Goal: Feedback & Contribution: Submit feedback/report problem

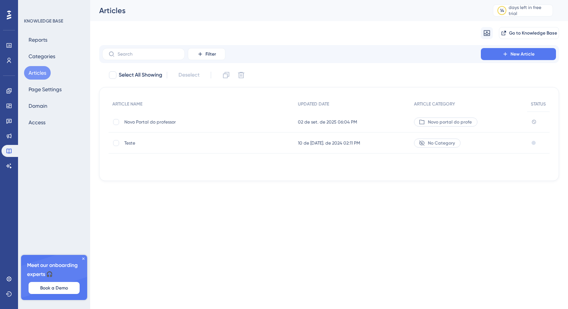
click at [161, 124] on span "Novo Portal do professor" at bounding box center [184, 122] width 120 height 6
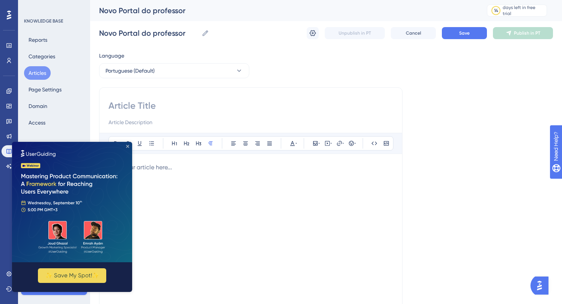
click at [127, 145] on icon "Close Preview" at bounding box center [127, 146] width 3 height 3
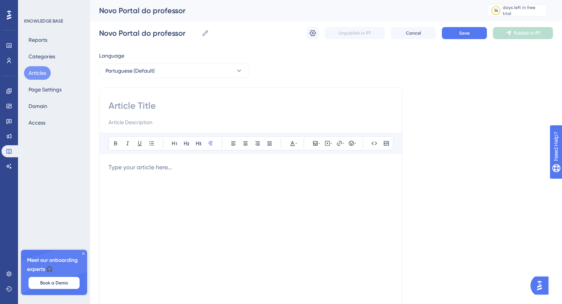
click at [169, 170] on p at bounding box center [251, 167] width 285 height 9
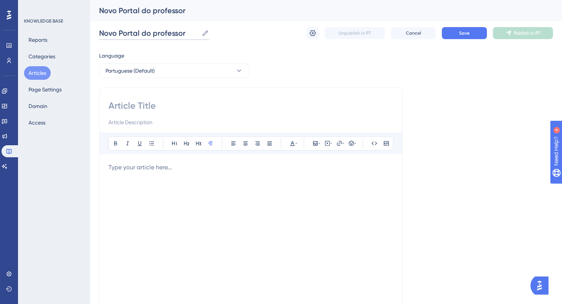
click at [150, 33] on input "Novo Portal do professor" at bounding box center [149, 33] width 100 height 11
click at [125, 101] on input at bounding box center [251, 106] width 285 height 12
paste input "Novo Portal do professor"
type input "Novo Portal do professor"
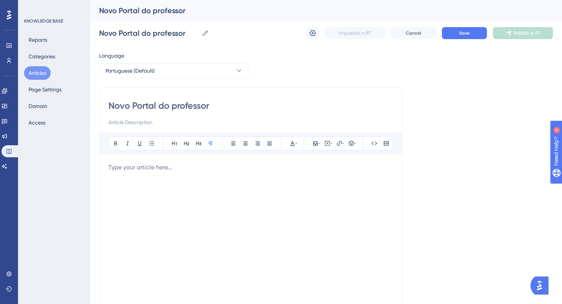
click at [142, 166] on p at bounding box center [251, 167] width 285 height 9
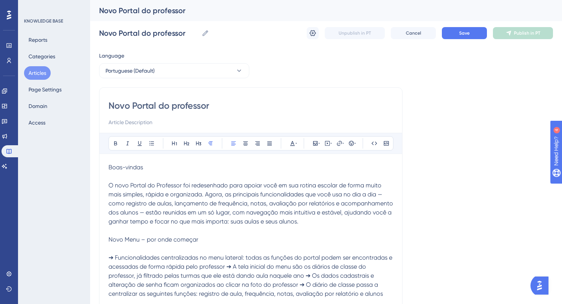
click at [232, 267] on span "➔ Funcionalidades centralizadas no menu lateral: todas as funções do portal pod…" at bounding box center [251, 275] width 285 height 43
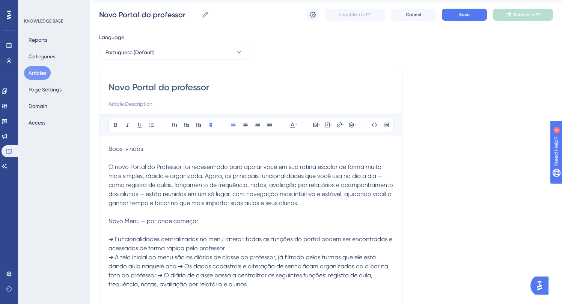
click at [181, 267] on span "➔ A tela inicial do menu são os diários de classe do professor, já filtrado pel…" at bounding box center [249, 270] width 281 height 34
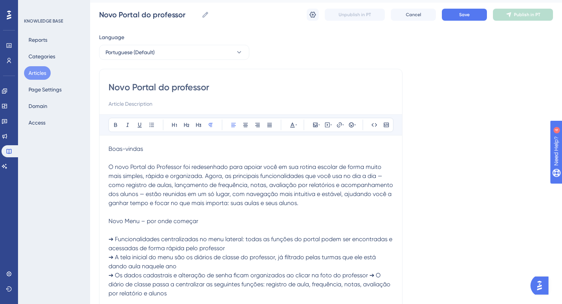
click at [369, 274] on span "➔ Os dados cadastrais e alteração de senha ficam organizados ao clicar na foto …" at bounding box center [251, 283] width 284 height 25
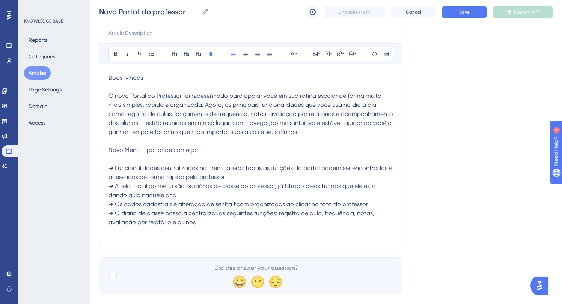
click at [284, 221] on p "➔ O diário de classe passa a centralizar as seguintes funções: registro de aula…" at bounding box center [251, 217] width 285 height 18
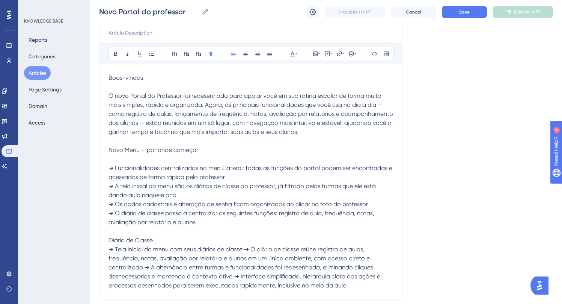
click at [246, 246] on span "➔ Tela inicial do menu com seus diários de classe ➔ O diário de classe reúne re…" at bounding box center [245, 266] width 273 height 43
click at [248, 264] on span "➔ O diário de classe reúne registro de aulas, frequência, notas, avaliação por …" at bounding box center [251, 275] width 285 height 43
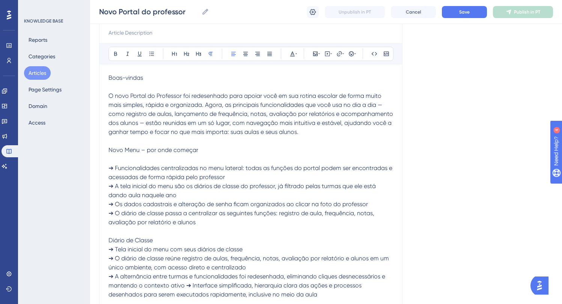
click at [186, 283] on span "➔ A alternância entre turmas e funcionalidades foi redesenhada, eliminando cliq…" at bounding box center [248, 284] width 278 height 25
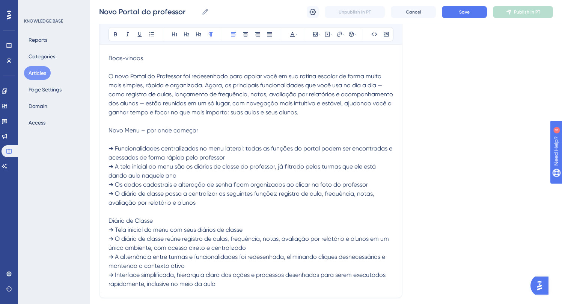
scroll to position [111, 0]
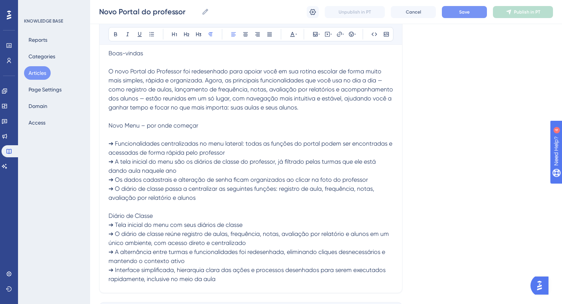
click at [467, 11] on span "Save" at bounding box center [464, 12] width 11 height 6
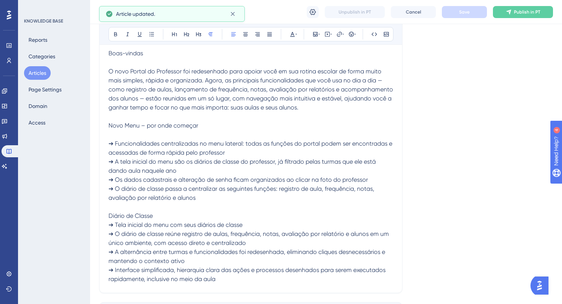
click at [229, 276] on p "➔ Interface simplificada, hierarquia clara das ações e processos desenhados par…" at bounding box center [251, 274] width 285 height 18
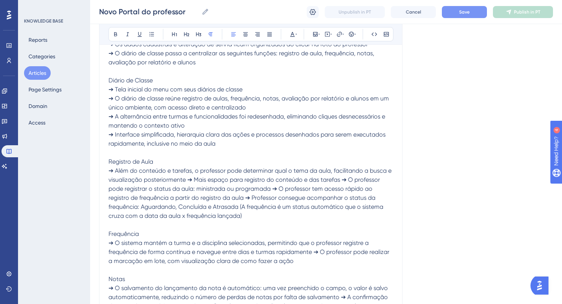
scroll to position [331, 0]
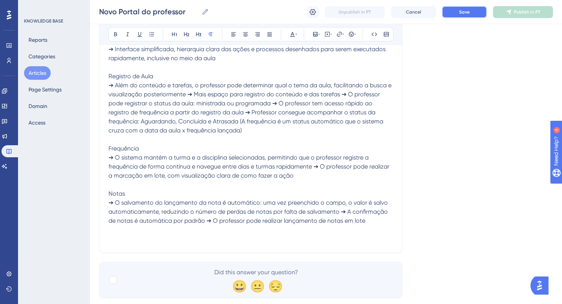
click at [473, 10] on button "Save" at bounding box center [464, 12] width 45 height 12
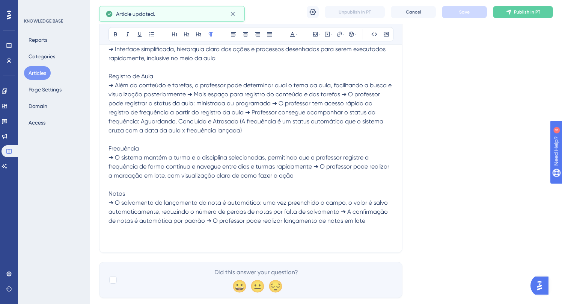
click at [127, 240] on p at bounding box center [251, 238] width 285 height 9
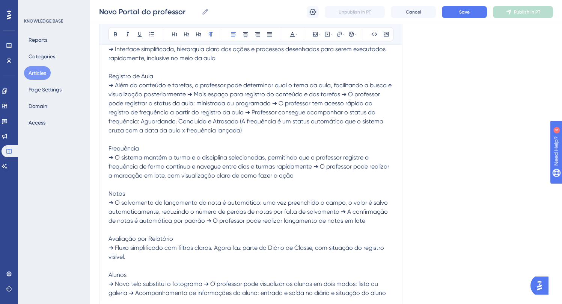
scroll to position [403, 0]
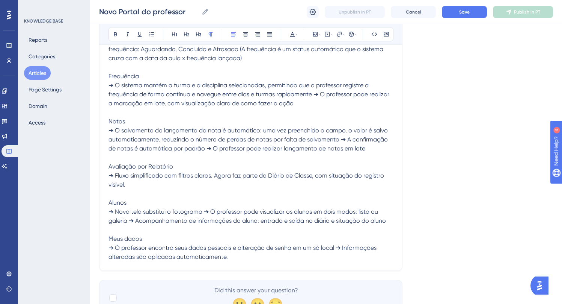
click at [337, 246] on span "➔ O professor encontra seus dados pessoais e alteração de senha em um só local …" at bounding box center [244, 252] width 270 height 16
click at [204, 209] on span "➔ Nova tela substitui o fotograma ➔ O professor pode visualizar os alunos em do…" at bounding box center [248, 216] width 278 height 16
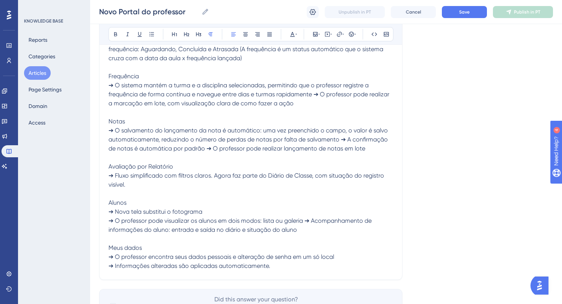
click at [306, 217] on span "➔ O professor pode visualizar os alunos em dois modos: lista ou galeria ➔ Acomp…" at bounding box center [241, 225] width 265 height 16
click at [342, 138] on span "➔ O salvamento do lançamento da nota é automático: uma vez preenchido o campo, …" at bounding box center [249, 139] width 281 height 25
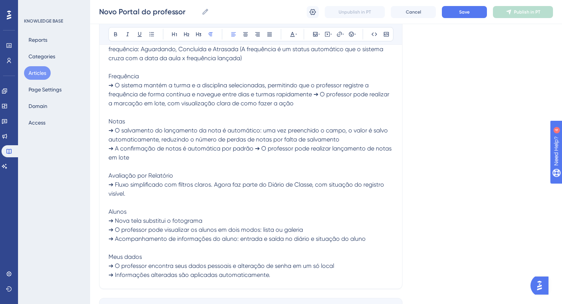
click at [256, 148] on span "➔ A confirmação de notas é automática por padrão ➔ O professor pode realizar la…" at bounding box center [251, 153] width 285 height 16
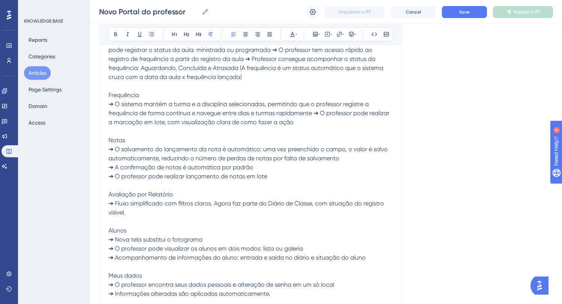
click at [314, 113] on span "➔ O sistema mantém a turma e a disciplina selecionadas, permitindo que o profes…" at bounding box center [250, 112] width 282 height 25
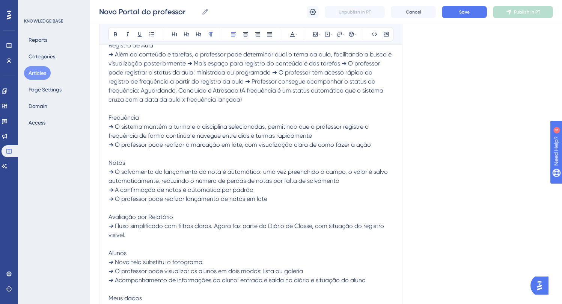
scroll to position [352, 0]
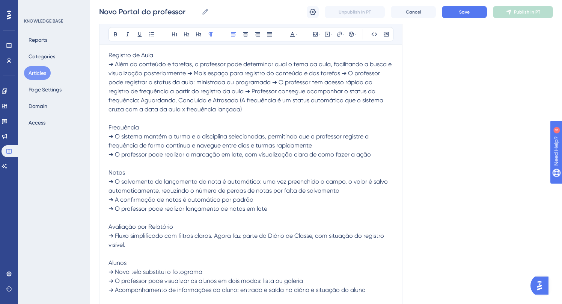
click at [246, 91] on span "➔ Além do conteúdo e tarefas, o professor pode determinar qual o tema da aula, …" at bounding box center [251, 86] width 285 height 52
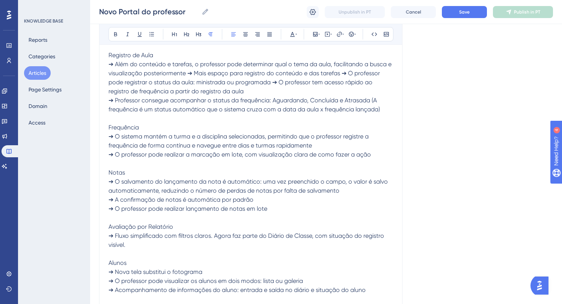
click at [273, 80] on span "➔ Além do conteúdo e tarefas, o professor pode determinar qual o tema da aula, …" at bounding box center [251, 77] width 285 height 34
click at [341, 71] on span "➔ Além do conteúdo e tarefas, o professor pode determinar qual o tema da aula, …" at bounding box center [251, 72] width 285 height 25
click at [188, 71] on span "➔ Além do conteúdo e tarefas, o professor pode determinar qual o tema da aula, …" at bounding box center [251, 68] width 285 height 16
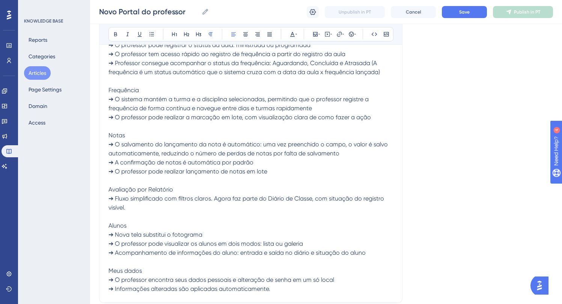
scroll to position [467, 0]
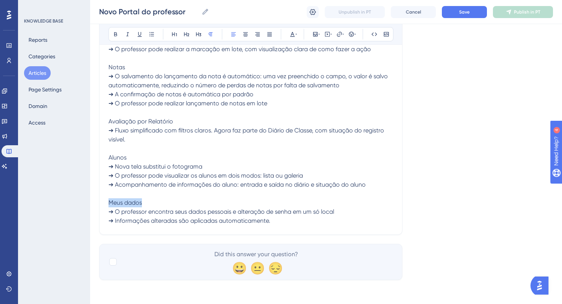
drag, startPoint x: 161, startPoint y: 199, endPoint x: 106, endPoint y: 199, distance: 54.8
drag, startPoint x: 143, startPoint y: 154, endPoint x: 116, endPoint y: 156, distance: 27.5
click at [116, 156] on p "Alunos" at bounding box center [251, 157] width 285 height 9
click at [117, 157] on span "Alunos" at bounding box center [118, 157] width 18 height 7
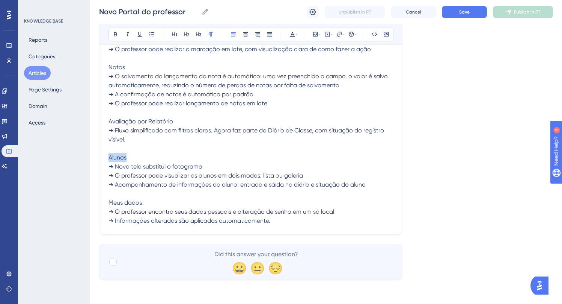
click at [117, 157] on span "Alunos" at bounding box center [118, 157] width 18 height 7
click at [122, 199] on span "Meus dados" at bounding box center [125, 202] width 33 height 7
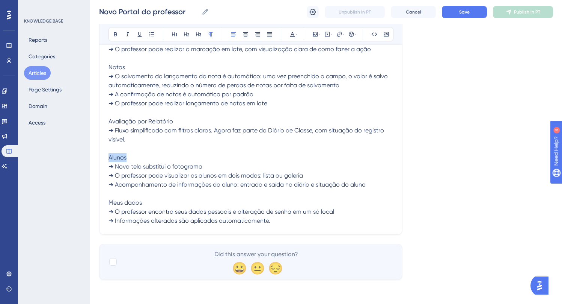
drag, startPoint x: 128, startPoint y: 158, endPoint x: 106, endPoint y: 158, distance: 21.8
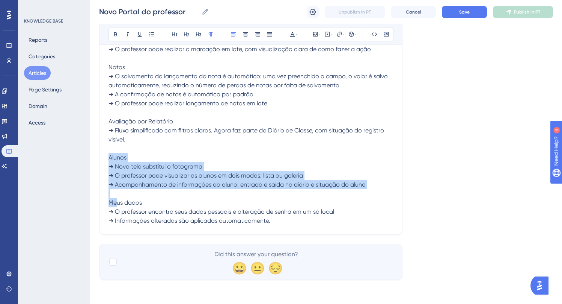
drag, startPoint x: 145, startPoint y: 203, endPoint x: 116, endPoint y: 203, distance: 28.9
click at [116, 203] on p "Meus dados" at bounding box center [251, 202] width 285 height 9
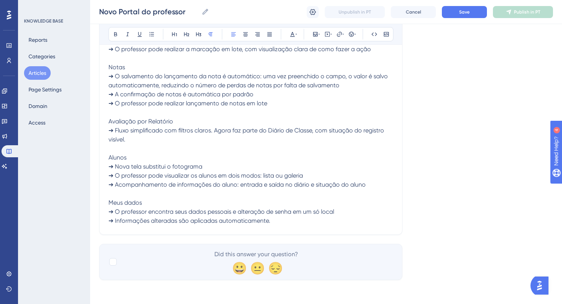
click at [131, 201] on span "Meus dados" at bounding box center [125, 202] width 33 height 7
drag, startPoint x: 145, startPoint y: 202, endPoint x: 103, endPoint y: 201, distance: 42.8
drag, startPoint x: 134, startPoint y: 157, endPoint x: 107, endPoint y: 157, distance: 27.0
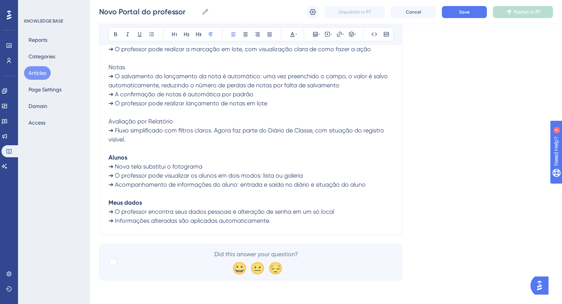
drag, startPoint x: 189, startPoint y: 124, endPoint x: 98, endPoint y: 127, distance: 91.0
drag, startPoint x: 109, startPoint y: 121, endPoint x: 216, endPoint y: 121, distance: 107.4
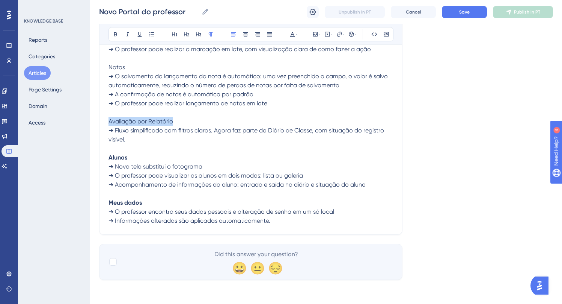
click at [216, 121] on p "Avaliação por Relatório" at bounding box center [251, 121] width 285 height 9
drag, startPoint x: 125, startPoint y: 66, endPoint x: 103, endPoint y: 67, distance: 21.8
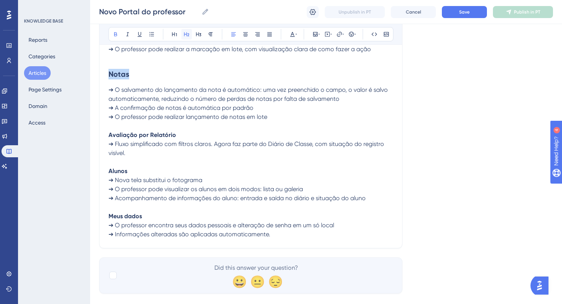
click at [186, 36] on icon at bounding box center [187, 34] width 6 height 6
drag, startPoint x: 178, startPoint y: 132, endPoint x: 98, endPoint y: 131, distance: 80.0
click at [184, 35] on icon at bounding box center [186, 34] width 5 height 4
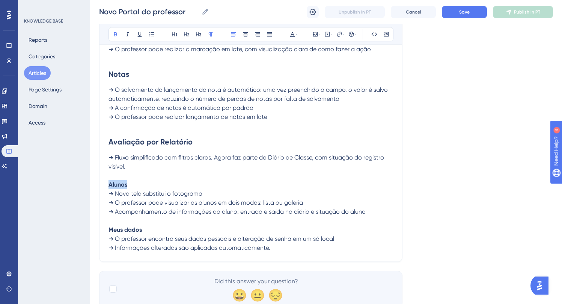
drag, startPoint x: 135, startPoint y: 183, endPoint x: 94, endPoint y: 181, distance: 40.6
click at [190, 34] on button at bounding box center [186, 34] width 11 height 11
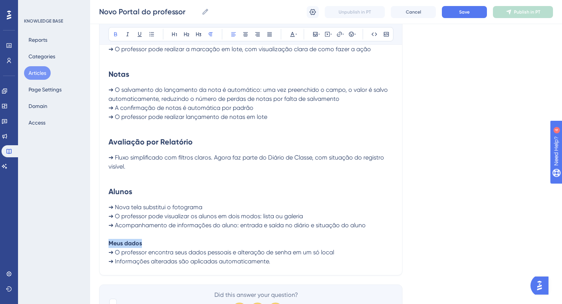
drag, startPoint x: 112, startPoint y: 240, endPoint x: 99, endPoint y: 240, distance: 12.8
click at [187, 34] on icon at bounding box center [186, 34] width 5 height 4
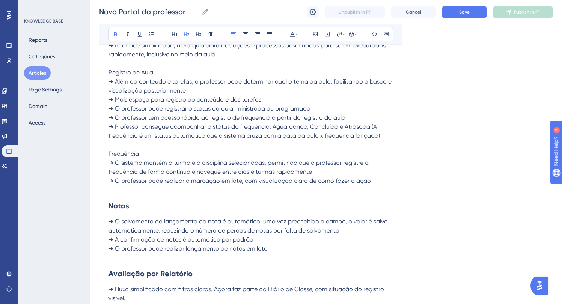
scroll to position [325, 0]
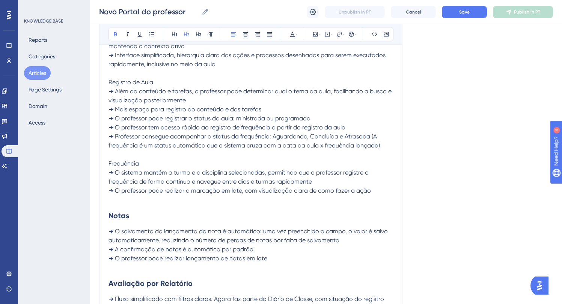
click at [126, 162] on span "Frequência" at bounding box center [124, 163] width 30 height 7
click at [122, 81] on span "Registro de Aula" at bounding box center [131, 82] width 45 height 7
drag, startPoint x: 160, startPoint y: 80, endPoint x: 132, endPoint y: 80, distance: 27.8
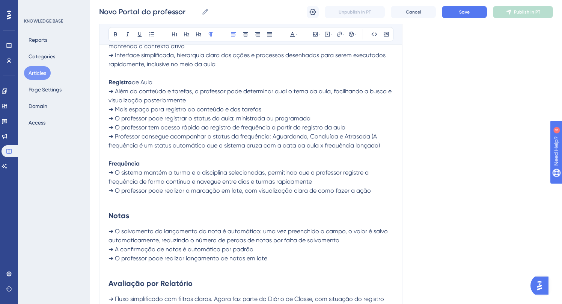
click at [132, 80] on p "Registro de Aula" at bounding box center [251, 82] width 285 height 9
click at [157, 83] on p "Registro de Aula" at bounding box center [251, 82] width 285 height 9
drag, startPoint x: 167, startPoint y: 82, endPoint x: 103, endPoint y: 83, distance: 63.9
click at [103, 83] on div "Novo Portal do professor Bold Italic Underline Bullet Point Heading 1 Heading 2…" at bounding box center [251, 94] width 304 height 671
click at [186, 35] on icon at bounding box center [186, 34] width 5 height 4
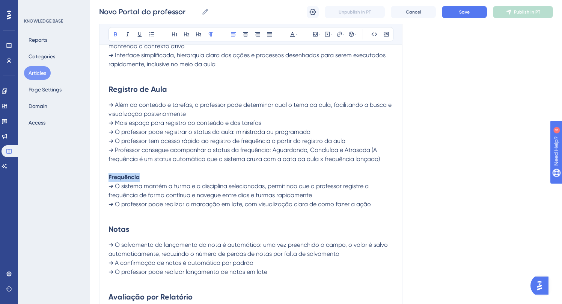
drag, startPoint x: 145, startPoint y: 177, endPoint x: 97, endPoint y: 178, distance: 48.1
click at [97, 178] on div "Performance Users Engagement Widgets Feedback Product Updates Knowledge Base AI…" at bounding box center [326, 88] width 472 height 826
click at [188, 34] on icon at bounding box center [187, 34] width 6 height 6
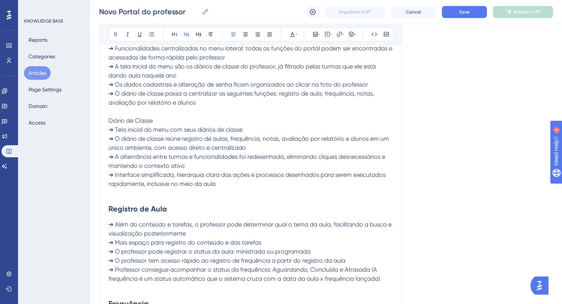
scroll to position [196, 0]
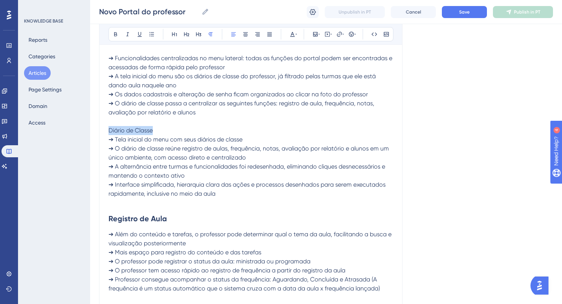
drag, startPoint x: 162, startPoint y: 132, endPoint x: 86, endPoint y: 132, distance: 76.3
click at [90, 132] on div "Performance Users Engagement Widgets Feedback Product Updates Knowledge Base AI…" at bounding box center [326, 223] width 472 height 839
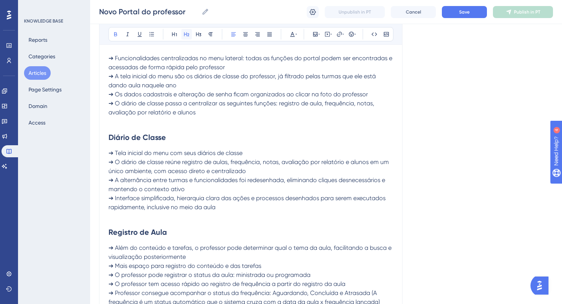
click at [185, 35] on icon at bounding box center [187, 34] width 6 height 6
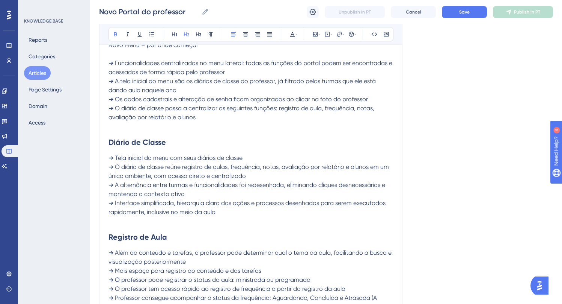
scroll to position [44, 0]
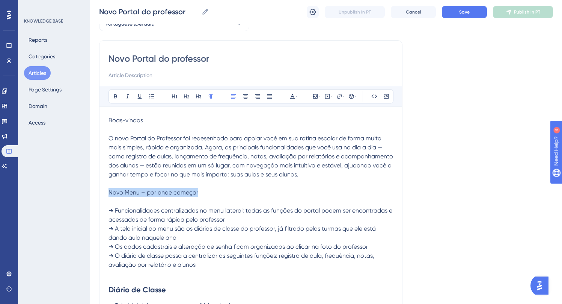
drag, startPoint x: 200, startPoint y: 192, endPoint x: 100, endPoint y: 194, distance: 99.6
click at [185, 94] on icon at bounding box center [187, 96] width 6 height 6
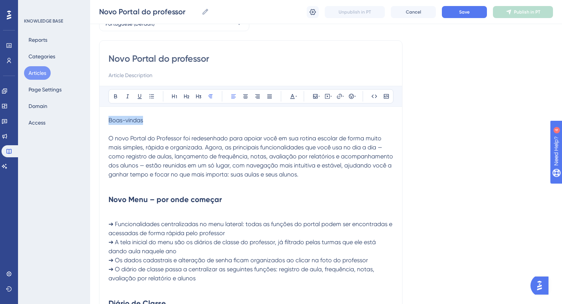
drag, startPoint x: 156, startPoint y: 116, endPoint x: 84, endPoint y: 117, distance: 71.8
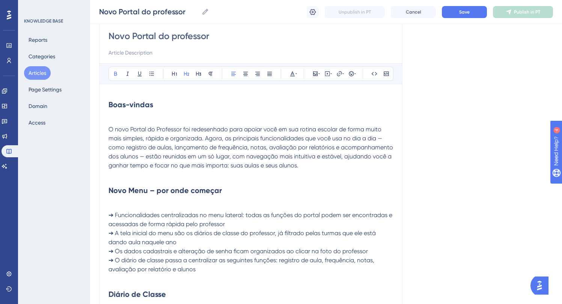
scroll to position [71, 0]
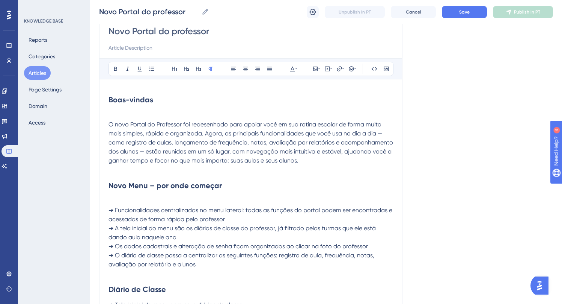
click at [133, 169] on p at bounding box center [251, 169] width 285 height 9
click at [119, 198] on p at bounding box center [251, 200] width 285 height 9
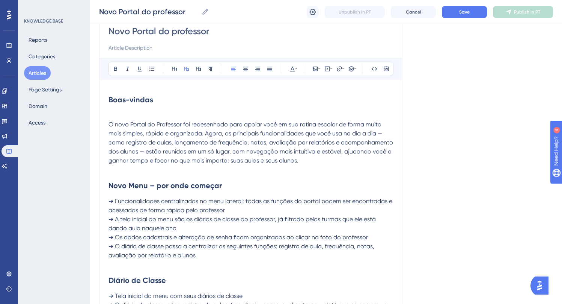
click at [110, 121] on span "O novo Portal do Professor foi redesenhado para apoiar você em sua rotina escol…" at bounding box center [252, 142] width 286 height 43
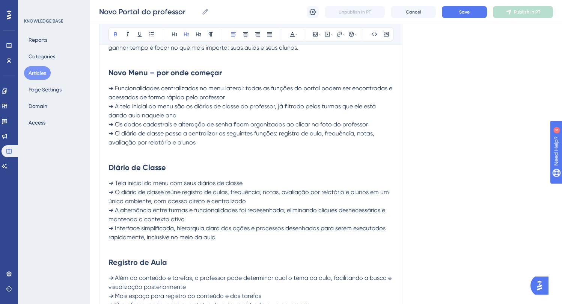
click at [112, 177] on h2 "Diário de Classe" at bounding box center [251, 167] width 285 height 23
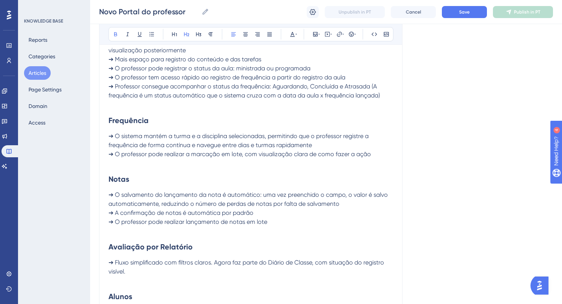
scroll to position [570, 0]
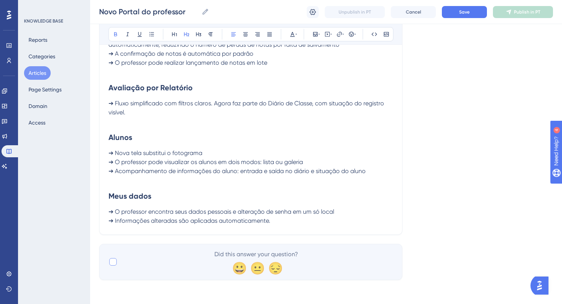
click at [113, 261] on div at bounding box center [113, 262] width 8 height 8
checkbox input "true"
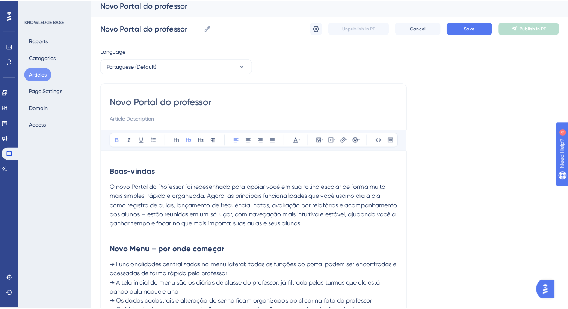
scroll to position [0, 0]
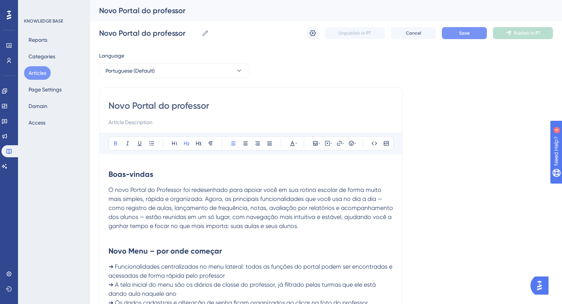
click at [450, 34] on button "Save" at bounding box center [464, 33] width 45 height 12
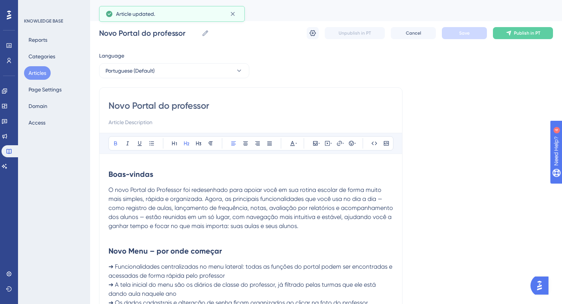
click at [38, 74] on button "Articles" at bounding box center [37, 73] width 27 height 14
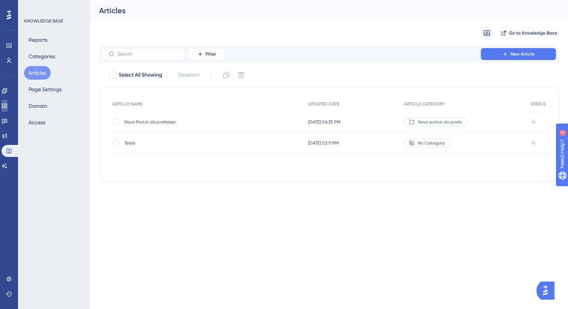
click at [7, 108] on icon at bounding box center [4, 106] width 5 height 5
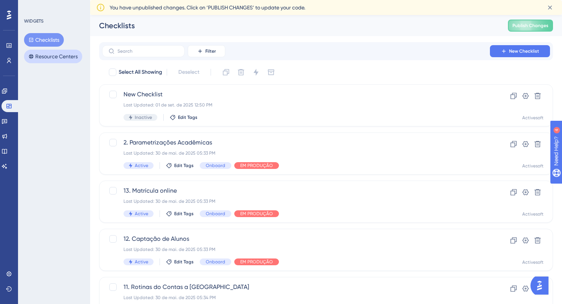
click at [53, 57] on button "Resource Centers" at bounding box center [53, 57] width 58 height 14
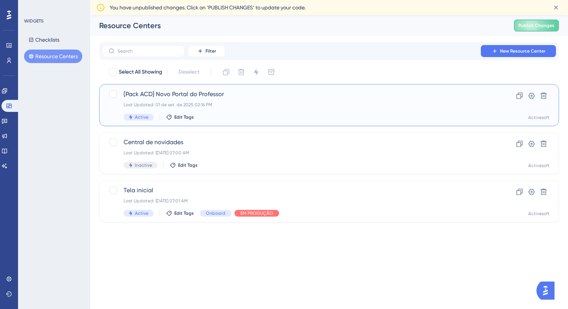
click at [251, 96] on span "[Pack ACD] Novo Portal do Professor" at bounding box center [299, 94] width 351 height 9
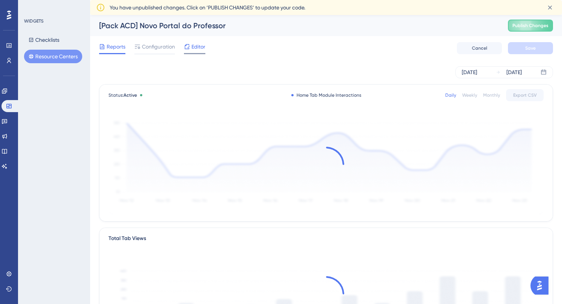
click at [199, 49] on span "Editor" at bounding box center [199, 46] width 14 height 9
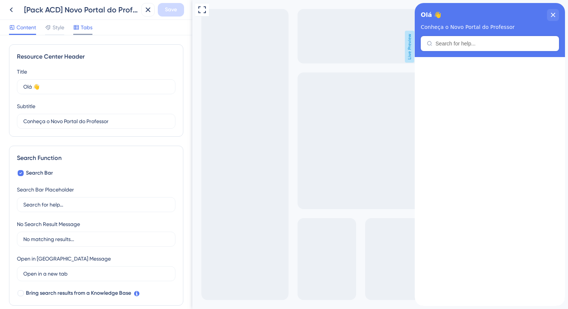
click at [86, 29] on span "Tabs" at bounding box center [87, 27] width 12 height 9
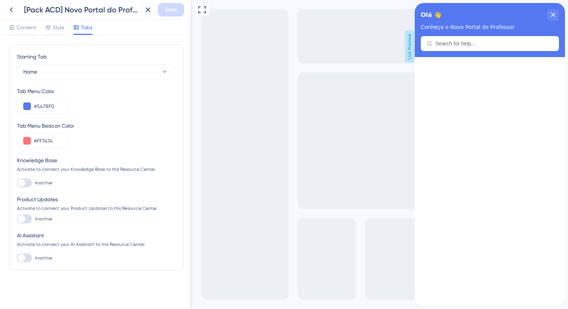
click at [30, 180] on div at bounding box center [24, 182] width 15 height 9
click at [17, 183] on input "Inactive" at bounding box center [17, 183] width 0 height 0
checkbox input "true"
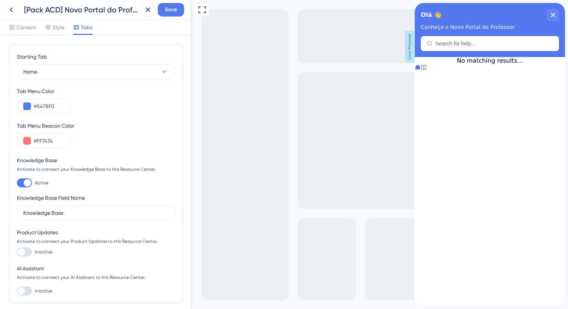
scroll to position [33, 0]
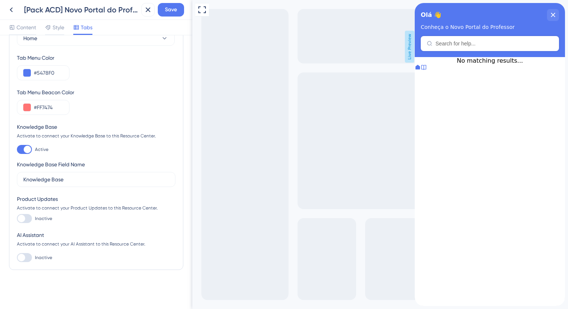
click at [427, 70] on icon at bounding box center [424, 67] width 6 height 6
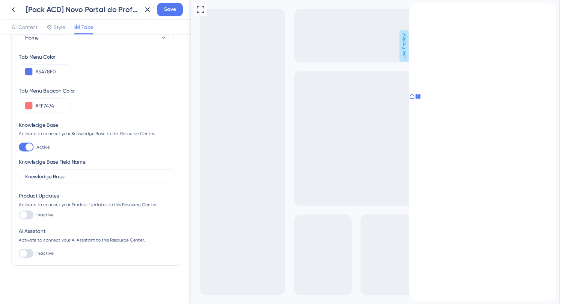
scroll to position [0, 0]
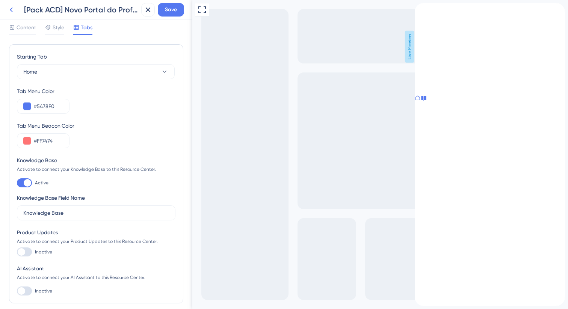
click at [13, 9] on icon at bounding box center [11, 9] width 9 height 9
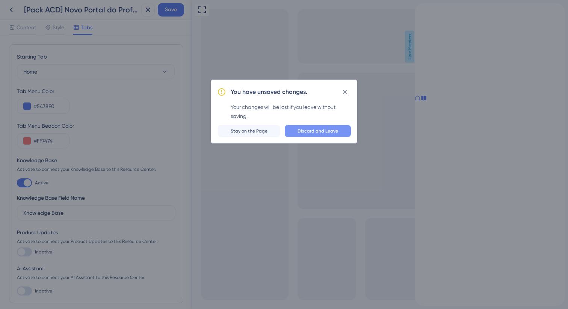
click at [304, 131] on span "Discard and Leave" at bounding box center [317, 131] width 41 height 6
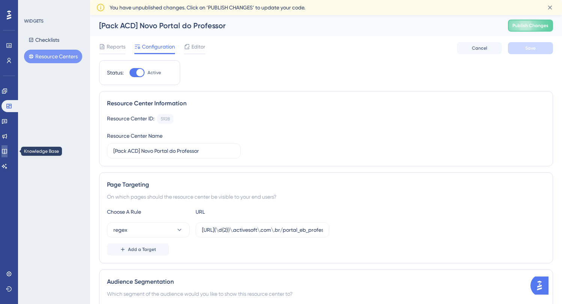
click at [8, 147] on link at bounding box center [5, 151] width 6 height 12
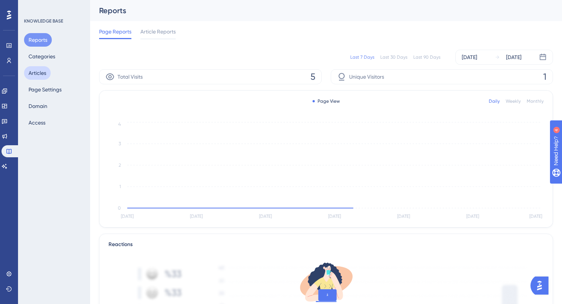
click at [44, 74] on button "Articles" at bounding box center [37, 73] width 27 height 14
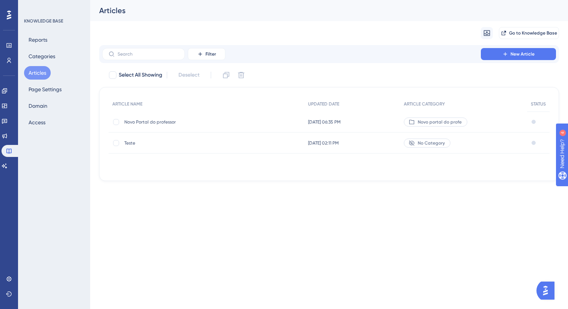
click at [518, 121] on div "Novo portal do profe" at bounding box center [463, 122] width 127 height 21
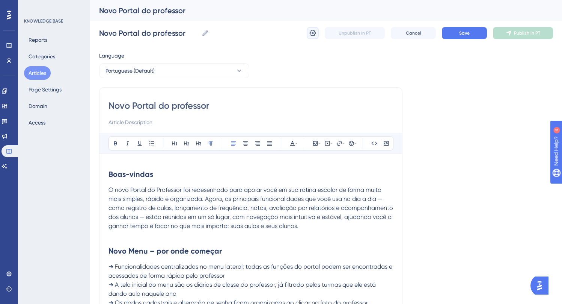
click at [311, 33] on icon at bounding box center [313, 33] width 8 height 8
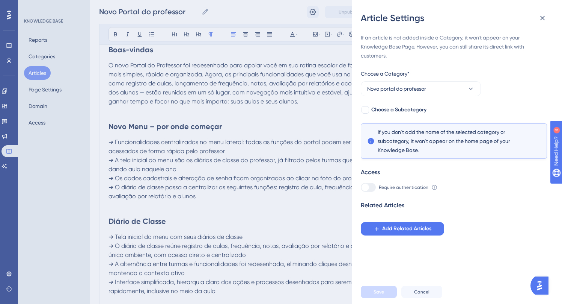
scroll to position [151, 0]
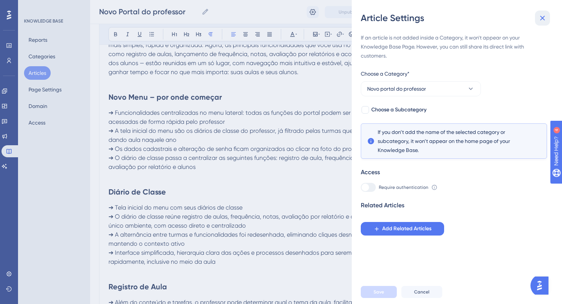
click at [544, 21] on icon at bounding box center [542, 18] width 9 height 9
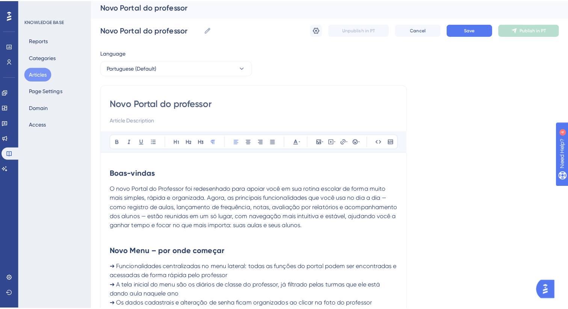
scroll to position [0, 0]
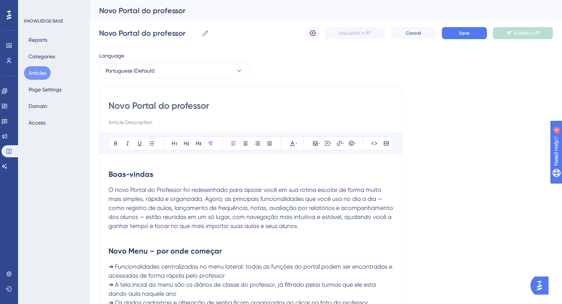
click at [44, 71] on button "Articles" at bounding box center [37, 73] width 27 height 14
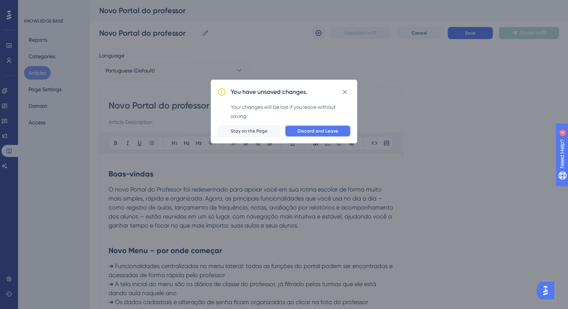
click at [301, 131] on span "Discard and Leave" at bounding box center [317, 131] width 41 height 6
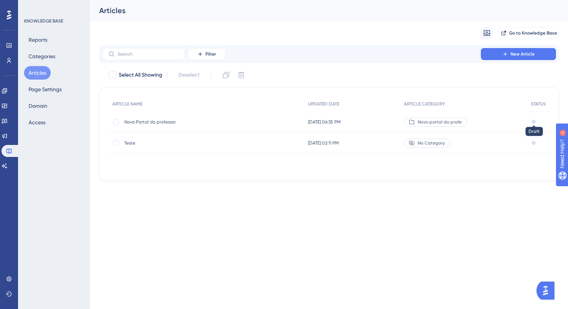
click at [535, 122] on div at bounding box center [534, 122] width 4 height 4
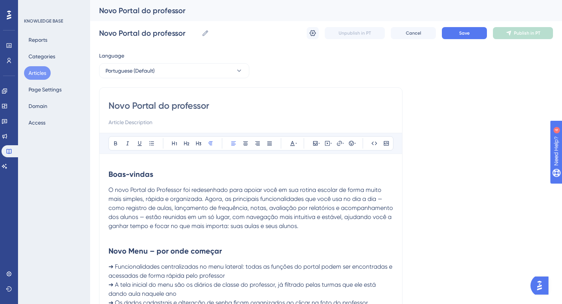
click at [39, 75] on button "Articles" at bounding box center [37, 73] width 27 height 14
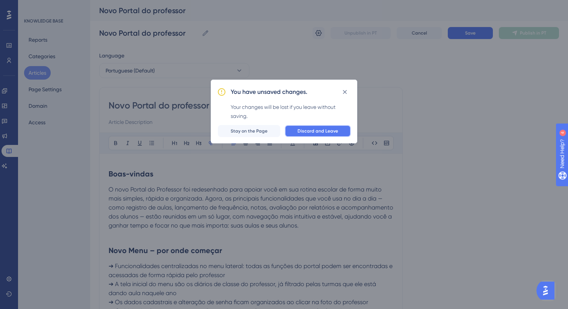
click at [311, 130] on span "Discard and Leave" at bounding box center [317, 131] width 41 height 6
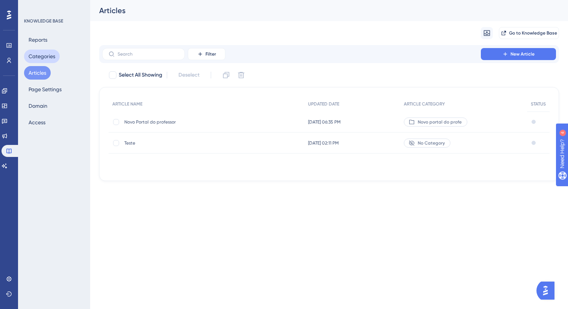
click at [35, 56] on button "Categories" at bounding box center [42, 57] width 36 height 14
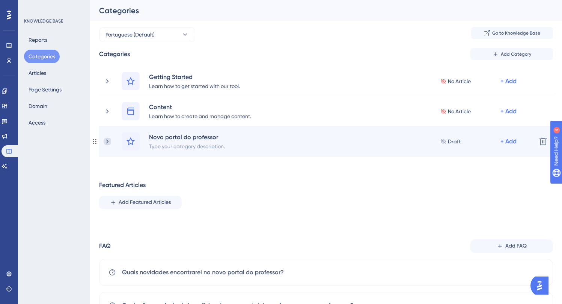
click at [105, 140] on icon at bounding box center [108, 141] width 8 height 8
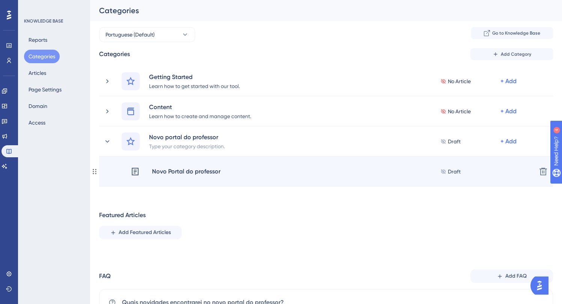
click at [445, 171] on icon at bounding box center [443, 171] width 5 height 5
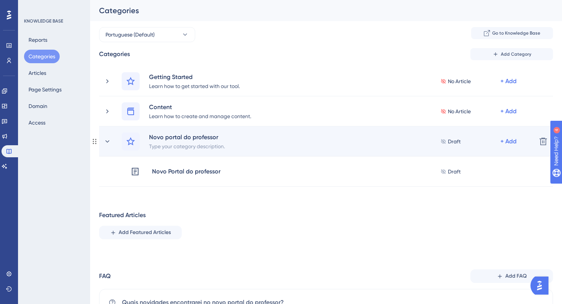
click at [447, 144] on div "Draft" at bounding box center [471, 141] width 60 height 9
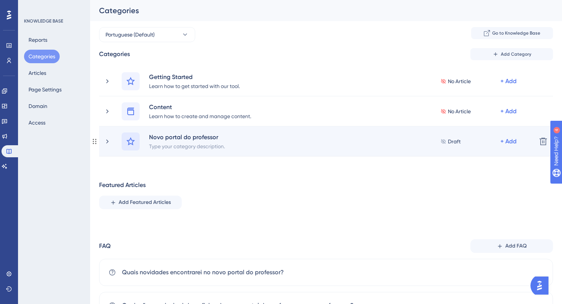
click at [131, 144] on icon at bounding box center [130, 141] width 9 height 9
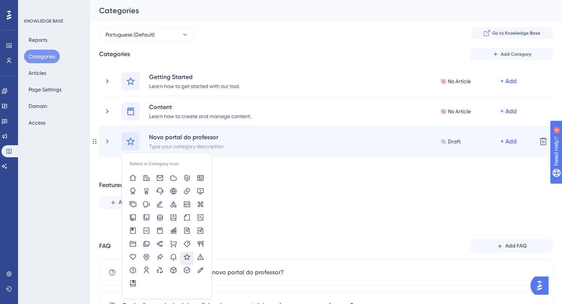
click at [131, 144] on icon at bounding box center [130, 141] width 9 height 9
click at [97, 141] on icon at bounding box center [95, 141] width 6 height 6
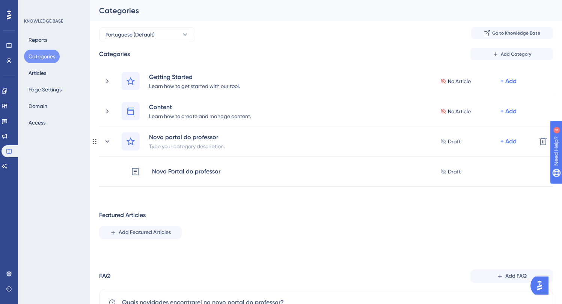
click at [97, 141] on icon at bounding box center [95, 141] width 6 height 6
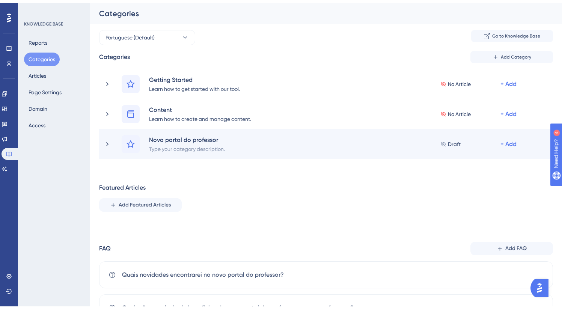
scroll to position [66, 0]
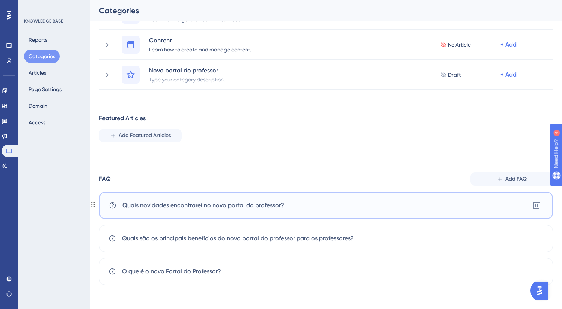
click at [191, 209] on span "Quais novidades encontrarei no novo portal do professor?" at bounding box center [203, 205] width 162 height 9
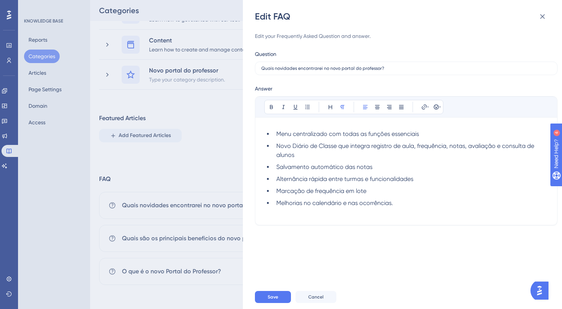
scroll to position [57, 0]
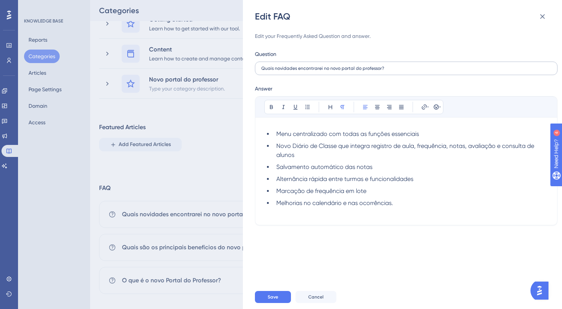
click at [375, 63] on label "Quais novidades encontrarei no novo portal do professor?" at bounding box center [406, 69] width 303 height 14
click at [375, 66] on input "Quais novidades encontrarei no novo portal do professor?" at bounding box center [406, 68] width 290 height 5
click at [392, 165] on li "Salvamento automático das notas" at bounding box center [410, 167] width 275 height 9
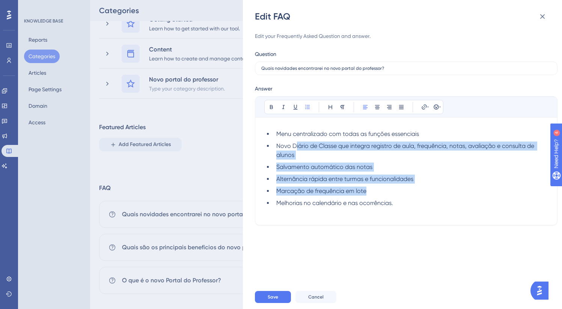
drag, startPoint x: 413, startPoint y: 198, endPoint x: 296, endPoint y: 145, distance: 129.3
click at [296, 145] on ul "Menu centralizado com todas as funções essenciais Novo Diário de Classe que int…" at bounding box center [406, 169] width 284 height 78
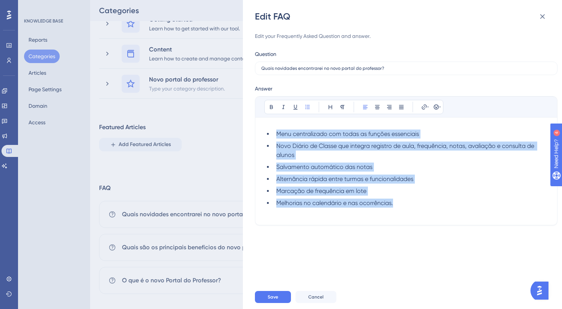
drag, startPoint x: 410, startPoint y: 205, endPoint x: 249, endPoint y: 128, distance: 177.9
click at [249, 128] on div "Edit FAQ Edit your Frequently Asked Question and answer. Question Quais novidad…" at bounding box center [402, 154] width 319 height 309
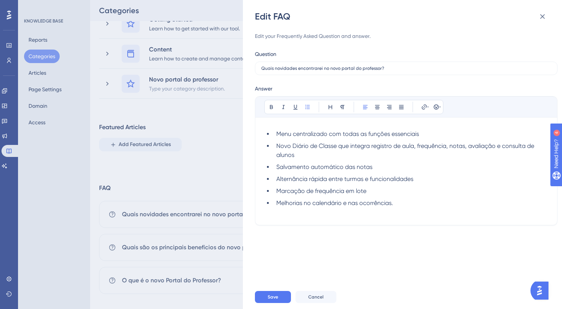
click at [165, 219] on div "Edit FAQ Edit your Frequently Asked Question and answer. Question Quais novidad…" at bounding box center [281, 154] width 562 height 309
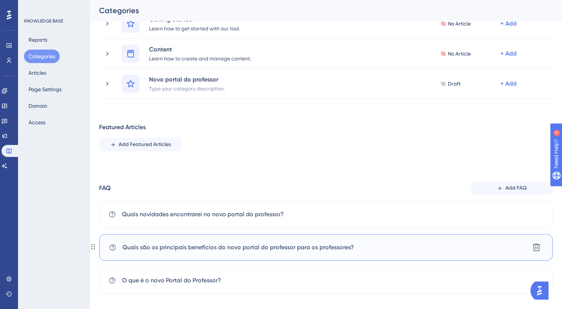
click at [166, 238] on div "Quais são os principais benefícios do novo portal do professor para os professo…" at bounding box center [326, 247] width 454 height 27
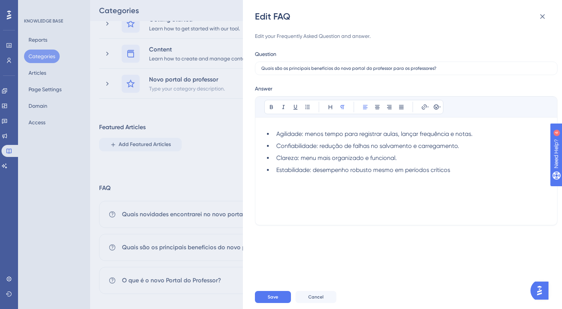
click at [166, 240] on div "Edit FAQ Edit your Frequently Asked Question and answer. Question Quais são os …" at bounding box center [281, 154] width 562 height 309
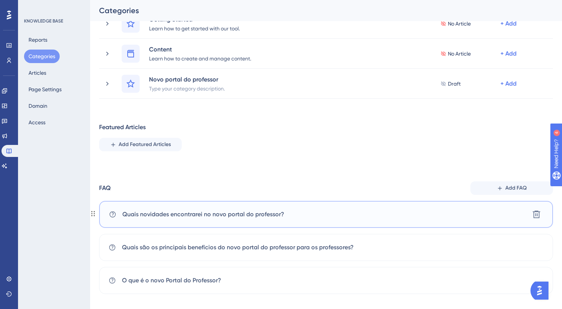
click at [166, 218] on span "Quais novidades encontrarei no novo portal do professor?" at bounding box center [203, 214] width 162 height 9
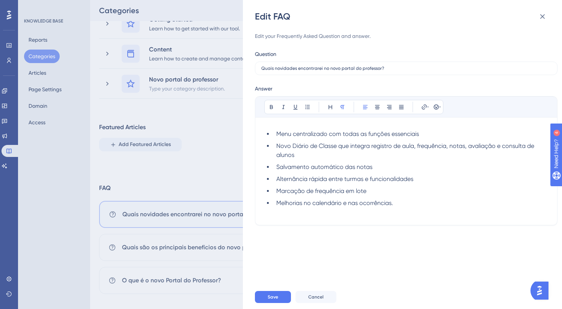
click at [166, 218] on div "Edit FAQ Edit your Frequently Asked Question and answer. Question Quais novidad…" at bounding box center [281, 154] width 562 height 309
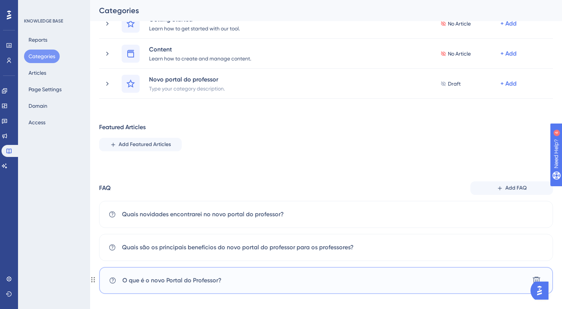
click at [157, 273] on div "O que é o novo Portal do Professor? [GEOGRAPHIC_DATA]" at bounding box center [326, 280] width 454 height 27
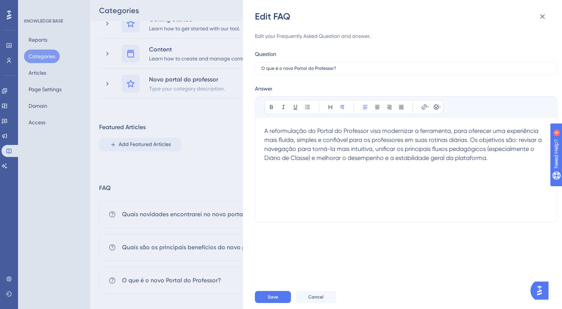
click at [396, 148] on span "A reformulação do Portal do Professor visa modernizar a ferramenta, para oferec…" at bounding box center [403, 144] width 279 height 34
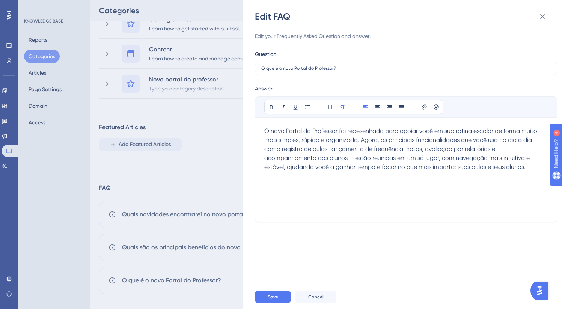
click at [353, 127] on p "O novo Portal do Professor foi redesenhado para apoiar você em sua rotina escol…" at bounding box center [406, 149] width 284 height 45
click at [344, 107] on icon at bounding box center [343, 107] width 6 height 6
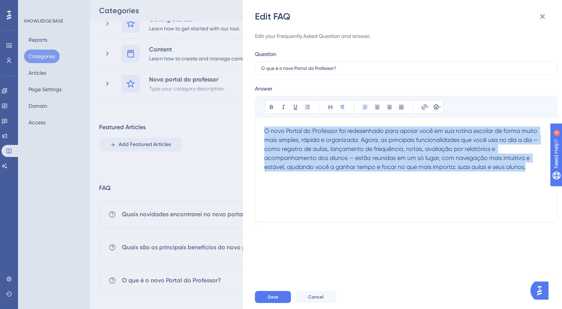
drag, startPoint x: 529, startPoint y: 166, endPoint x: 251, endPoint y: 135, distance: 279.3
click at [251, 135] on div "Edit FAQ Edit your Frequently Asked Question and answer. Question O que é o nov…" at bounding box center [402, 154] width 319 height 309
click at [344, 109] on icon at bounding box center [343, 107] width 6 height 6
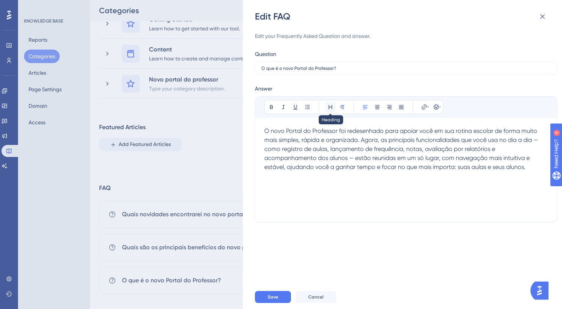
click at [330, 110] on icon at bounding box center [331, 107] width 6 height 6
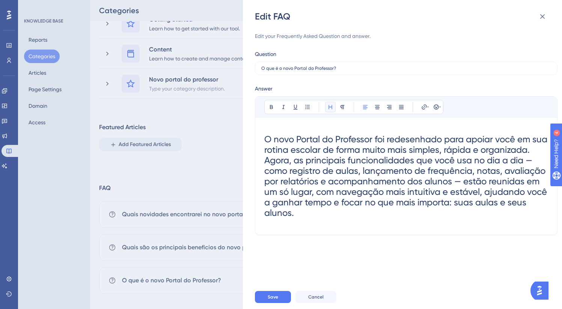
click at [330, 110] on icon at bounding box center [331, 107] width 6 height 6
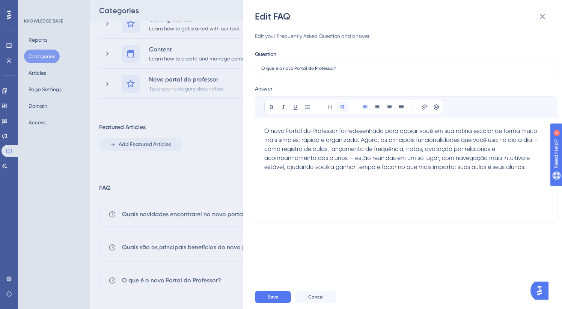
click at [340, 108] on icon at bounding box center [343, 107] width 6 height 6
click at [280, 293] on button "Save" at bounding box center [273, 297] width 36 height 12
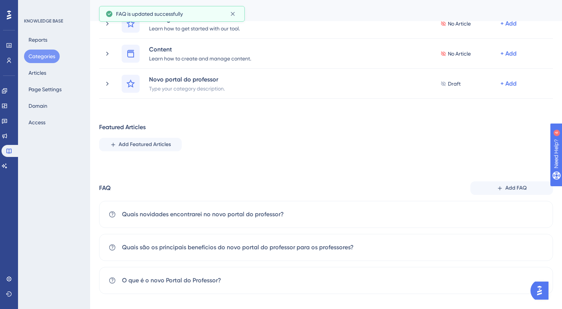
scroll to position [66, 0]
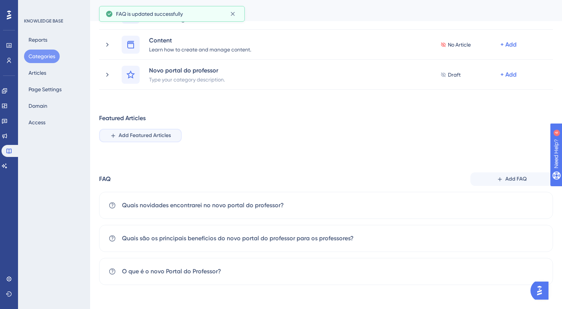
click at [149, 140] on button "Add Featured Articles" at bounding box center [140, 136] width 83 height 14
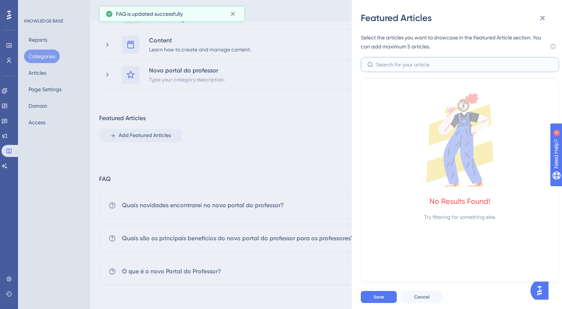
click at [428, 66] on input "text" at bounding box center [464, 64] width 177 height 8
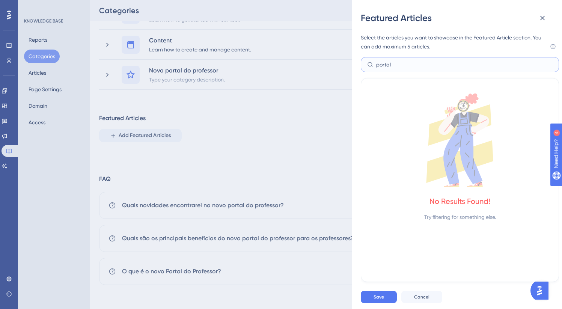
type input "portal"
click at [537, 20] on button at bounding box center [542, 18] width 15 height 15
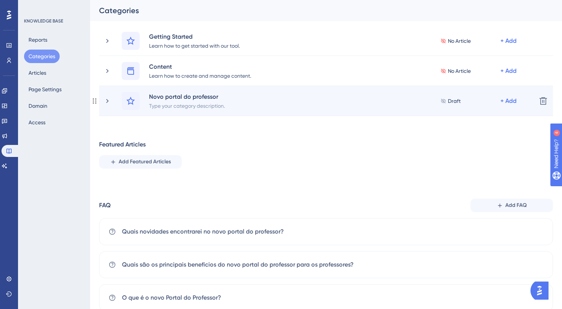
scroll to position [30, 0]
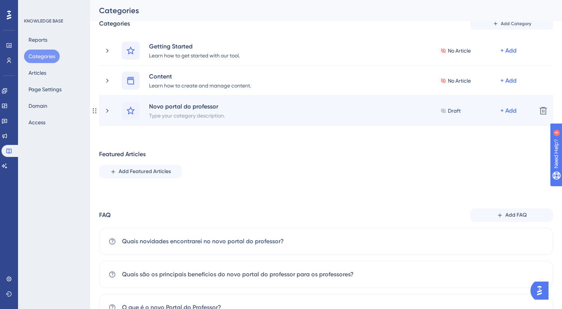
click at [448, 109] on span "Draft" at bounding box center [454, 110] width 13 height 9
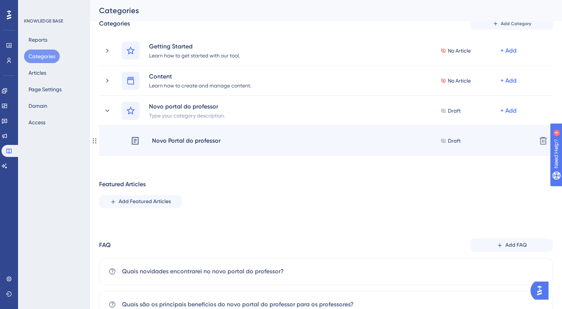
click at [455, 142] on span "Draft" at bounding box center [454, 140] width 13 height 9
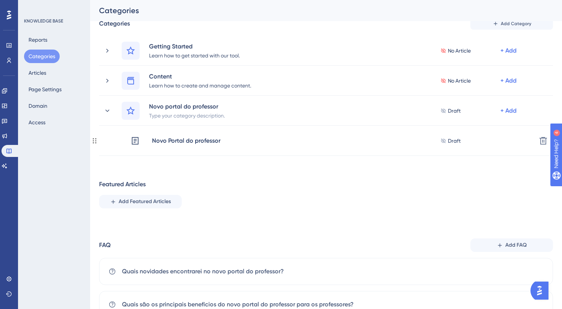
click at [455, 142] on span "Draft" at bounding box center [454, 140] width 13 height 9
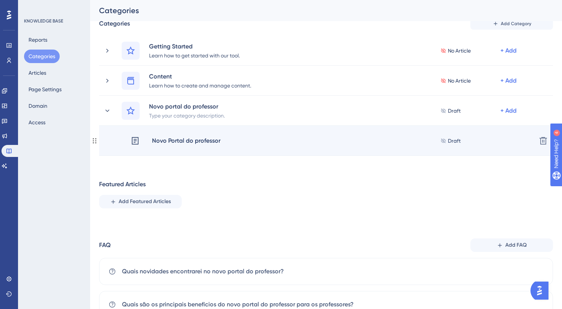
click at [195, 137] on div "Novo Portal do professor" at bounding box center [186, 141] width 69 height 10
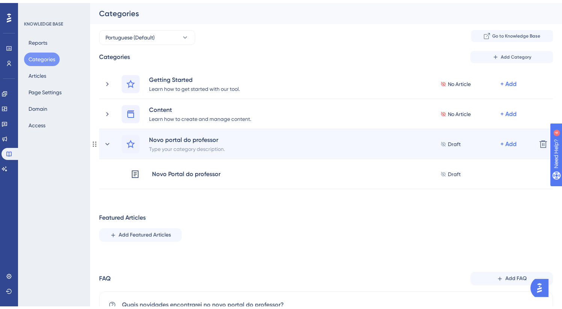
scroll to position [91, 0]
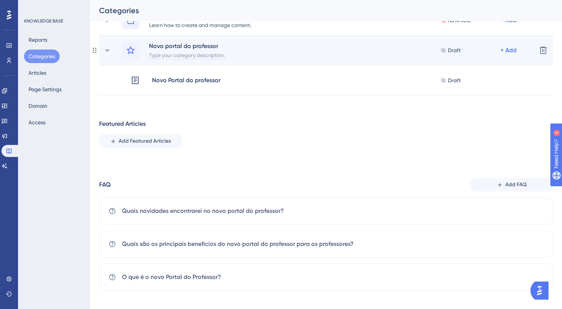
click at [195, 51] on div "Type your category description." at bounding box center [187, 54] width 77 height 9
click at [297, 53] on div "Novo portal do professor Type your category description. Draft + Add" at bounding box center [326, 50] width 409 height 18
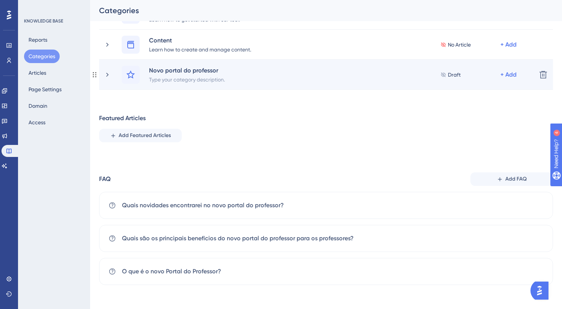
click at [444, 73] on icon at bounding box center [444, 74] width 6 height 5
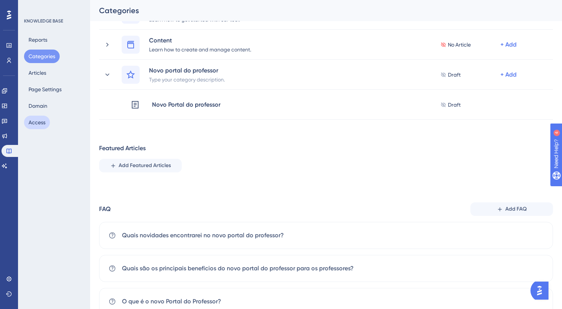
click at [38, 118] on button "Access" at bounding box center [37, 123] width 26 height 14
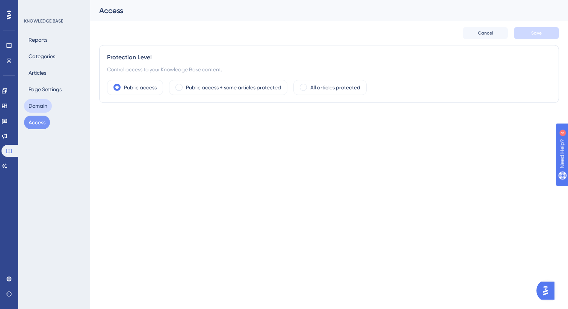
click at [47, 101] on button "Domain" at bounding box center [38, 106] width 28 height 14
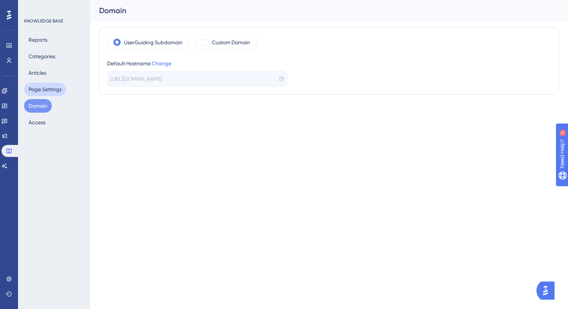
click at [51, 94] on button "Page Settings" at bounding box center [45, 90] width 42 height 14
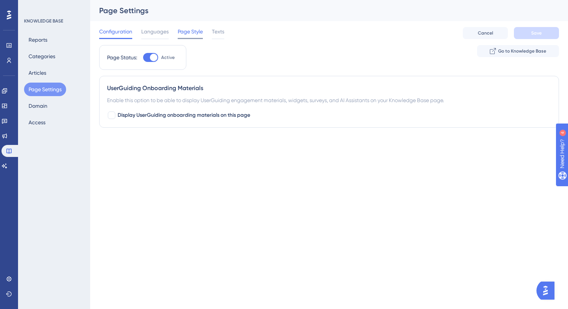
click at [195, 33] on span "Page Style" at bounding box center [190, 31] width 25 height 9
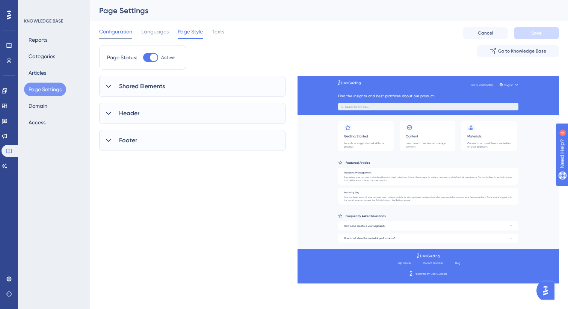
click at [110, 32] on span "Configuration" at bounding box center [115, 31] width 33 height 9
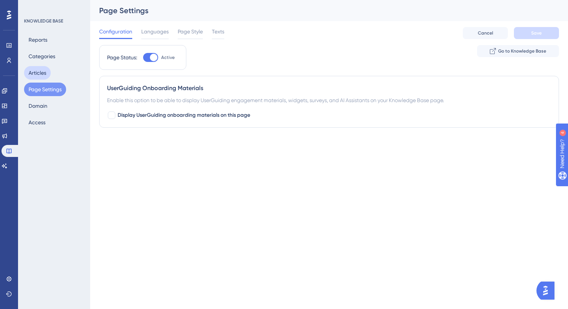
click at [45, 74] on button "Articles" at bounding box center [37, 73] width 27 height 14
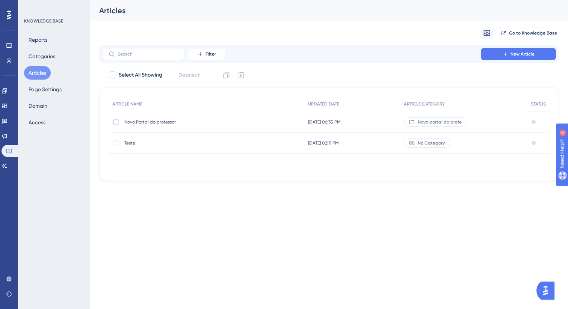
click at [115, 118] on div at bounding box center [116, 122] width 8 height 8
checkbox input "true"
click at [534, 122] on div at bounding box center [534, 122] width 4 height 4
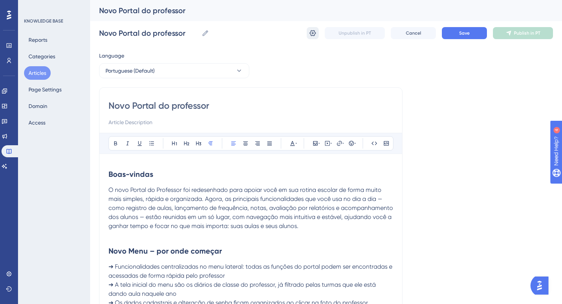
click at [310, 33] on icon at bounding box center [313, 33] width 6 height 6
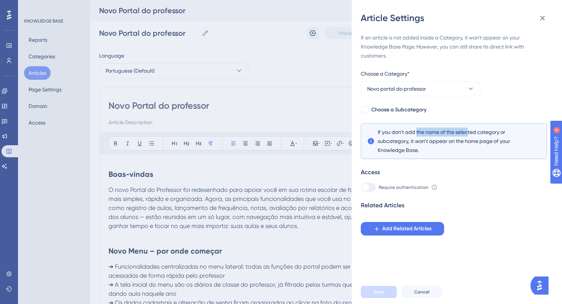
drag, startPoint x: 418, startPoint y: 134, endPoint x: 472, endPoint y: 134, distance: 54.1
click at [469, 134] on span "If you don’t add the name of the selected category or subcategory, it won’t app…" at bounding box center [454, 140] width 153 height 27
click at [472, 134] on span "If you don’t add the name of the selected category or subcategory, it won’t app…" at bounding box center [454, 140] width 153 height 27
click at [410, 113] on span "Choose a Subcategory" at bounding box center [398, 109] width 55 height 9
checkbox input "true"
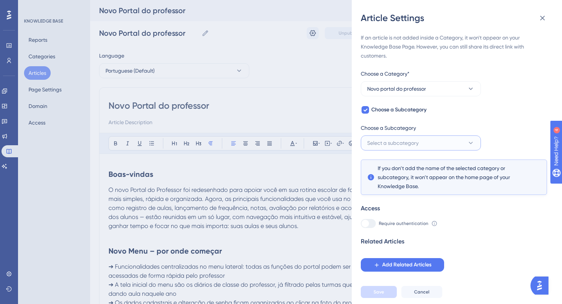
click at [400, 143] on span "Select a subcategory" at bounding box center [392, 142] width 51 height 9
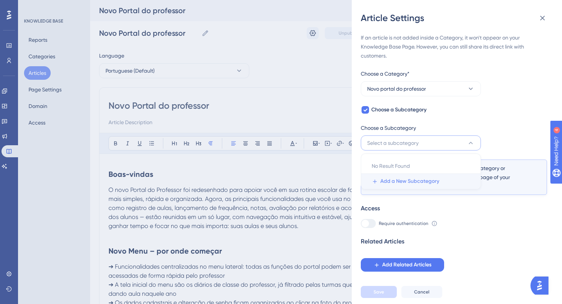
click at [398, 177] on span "Add a New Subcategory" at bounding box center [410, 181] width 59 height 9
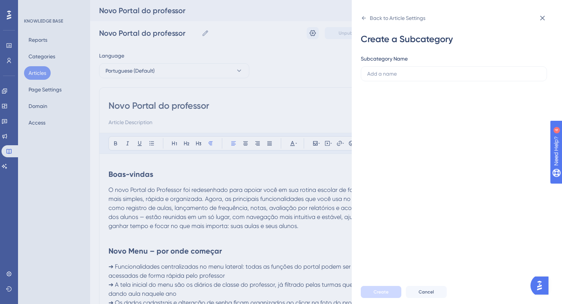
click at [393, 81] on div "Create a Subcategory Subcategory Name" at bounding box center [460, 151] width 198 height 255
click at [394, 78] on label at bounding box center [454, 73] width 186 height 15
click at [394, 78] on input "text" at bounding box center [454, 73] width 174 height 8
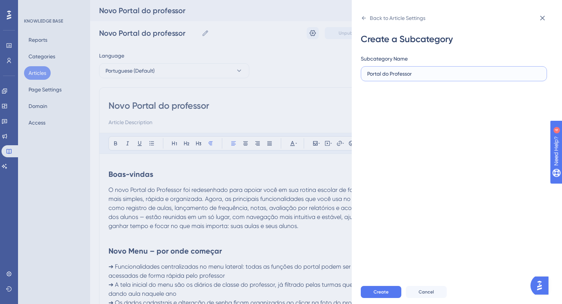
scroll to position [5, 0]
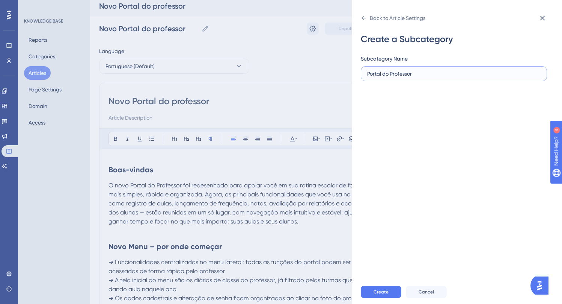
type input "Portal do Professor"
click at [378, 289] on div "Create Cancel" at bounding box center [466, 291] width 210 height 24
click at [378, 293] on button "Create" at bounding box center [381, 291] width 41 height 12
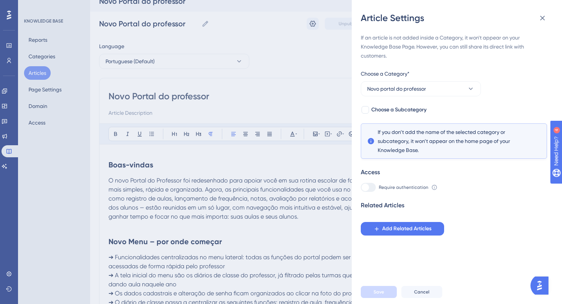
scroll to position [14, 0]
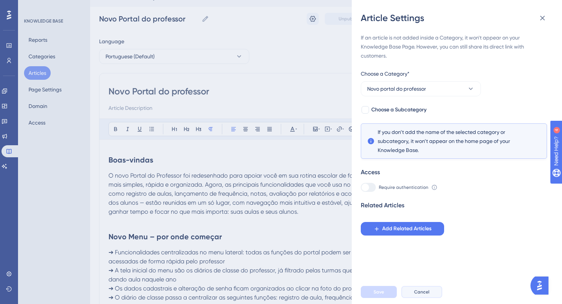
click at [424, 294] on span "Cancel" at bounding box center [421, 291] width 15 height 6
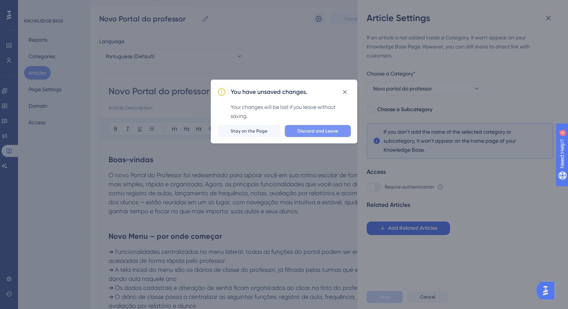
click at [323, 132] on span "Discard and Leave" at bounding box center [317, 131] width 41 height 6
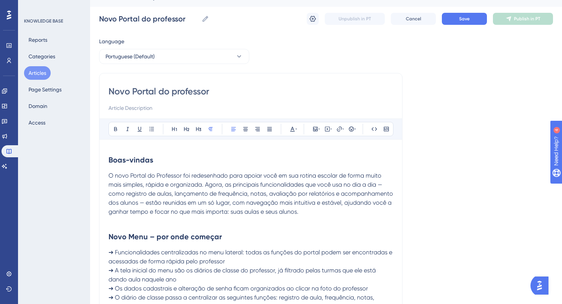
scroll to position [0, 0]
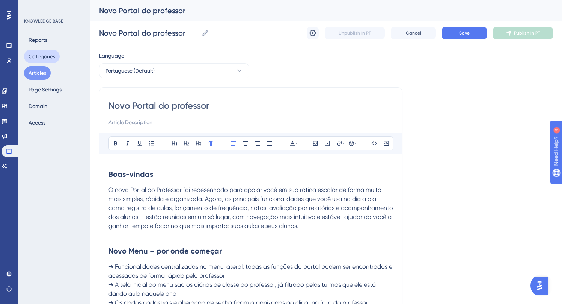
click at [47, 57] on button "Categories" at bounding box center [42, 57] width 36 height 14
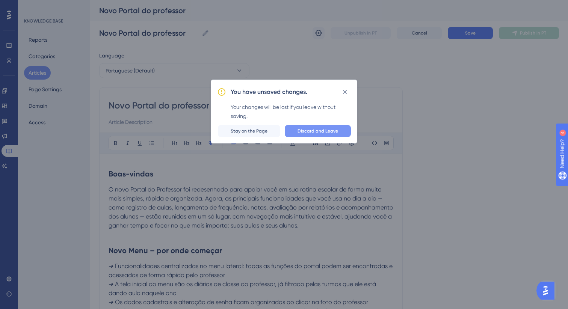
click at [310, 132] on span "Discard and Leave" at bounding box center [317, 131] width 41 height 6
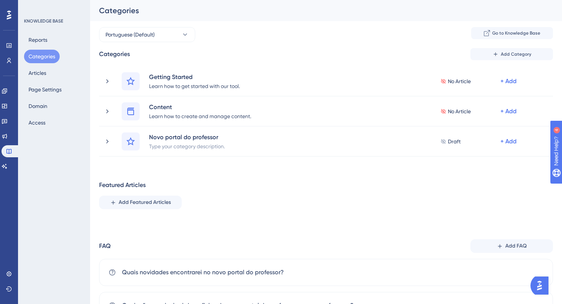
click at [3, 111] on div "Widgets" at bounding box center [9, 106] width 15 height 12
click at [20, 103] on div "KNOWLEDGE BASE Reports Categories Articles Page Settings Domain Access" at bounding box center [54, 152] width 72 height 304
click at [8, 104] on link at bounding box center [5, 106] width 6 height 12
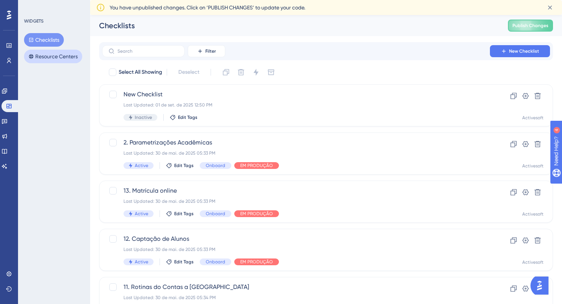
click at [77, 62] on button "Resource Centers" at bounding box center [53, 57] width 58 height 14
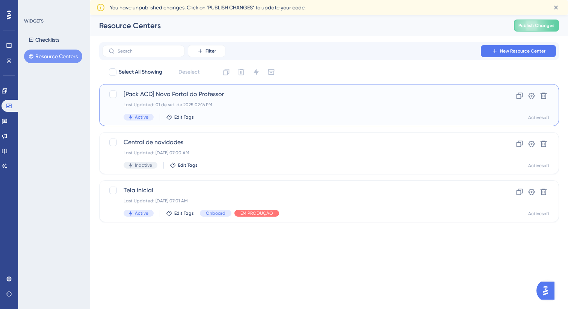
click at [269, 101] on div "[Pack ACD] Novo Portal do Professor Last Updated: [DATE] 02:16 PM Active Edit T…" at bounding box center [299, 105] width 351 height 31
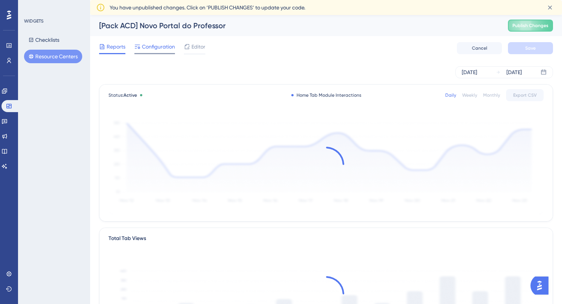
click at [152, 47] on span "Configuration" at bounding box center [158, 46] width 33 height 9
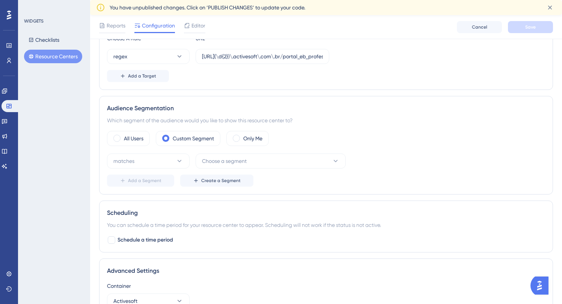
scroll to position [17, 0]
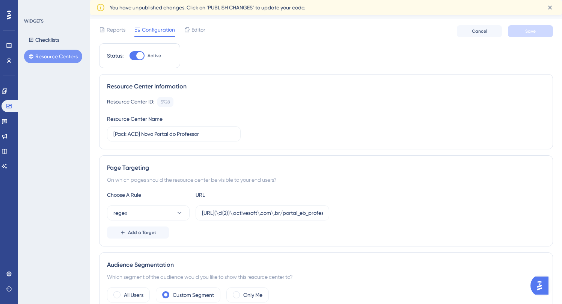
click at [193, 38] on div "Reports Configuration Editor Cancel Save" at bounding box center [326, 31] width 454 height 24
click at [195, 33] on span "Editor" at bounding box center [199, 29] width 14 height 9
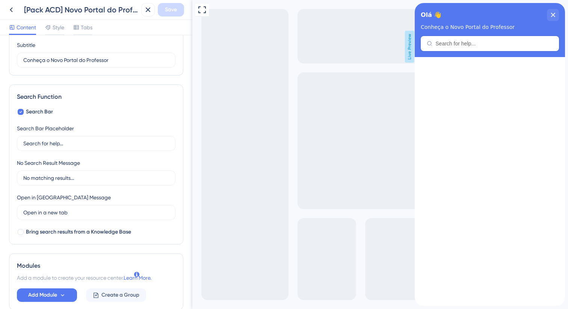
scroll to position [101, 0]
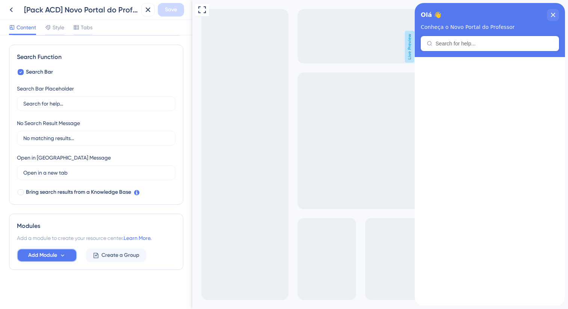
click at [63, 254] on icon at bounding box center [62, 255] width 6 height 6
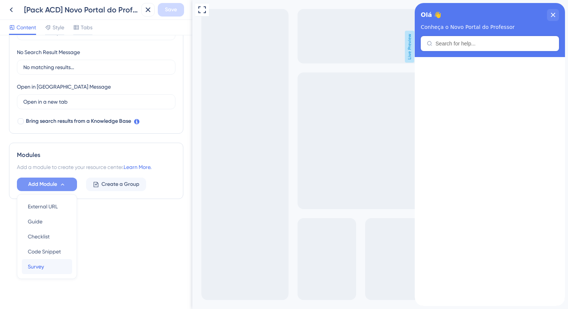
click at [51, 263] on div "Survey Survey" at bounding box center [47, 266] width 38 height 15
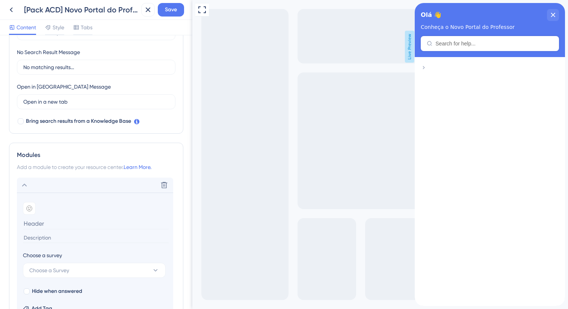
scroll to position [190, 0]
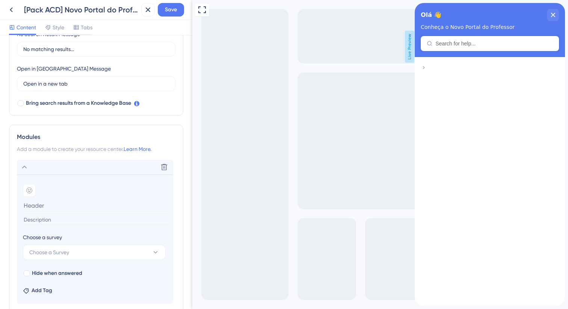
click at [68, 205] on input at bounding box center [96, 206] width 146 height 12
type input "Precisa de ajuda?"
click at [27, 192] on icon at bounding box center [29, 190] width 6 height 6
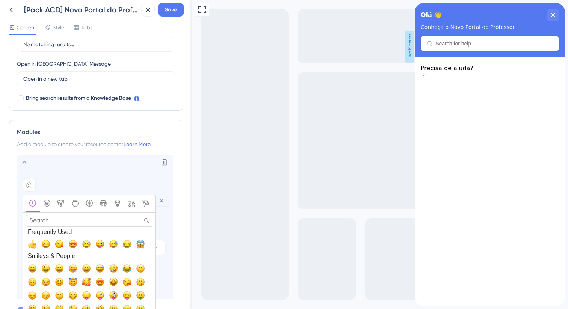
scroll to position [253, 0]
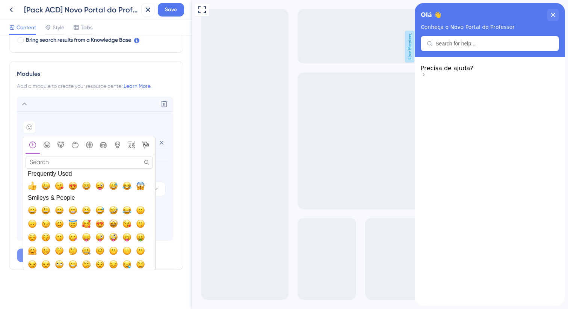
click at [142, 146] on div "Flags" at bounding box center [145, 146] width 11 height 8
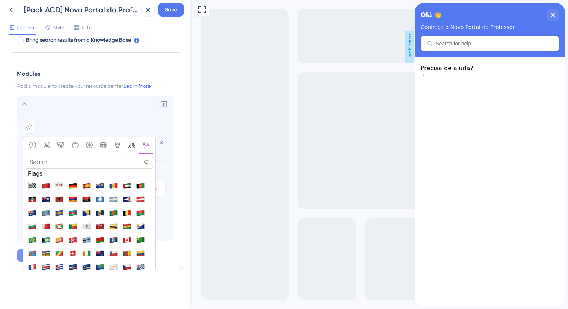
click at [130, 145] on icon "Symbols" at bounding box center [131, 145] width 7 height 7
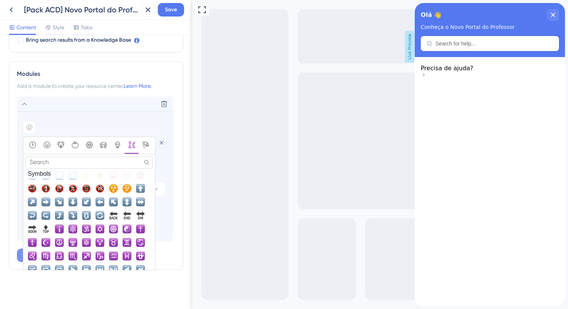
scroll to position [2133, 0]
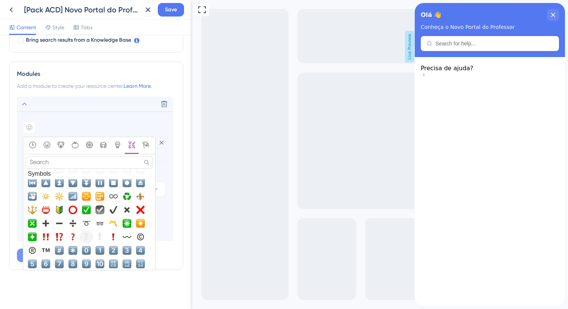
click at [91, 238] on button "❔, grey_question" at bounding box center [87, 237] width 14 height 14
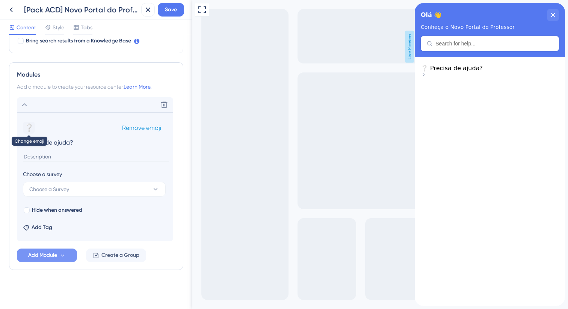
click at [29, 124] on button "❔" at bounding box center [29, 128] width 12 height 12
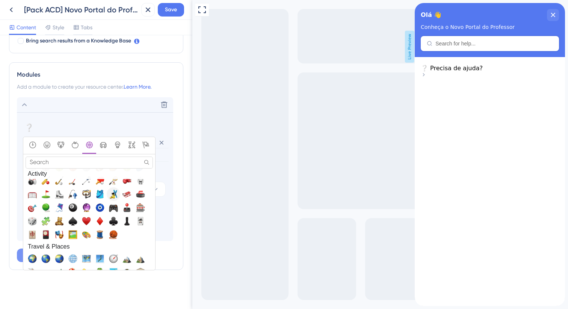
scroll to position [1301, 0]
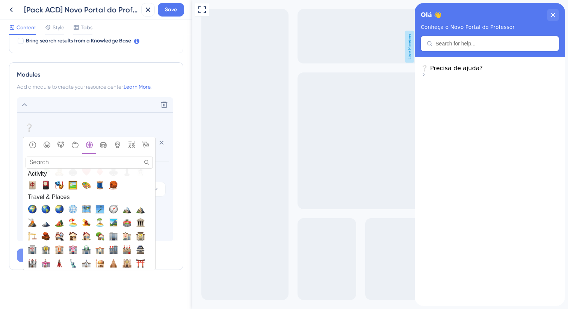
click at [94, 164] on input "Search" at bounding box center [89, 163] width 127 height 12
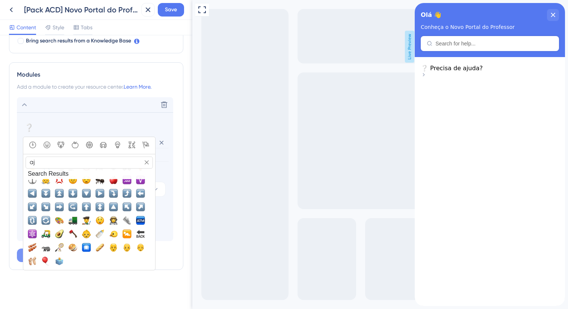
scroll to position [0, 0]
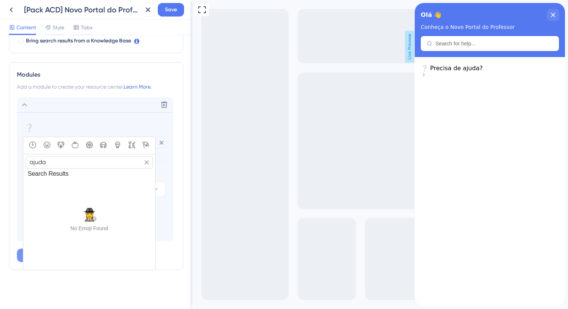
type input "ajuda"
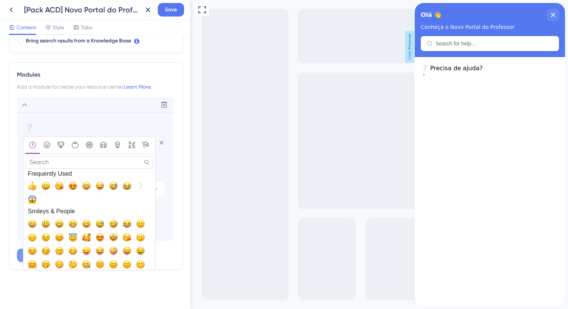
type input "?"
click at [121, 147] on icon "Objects" at bounding box center [117, 145] width 7 height 7
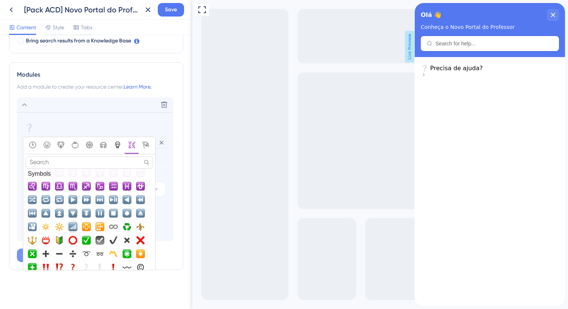
scroll to position [2126, 0]
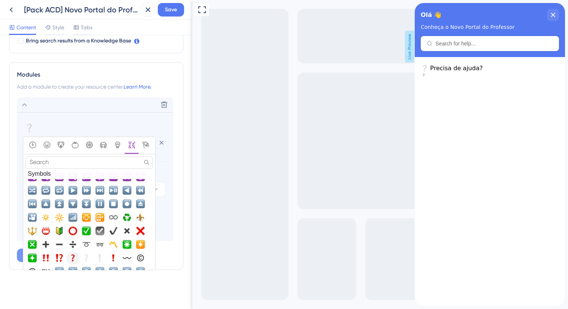
click at [72, 254] on span "❓, question" at bounding box center [72, 258] width 9 height 9
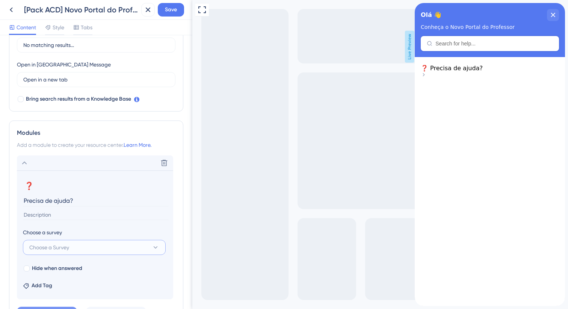
click at [62, 245] on span "Choose a Survey" at bounding box center [49, 247] width 40 height 9
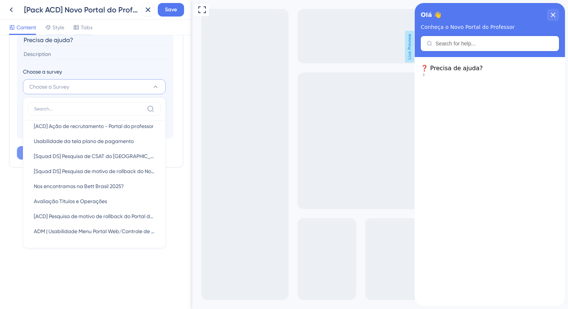
scroll to position [172, 0]
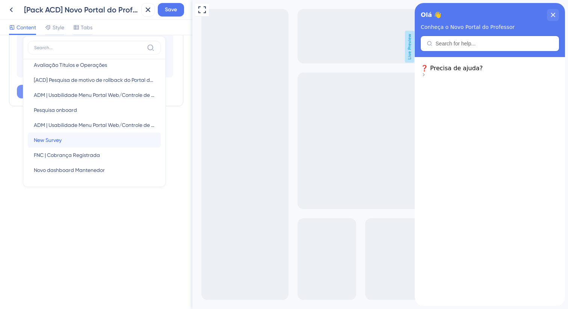
click at [92, 139] on div "New Survey New Survey" at bounding box center [94, 140] width 121 height 15
type input "New Survey"
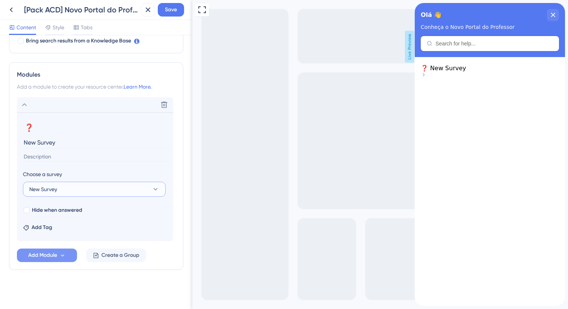
click at [79, 187] on button "New Survey" at bounding box center [94, 189] width 143 height 15
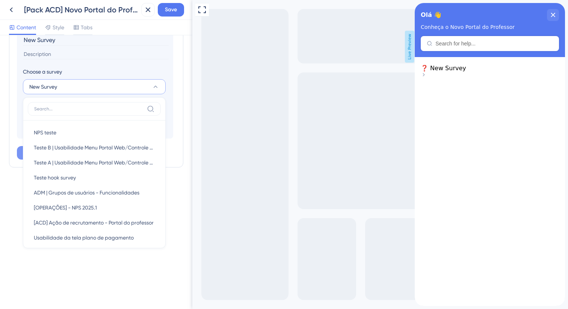
scroll to position [173, 0]
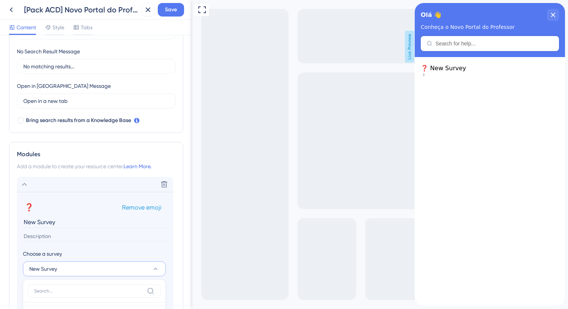
click at [82, 207] on div "❓ Change emoji Remove emoji" at bounding box center [95, 207] width 144 height 12
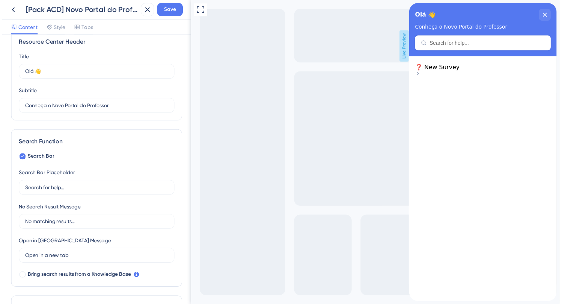
scroll to position [0, 0]
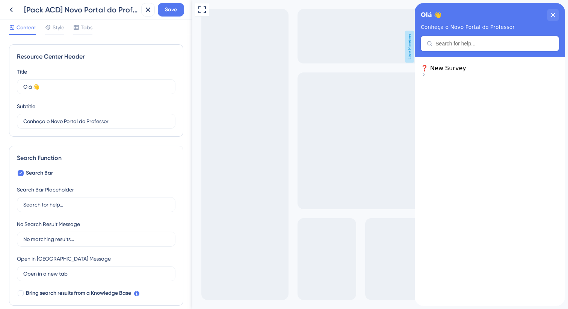
click at [466, 72] on span "❓ New Survey" at bounding box center [443, 68] width 45 height 7
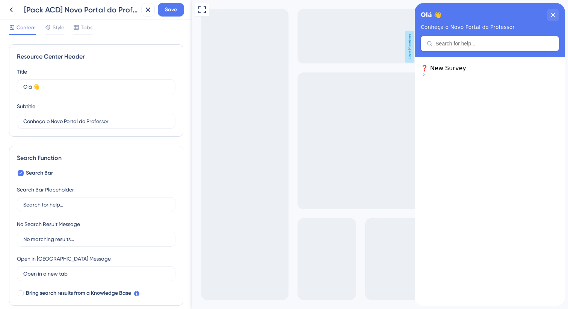
click at [459, 72] on span "❓ New Survey" at bounding box center [443, 68] width 45 height 7
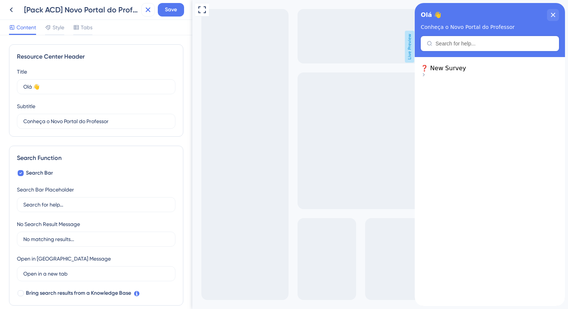
click at [150, 11] on icon at bounding box center [147, 9] width 9 height 9
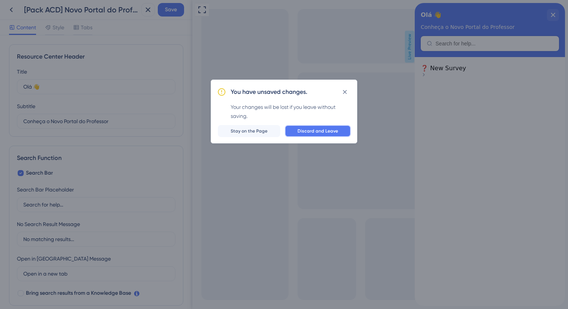
click at [305, 129] on span "Discard and Leave" at bounding box center [317, 131] width 41 height 6
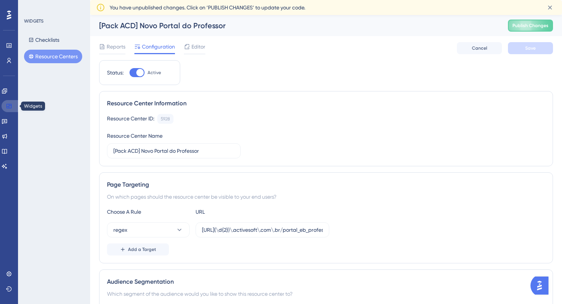
click at [11, 108] on icon at bounding box center [8, 106] width 5 height 5
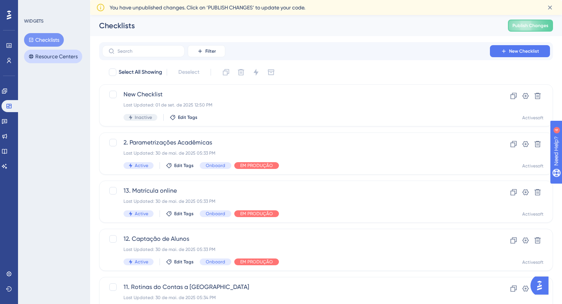
click at [44, 53] on button "Resource Centers" at bounding box center [53, 57] width 58 height 14
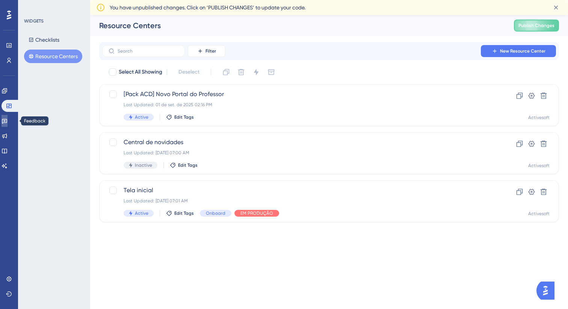
click at [8, 121] on link at bounding box center [5, 121] width 6 height 12
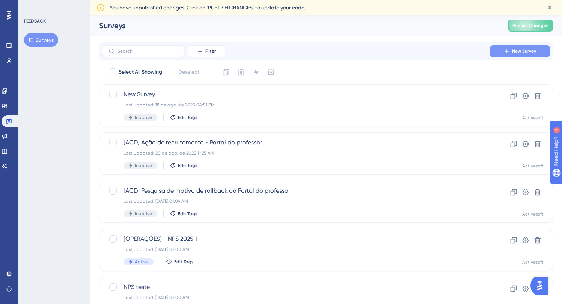
click at [497, 50] on button "New Survey" at bounding box center [520, 51] width 60 height 12
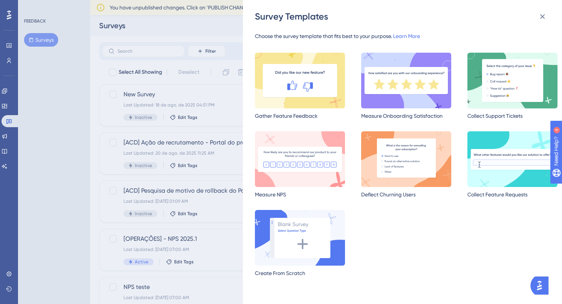
click at [503, 68] on img at bounding box center [513, 81] width 90 height 56
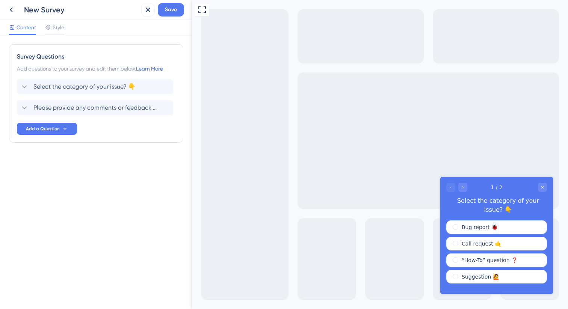
click at [86, 9] on div "New Survey" at bounding box center [81, 10] width 114 height 11
click at [59, 8] on div "New Survey" at bounding box center [81, 10] width 114 height 11
click at [22, 14] on div "New Survey" at bounding box center [72, 10] width 134 height 14
drag, startPoint x: 43, startPoint y: 8, endPoint x: 19, endPoint y: 7, distance: 24.1
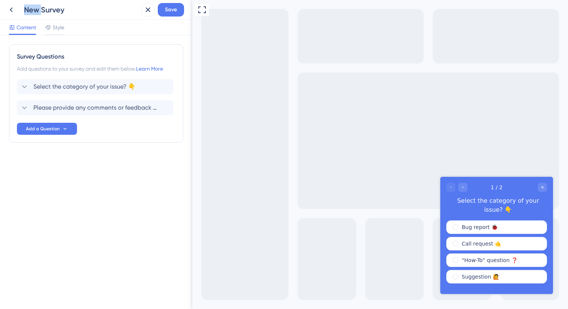
click at [19, 7] on div "New Survey" at bounding box center [72, 10] width 134 height 14
click at [98, 15] on div "New Survey" at bounding box center [72, 10] width 134 height 14
click at [98, 12] on div "New Survey" at bounding box center [81, 10] width 114 height 11
click at [56, 8] on div "New Survey" at bounding box center [81, 10] width 114 height 11
click at [57, 11] on div "New Survey" at bounding box center [81, 10] width 114 height 11
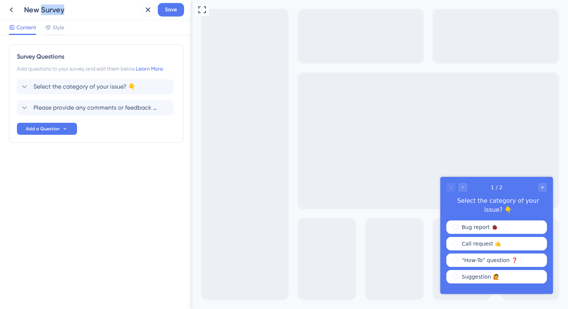
click at [57, 11] on div "New Survey" at bounding box center [81, 10] width 114 height 11
click at [66, 89] on span "Select the category of your issue? 👇" at bounding box center [84, 86] width 102 height 9
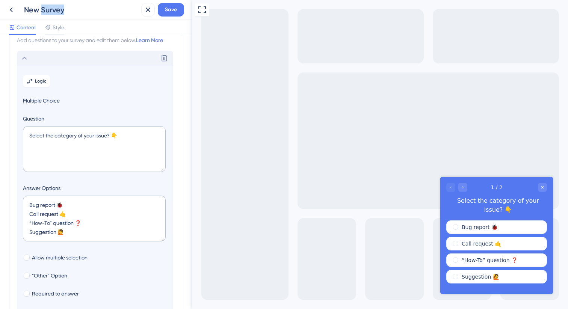
scroll to position [38, 0]
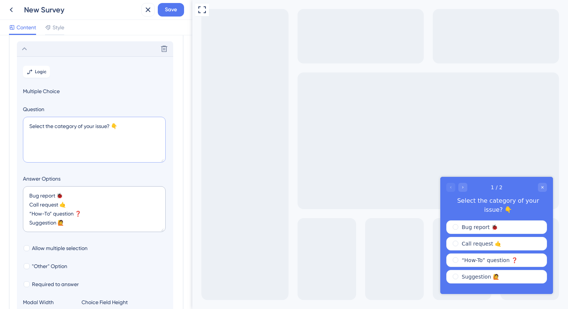
click at [64, 123] on textarea "Select the category of your issue? 👇" at bounding box center [94, 140] width 143 height 46
click at [63, 125] on textarea "Select the category of your issue? 👇" at bounding box center [94, 140] width 143 height 46
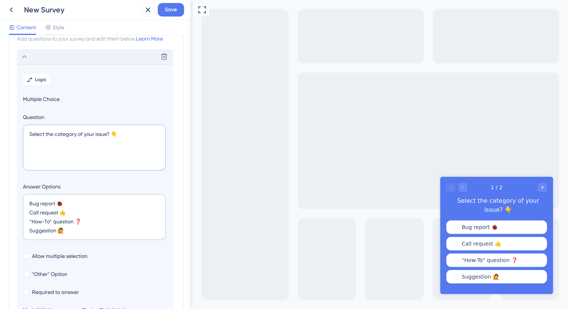
scroll to position [26, 0]
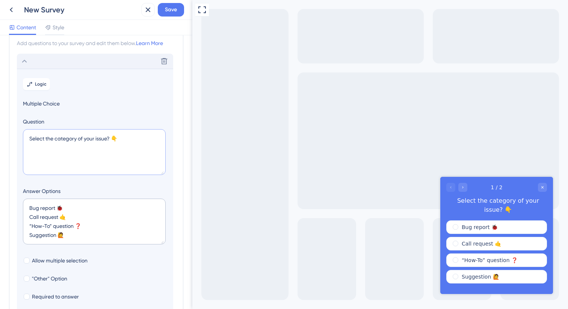
click at [78, 139] on textarea "Select the category of your issue? 👇" at bounding box center [94, 152] width 143 height 46
drag, startPoint x: 121, startPoint y: 139, endPoint x: 45, endPoint y: 133, distance: 76.5
click at [45, 133] on textarea "Select the category of your issue? 👇" at bounding box center [94, 152] width 143 height 46
click at [65, 136] on textarea "Select the category of your issue? 👇" at bounding box center [94, 152] width 143 height 46
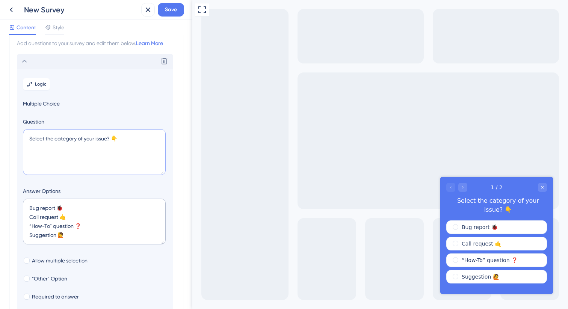
click at [126, 137] on textarea "Select the category of your issue? 👇" at bounding box center [94, 152] width 143 height 46
drag, startPoint x: 109, startPoint y: 136, endPoint x: 14, endPoint y: 138, distance: 95.4
click at [14, 138] on div "Survey Questions Add questions to your survey and edit them below. Learn More D…" at bounding box center [96, 205] width 174 height 373
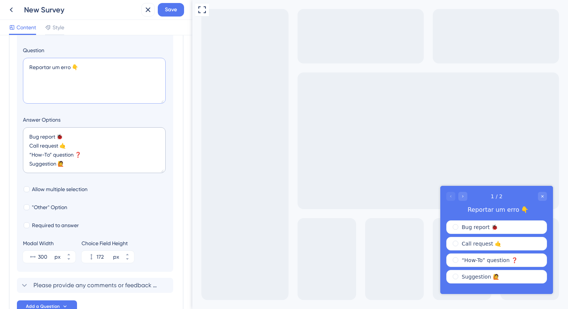
scroll to position [120, 0]
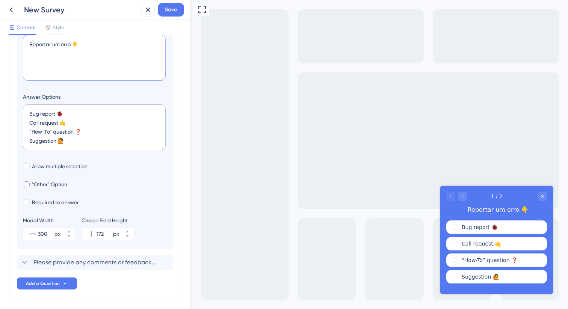
type textarea "Reportar um erro 👇"
click at [33, 180] on span ""Other" Option" at bounding box center [49, 184] width 35 height 9
checkbox input "true"
type input "224"
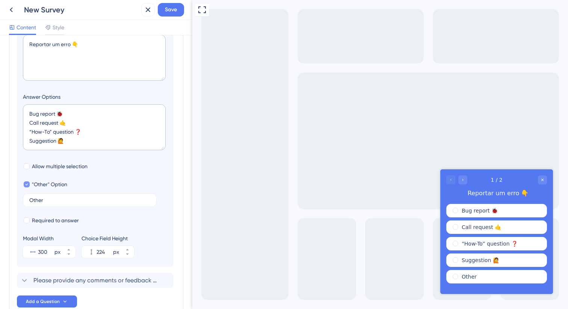
click at [33, 180] on span ""Other" Option" at bounding box center [49, 184] width 35 height 9
checkbox input "false"
type input "172"
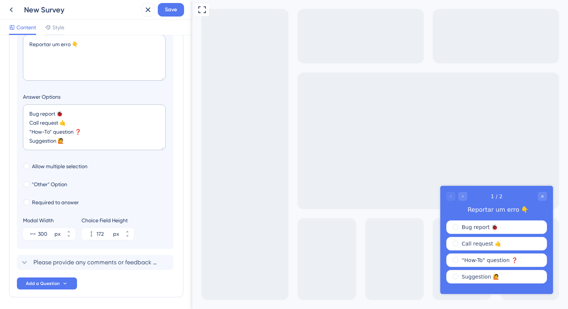
scroll to position [0, 0]
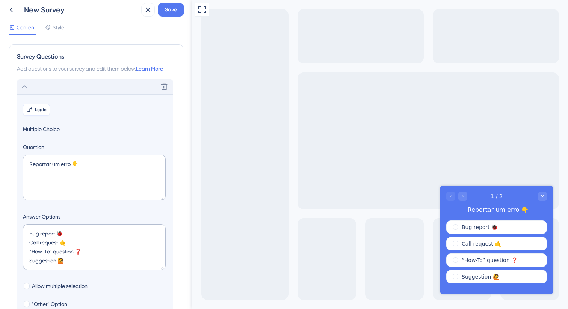
click at [44, 110] on span "Logic" at bounding box center [41, 110] width 12 height 6
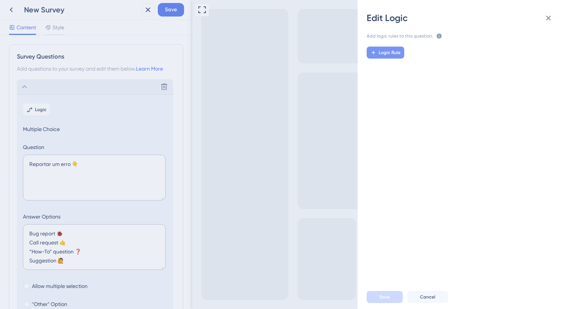
click at [400, 53] on button "Logic Rule" at bounding box center [386, 53] width 38 height 12
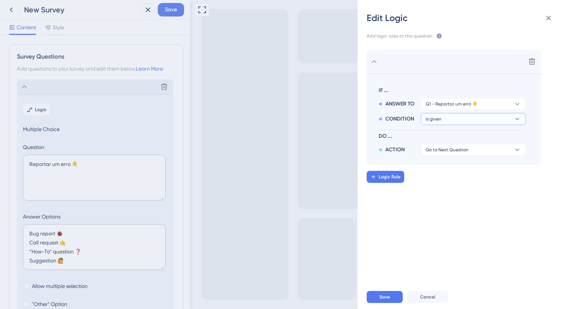
click at [451, 110] on button "is given" at bounding box center [473, 104] width 105 height 12
click at [451, 113] on button "is given" at bounding box center [473, 119] width 105 height 12
click at [454, 149] on span "Go to Next Question" at bounding box center [447, 150] width 43 height 6
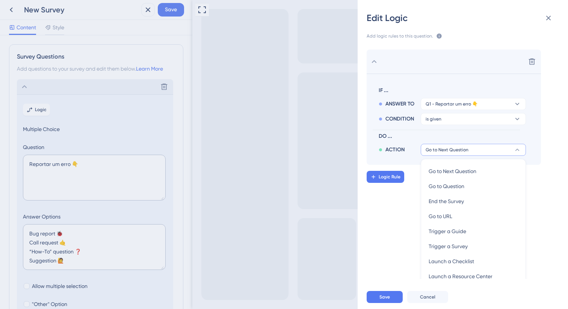
scroll to position [25, 0]
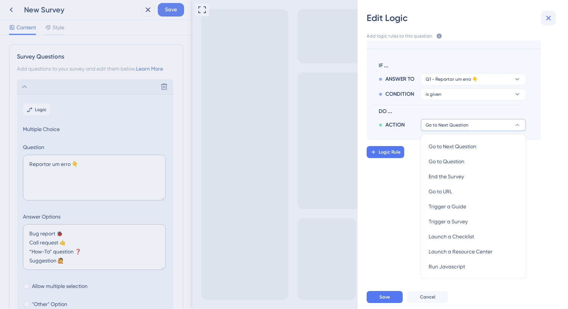
click at [553, 21] on button at bounding box center [548, 18] width 15 height 15
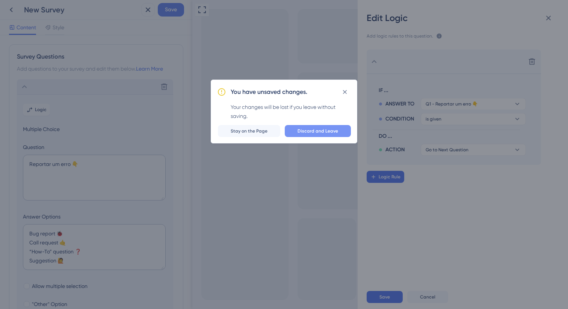
click at [318, 132] on span "Discard and Leave" at bounding box center [317, 131] width 41 height 6
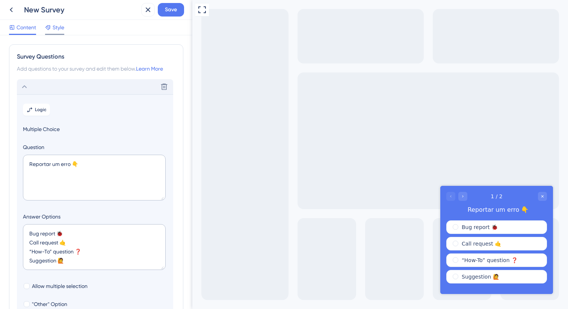
click at [58, 29] on span "Style" at bounding box center [59, 27] width 12 height 9
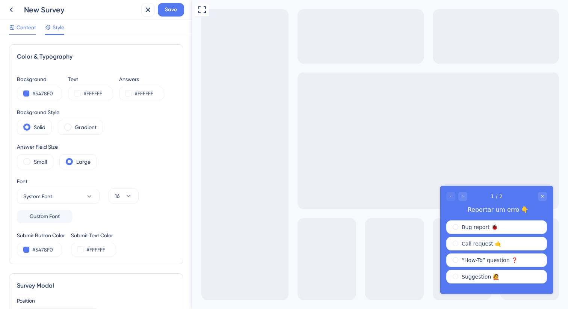
click at [21, 27] on span "Content" at bounding box center [27, 27] width 20 height 9
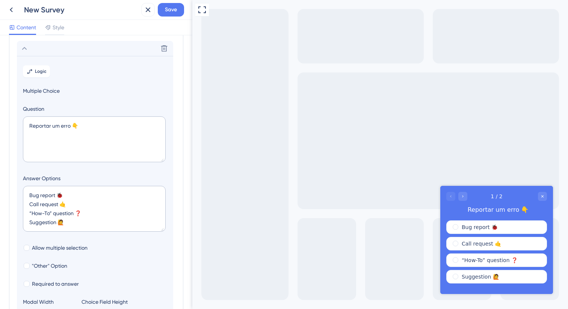
scroll to position [44, 0]
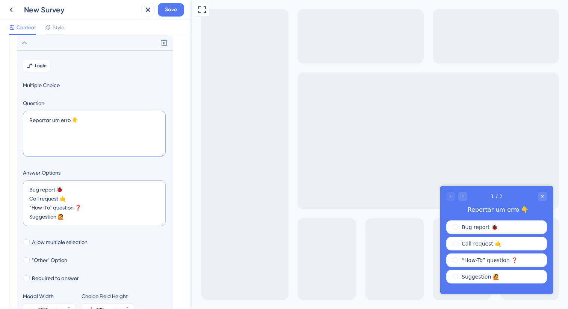
click at [72, 113] on textarea "Reportar um erro 👇" at bounding box center [94, 134] width 143 height 46
click at [85, 119] on textarea "Reportar um erro 👇" at bounding box center [94, 134] width 143 height 46
paste textarea "Encontrou algo que não funcionou como esperado? Nos conte para que possamos cor…"
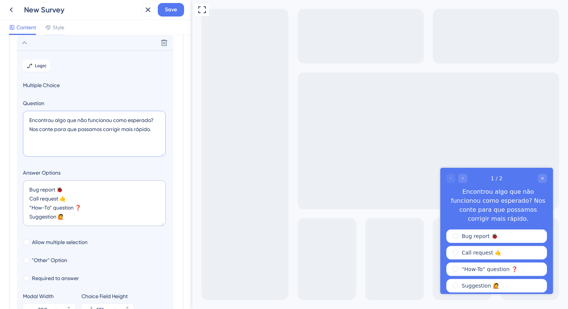
scroll to position [125, 0]
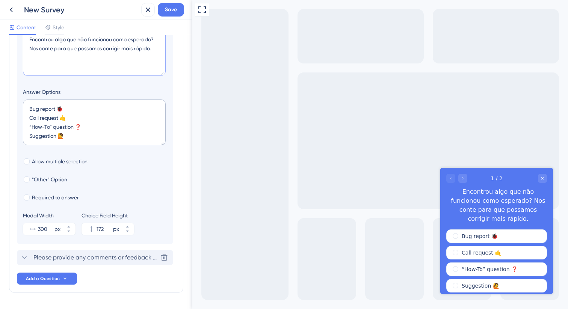
type textarea "Encontrou algo que não funcionou como esperado? Nos conte para que possamos cor…"
click at [62, 252] on div "Please provide any comments or feedback regarding your experience with our serv…" at bounding box center [95, 257] width 156 height 15
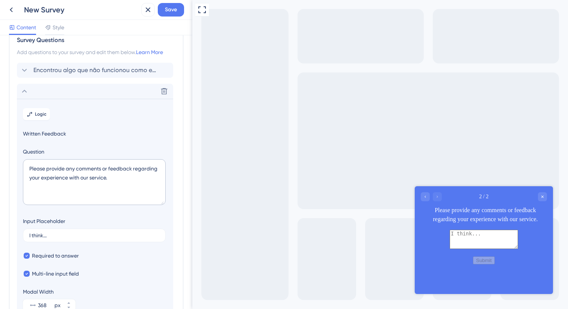
scroll to position [0, 0]
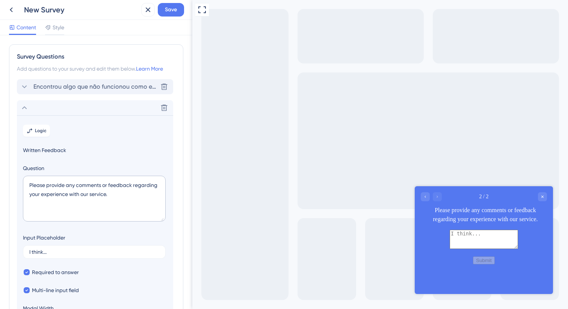
click at [25, 90] on icon at bounding box center [24, 86] width 9 height 9
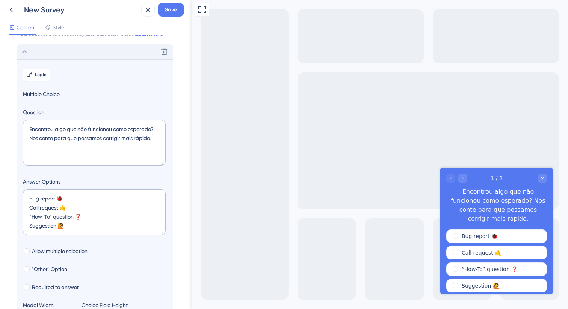
scroll to position [44, 0]
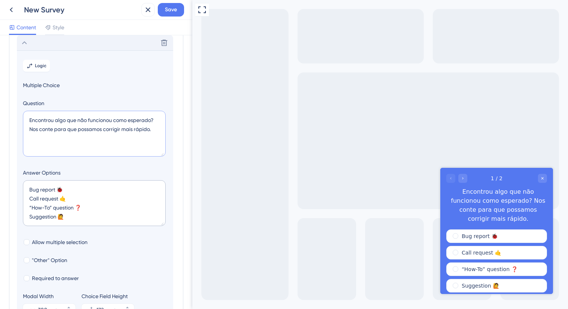
click at [48, 123] on textarea "Encontrou algo que não funcionou como esperado? Nos conte para que possamos cor…" at bounding box center [94, 134] width 143 height 46
click at [56, 183] on textarea "Bug report 🐞 Call request 🤙 “How-To” question ❓ Suggestion 🙋" at bounding box center [94, 203] width 143 height 46
click at [57, 187] on textarea "Bug report 🐞 Call request 🤙 “How-To” question ❓ Suggestion 🙋" at bounding box center [94, 203] width 143 height 46
click at [85, 185] on textarea "Bug report 🐞 Call request 🤙 “How-To” question ❓ Suggestion 🙋" at bounding box center [94, 203] width 143 height 46
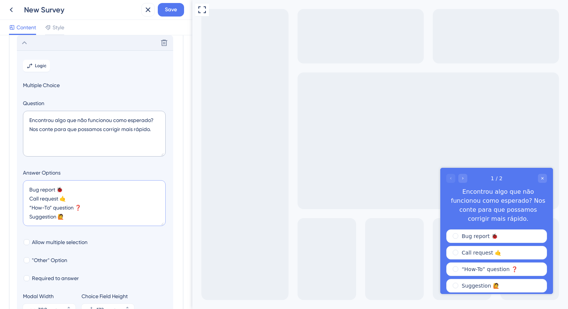
click at [80, 188] on textarea "Bug report 🐞 Call request 🤙 “How-To” question ❓ Suggestion 🙋" at bounding box center [94, 203] width 143 height 46
drag, startPoint x: 77, startPoint y: 188, endPoint x: 29, endPoint y: 181, distance: 48.6
click at [29, 181] on textarea "Bug report 🐞 Call request 🤙 “How-To” question ❓ Suggestion 🙋" at bounding box center [94, 203] width 143 height 46
drag, startPoint x: 65, startPoint y: 219, endPoint x: 23, endPoint y: 196, distance: 48.9
click at [23, 196] on textarea "Fazer uma sugestão Call request 🤙 “How-To” question ❓ Suggestion 🙋" at bounding box center [94, 203] width 143 height 46
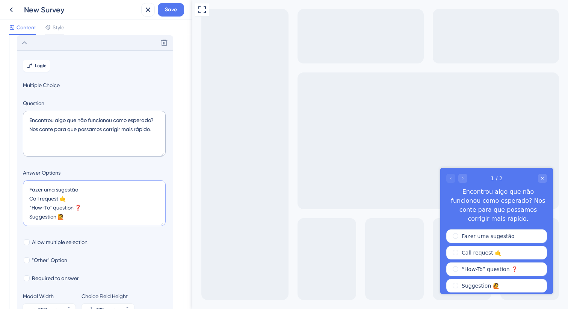
type textarea "Fazer uma sugestão R"
type input "84"
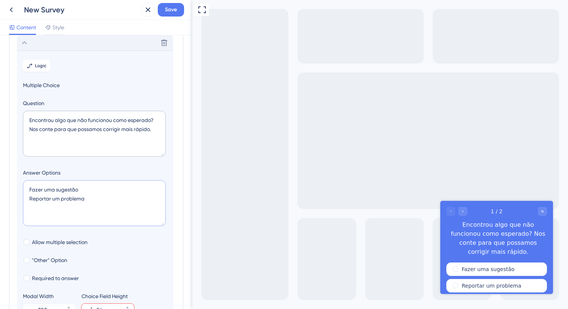
scroll to position [0, 0]
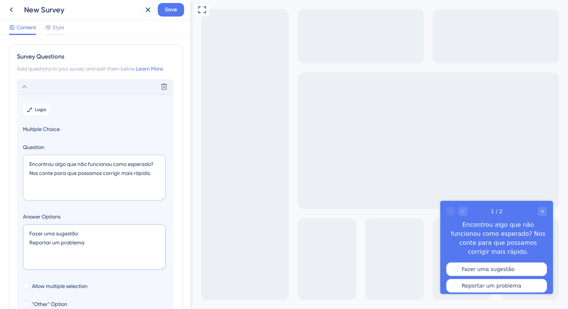
type textarea "Fazer uma sugestão Reportar um problema"
click at [89, 175] on textarea "Encontrou algo que não funcionou como esperado? Nos conte para que possamos cor…" at bounding box center [94, 178] width 143 height 46
drag, startPoint x: 155, startPoint y: 174, endPoint x: 116, endPoint y: 173, distance: 39.1
click at [112, 172] on textarea "Encontrou algo que não funcionou como esperado? Nos conte para que possamos cor…" at bounding box center [94, 178] width 143 height 46
click at [118, 173] on textarea "Encontrou algo que não funcionou como esperado? Nos conte para que possamos cor…" at bounding box center [94, 178] width 143 height 46
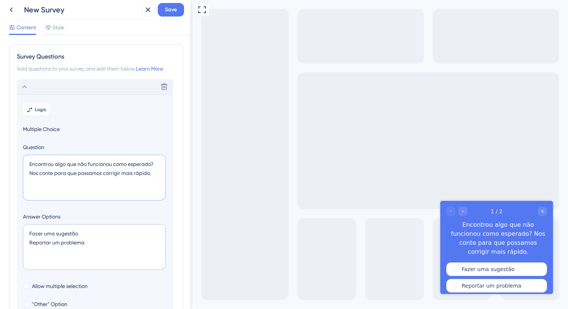
click at [79, 172] on textarea "Encontrou algo que não funcionou como esperado? Nos conte para que possamos cor…" at bounding box center [94, 178] width 143 height 46
paste textarea "💡 Envie seu feedback"
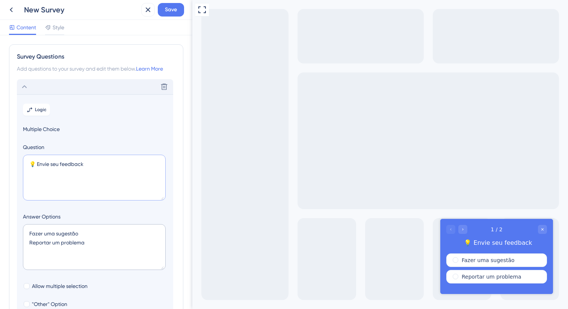
click at [98, 162] on textarea "💡 Envie seu feedback" at bounding box center [94, 178] width 143 height 46
paste textarea "Conte para nós sua sugestão ou se encontrou algum problema. Isso nos ajuda a me…"
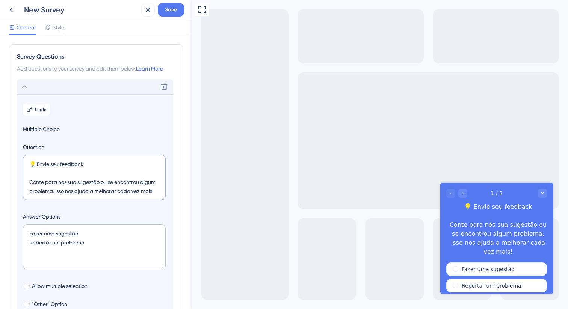
click at [26, 180] on textarea "💡 Envie seu feedback Conte para nós sua sugestão ou se encontrou algum problema…" at bounding box center [94, 178] width 143 height 46
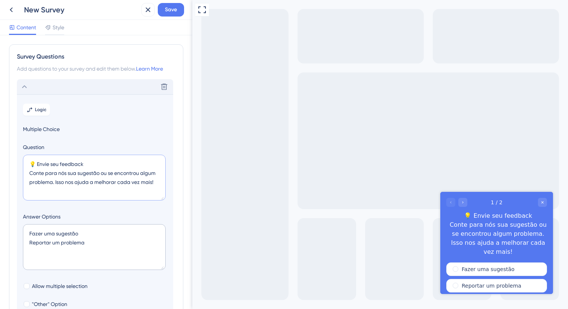
type textarea "💡 Envie seu feedback Conte para nós sua sugestão ou se encontrou algum problema…"
click at [71, 146] on label "Question" at bounding box center [95, 147] width 144 height 9
drag, startPoint x: 91, startPoint y: 161, endPoint x: 36, endPoint y: 159, distance: 54.5
click at [36, 159] on textarea "💡 Envie seu feedback Conte para nós sua sugestão ou se encontrou algum problema…" at bounding box center [94, 178] width 143 height 46
click at [75, 163] on textarea "💡 Envie seu feedback Conte para nós sua sugestão ou se encontrou algum problema…" at bounding box center [94, 178] width 143 height 46
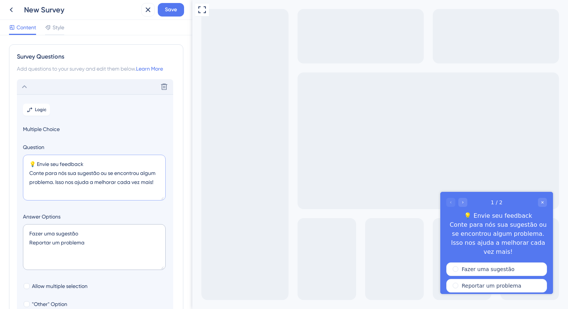
click at [91, 164] on textarea "💡 Envie seu feedback Conte para nós sua sugestão ou se encontrou algum problema…" at bounding box center [94, 178] width 143 height 46
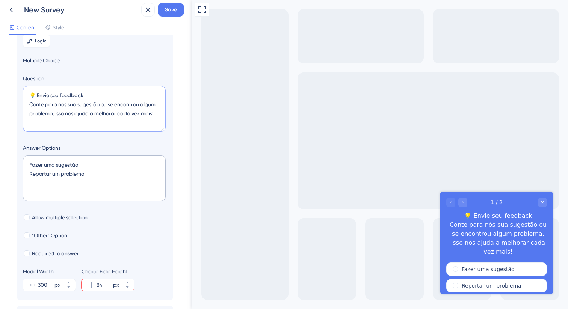
scroll to position [79, 0]
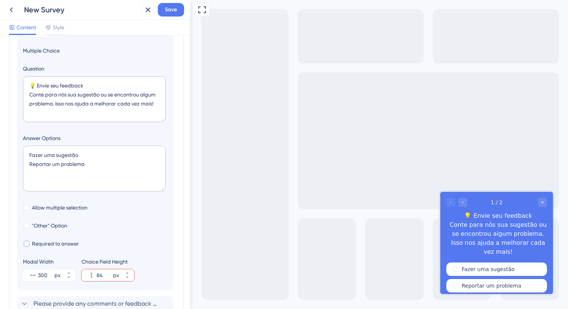
click at [69, 240] on span "Required to answer" at bounding box center [55, 243] width 47 height 9
click at [68, 242] on span "Required to answer" at bounding box center [55, 243] width 47 height 9
checkbox input "true"
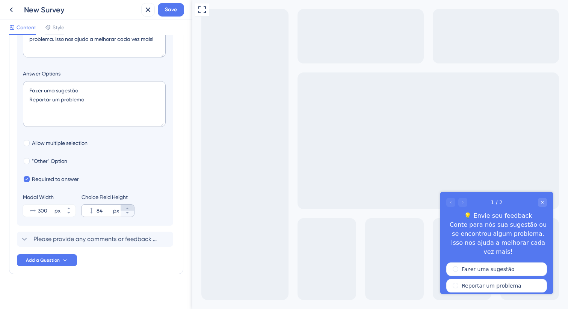
scroll to position [133, 0]
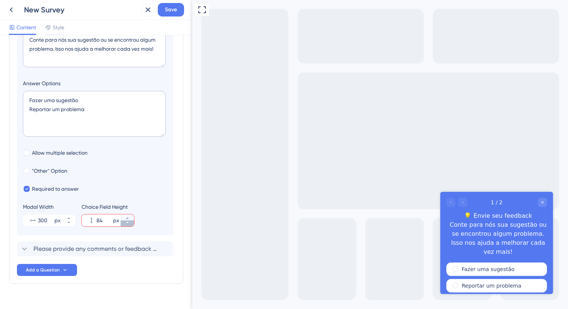
click at [126, 225] on icon at bounding box center [127, 222] width 5 height 5
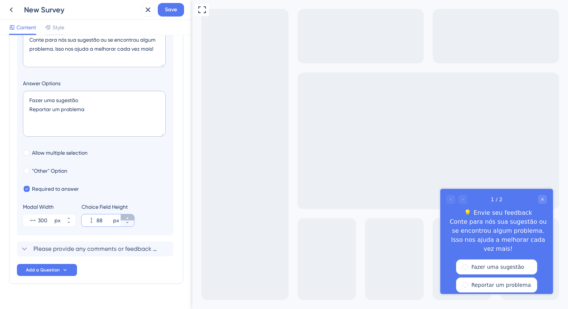
click at [127, 220] on icon at bounding box center [127, 218] width 5 height 5
click at [127, 223] on icon at bounding box center [127, 223] width 3 height 2
type input "88"
click at [127, 223] on icon at bounding box center [127, 222] width 5 height 5
click at [48, 242] on div "Please provide any comments or feedback regarding your experience with our serv…" at bounding box center [95, 249] width 156 height 15
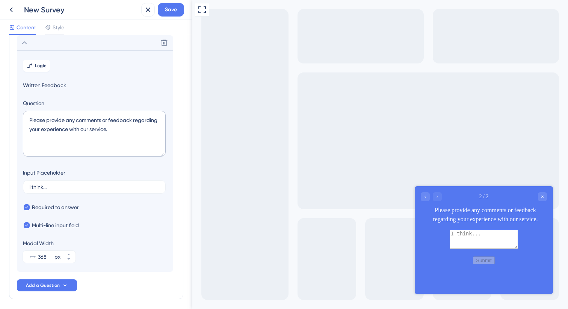
scroll to position [0, 0]
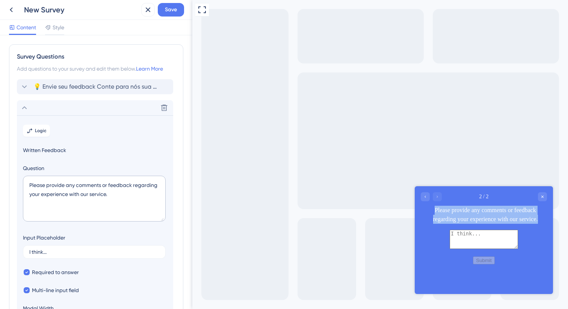
drag, startPoint x: 543, startPoint y: 219, endPoint x: 428, endPoint y: 209, distance: 115.0
click at [428, 209] on div "Please provide any comments or feedback regarding your experience with our serv…" at bounding box center [485, 215] width 123 height 18
copy div "Please provide any comments or feedback regarding your experience with our serv…"
click at [26, 88] on icon at bounding box center [24, 86] width 9 height 9
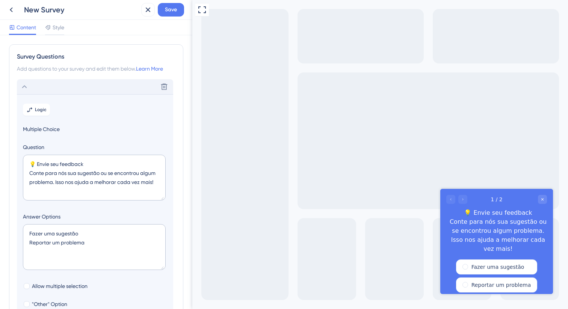
click at [94, 171] on textarea "💡 Envie seu feedback Conte para nós sua sugestão ou se encontrou algum problema…" at bounding box center [94, 178] width 143 height 46
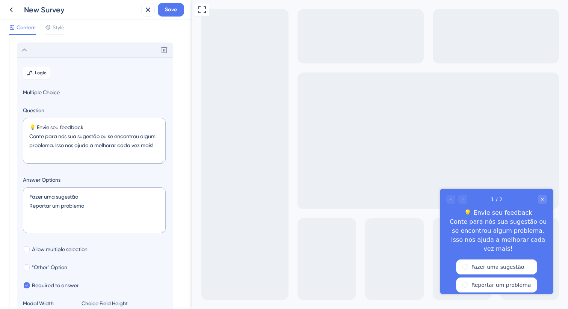
scroll to position [44, 0]
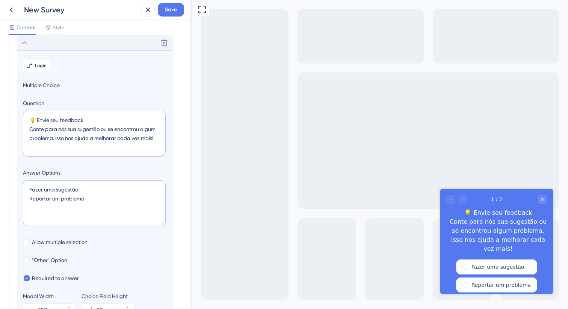
drag, startPoint x: 148, startPoint y: 139, endPoint x: 25, endPoint y: 128, distance: 123.7
click at [25, 128] on textarea "💡 Envie seu feedback Conte para nós sua sugestão ou se encontrou algum problema…" at bounding box center [94, 134] width 143 height 46
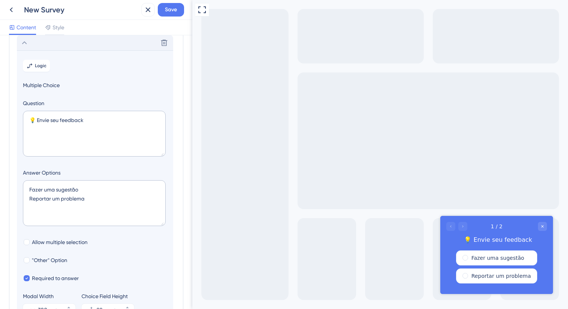
scroll to position [148, 0]
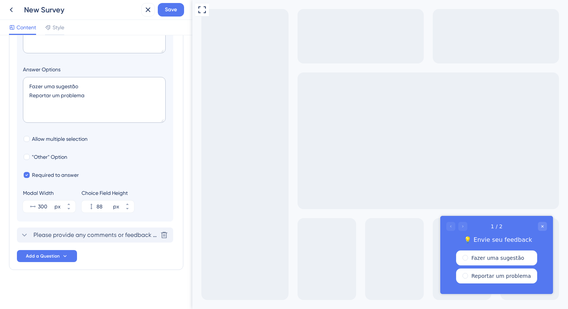
type textarea "💡 Envie seu feedback"
click at [53, 240] on div "Please provide any comments or feedback regarding your experience with our serv…" at bounding box center [95, 235] width 156 height 15
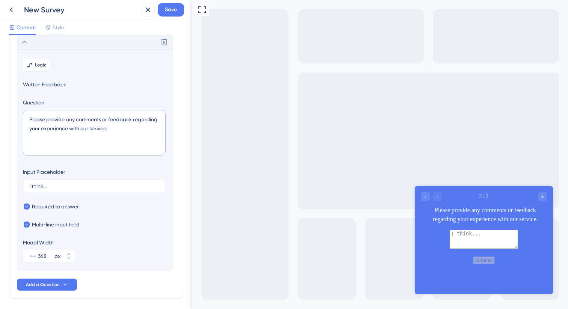
scroll to position [65, 0]
click at [86, 138] on textarea "Please provide any comments or feedback regarding your experience with our serv…" at bounding box center [94, 134] width 143 height 46
paste textarea "Conte para nós sua sugestão ou se encontrou algum problema. Isso nos ajuda a me…"
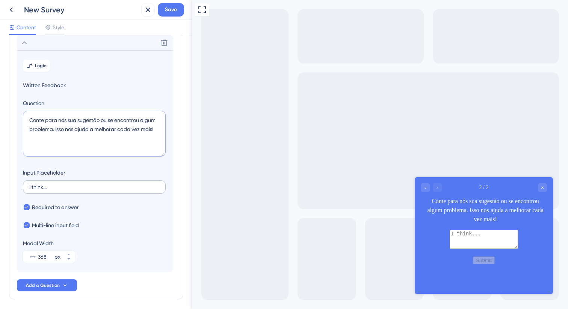
type textarea "Conte para nós sua sugestão ou se encontrou algum problema. Isso nos ajuda a me…"
click at [68, 193] on label "I think..." at bounding box center [94, 187] width 143 height 14
click at [68, 190] on input "I think..." at bounding box center [94, 186] width 130 height 5
drag, startPoint x: 60, startPoint y: 188, endPoint x: 9, endPoint y: 188, distance: 51.1
click at [9, 188] on div "Survey Questions Add questions to your survey and edit them below. Learn More 💡…" at bounding box center [96, 139] width 174 height 320
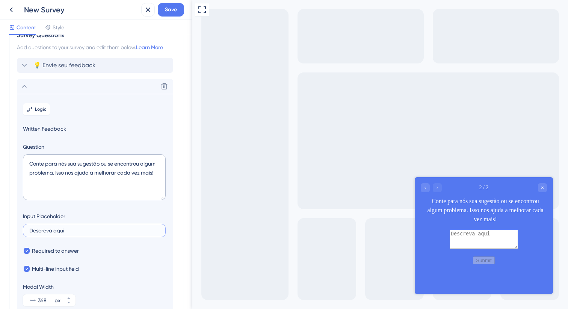
scroll to position [0, 0]
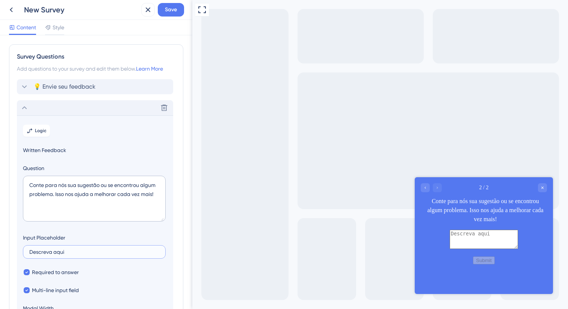
type input "Descreva aqui"
click at [24, 109] on icon at bounding box center [24, 107] width 9 height 9
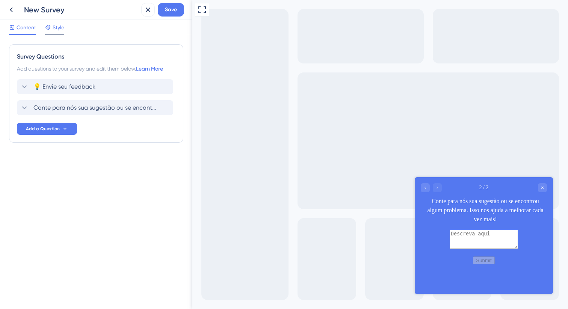
click at [55, 31] on span "Style" at bounding box center [59, 27] width 12 height 9
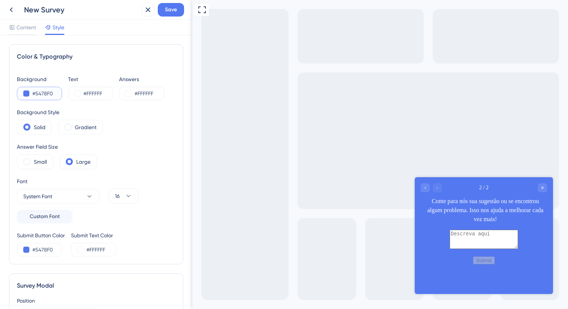
click at [48, 91] on input "#5478F0" at bounding box center [47, 93] width 31 height 9
paste input "0048B4"
type input "#0048B4"
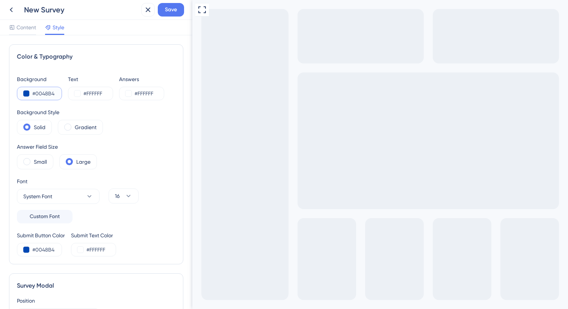
type input "#0048B4"
click at [108, 109] on div "Background Style Solid Gradient" at bounding box center [96, 121] width 159 height 27
click at [67, 126] on span at bounding box center [67, 127] width 7 height 7
click at [74, 125] on input "radio" at bounding box center [74, 125] width 0 height 0
click at [38, 127] on label "Solid" at bounding box center [40, 127] width 12 height 9
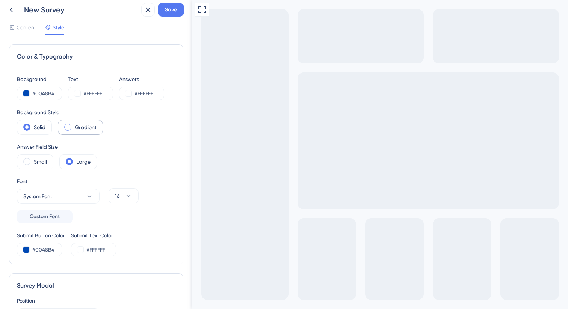
scroll to position [5, 0]
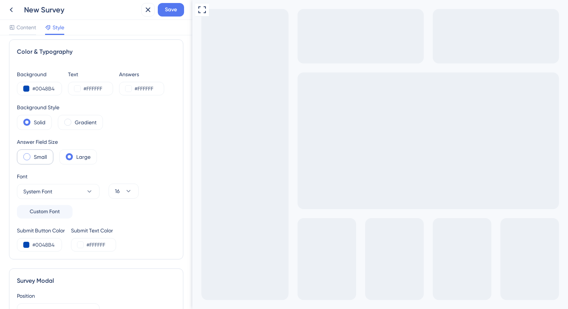
click at [45, 156] on label "Small" at bounding box center [40, 157] width 13 height 9
click at [79, 156] on label "Large" at bounding box center [83, 157] width 14 height 9
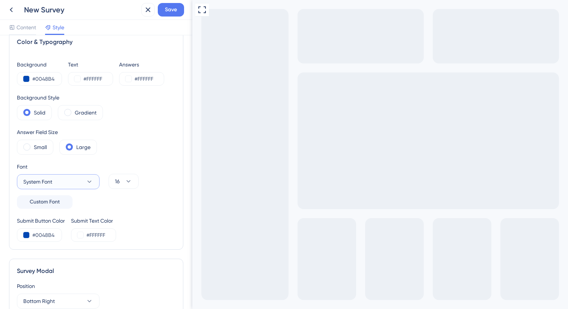
click at [79, 185] on button "System Font" at bounding box center [58, 181] width 83 height 15
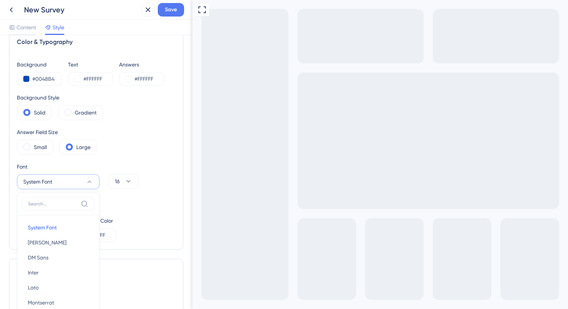
scroll to position [110, 0]
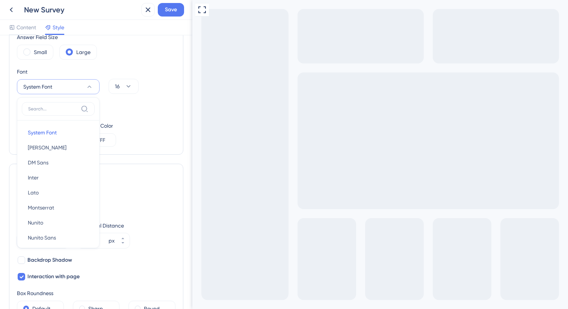
click at [155, 148] on div "Color & Typography Background #0048B4 Text #FFFFFF Answers #FFFFFF Background S…" at bounding box center [96, 45] width 174 height 220
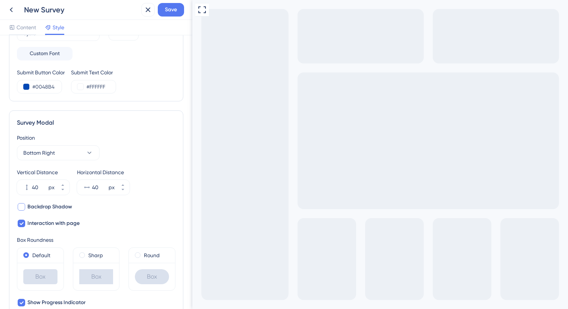
scroll to position [178, 0]
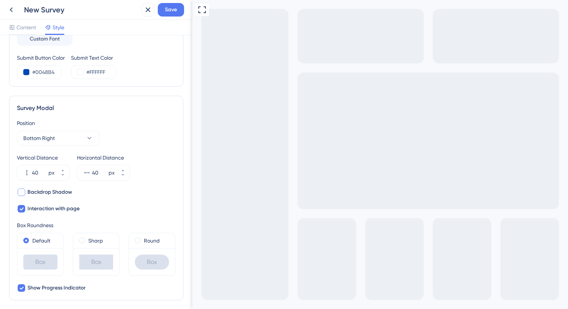
click at [56, 195] on span "Backdrop Shadow" at bounding box center [49, 192] width 45 height 9
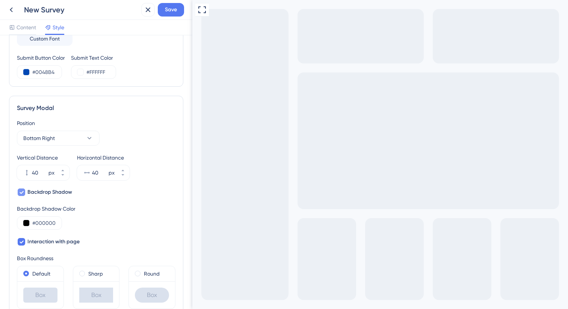
click at [56, 195] on span "Backdrop Shadow" at bounding box center [49, 192] width 45 height 9
checkbox input "false"
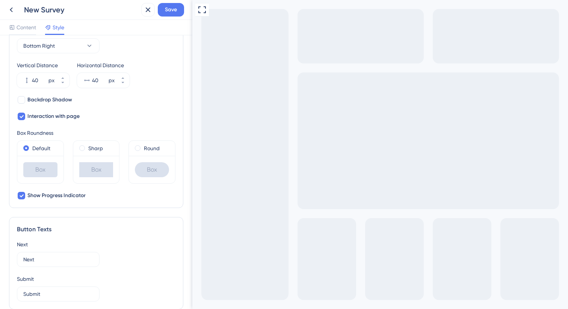
scroll to position [309, 0]
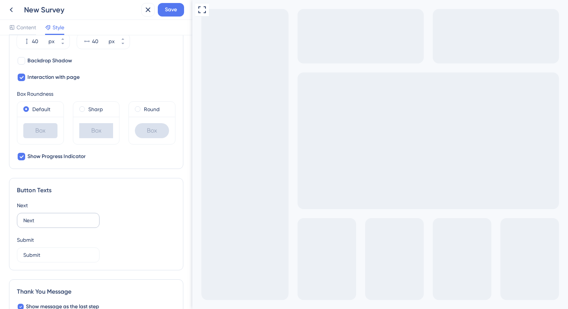
click at [69, 224] on label "Next" at bounding box center [58, 220] width 83 height 15
click at [69, 224] on input "Next" at bounding box center [58, 220] width 70 height 8
click at [69, 224] on label "Next" at bounding box center [58, 220] width 83 height 15
click at [69, 224] on input "Next" at bounding box center [58, 220] width 70 height 8
click at [54, 219] on input "Next" at bounding box center [58, 220] width 70 height 8
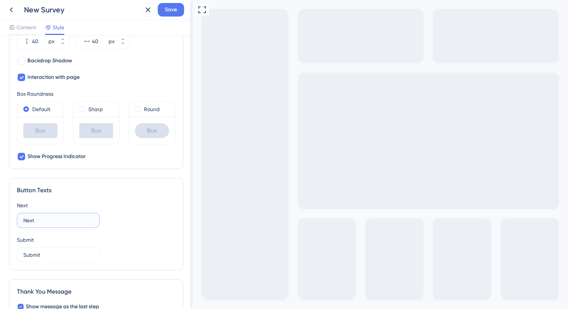
click at [54, 219] on input "Next" at bounding box center [58, 220] width 70 height 8
type input "p"
type input "Próximo"
click at [43, 248] on label "Submit" at bounding box center [58, 255] width 83 height 15
click at [43, 251] on input "Submit" at bounding box center [58, 255] width 70 height 8
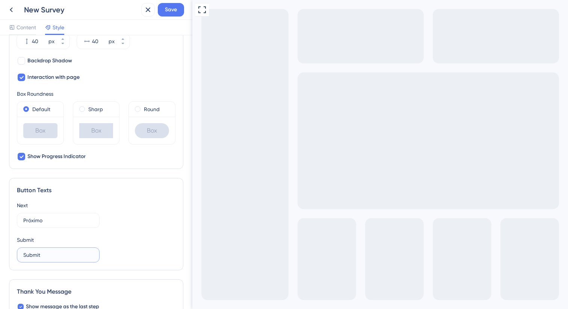
click at [44, 252] on input "Submit" at bounding box center [58, 255] width 70 height 8
type input "Enviar"
click at [124, 224] on div "Next Próximo" at bounding box center [96, 214] width 159 height 27
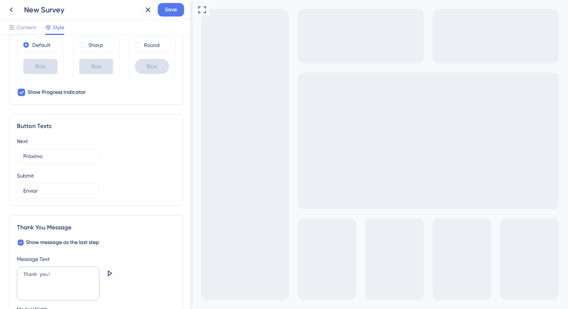
scroll to position [383, 0]
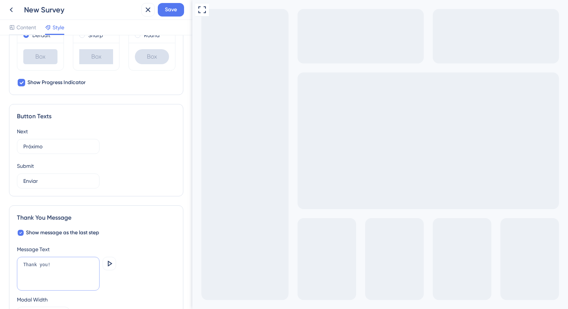
click at [63, 261] on textarea "Thank you!" at bounding box center [58, 274] width 83 height 34
paste textarea "✅ Obrigado pelo feedback! Ele foi registrado e será avaliado pelo nosso time."
type textarea "✅ Obrigado pelo feedback! Ele foi registrado e será avaliado pelo nosso time."
click at [110, 279] on div "Preview" at bounding box center [110, 274] width 14 height 35
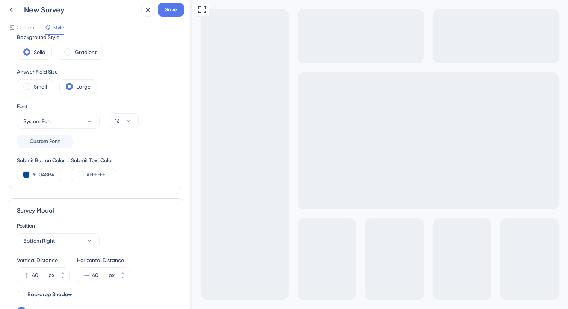
scroll to position [0, 0]
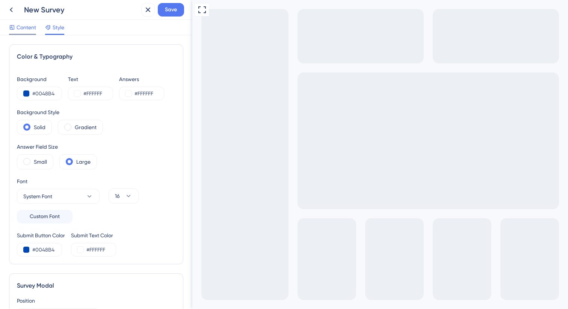
click at [21, 33] on div "Content" at bounding box center [22, 29] width 27 height 12
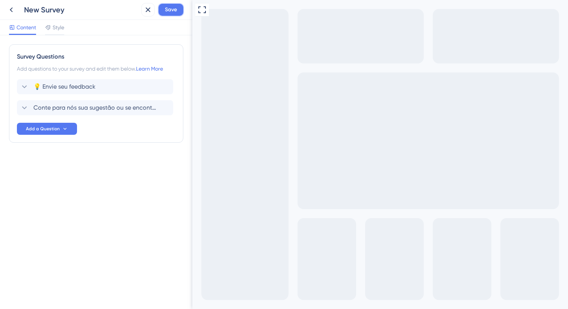
click at [168, 12] on span "Save" at bounding box center [171, 9] width 12 height 9
click at [63, 11] on div "New Survey 1" at bounding box center [81, 10] width 114 height 11
click at [149, 8] on icon at bounding box center [147, 9] width 9 height 9
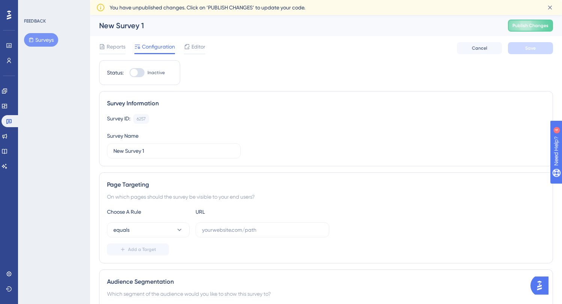
click at [140, 26] on div "New Survey 1" at bounding box center [294, 25] width 390 height 11
click at [127, 24] on div "New Survey 1" at bounding box center [294, 25] width 390 height 11
click at [155, 26] on div "New Survey 1" at bounding box center [294, 25] width 390 height 11
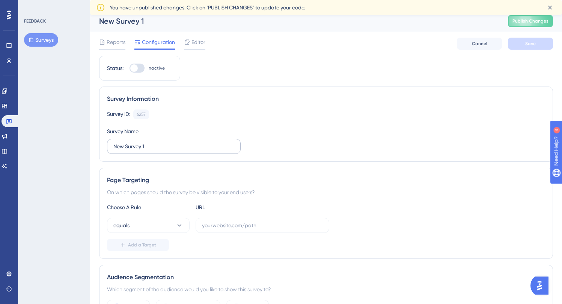
click at [146, 137] on div "Survey Name New Survey 1" at bounding box center [174, 140] width 134 height 27
drag, startPoint x: 145, startPoint y: 142, endPoint x: 97, endPoint y: 140, distance: 48.5
click at [132, 145] on input "New Survey 1" at bounding box center [173, 146] width 121 height 8
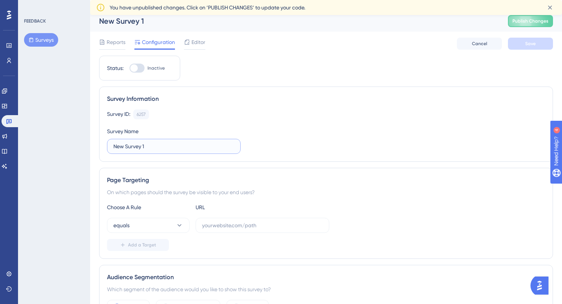
click at [150, 145] on input "New Survey 1" at bounding box center [173, 146] width 121 height 8
type input "Survey portal do professor"
click at [331, 141] on div "Survey ID: 6257 Copy Survey Name Survey portal do professor" at bounding box center [326, 131] width 438 height 44
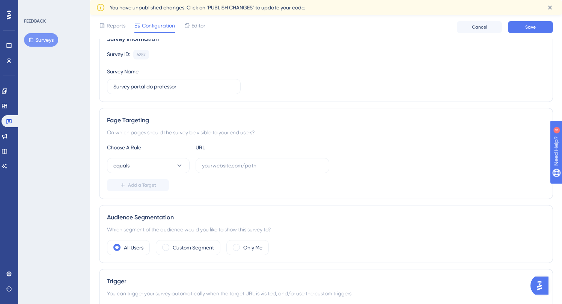
scroll to position [0, 0]
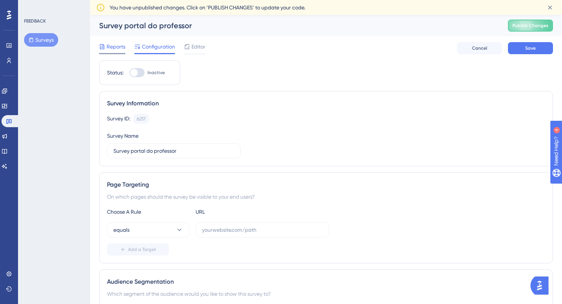
click at [116, 43] on span "Reports" at bounding box center [116, 46] width 19 height 9
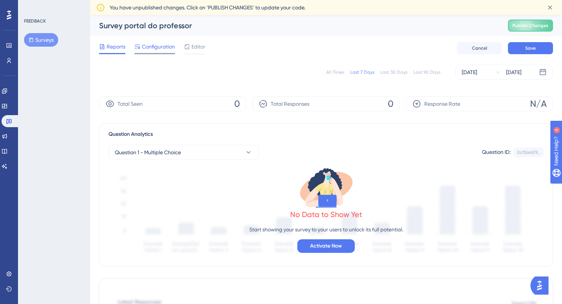
click at [142, 45] on span "Configuration" at bounding box center [158, 46] width 33 height 9
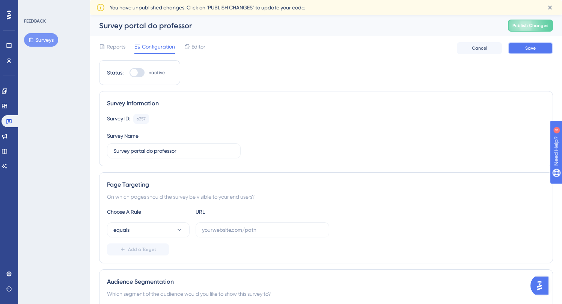
click at [531, 48] on span "Save" at bounding box center [531, 48] width 11 height 6
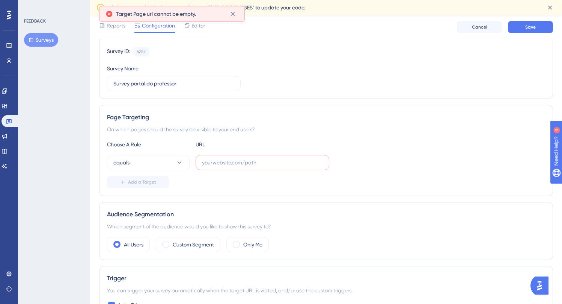
scroll to position [78, 0]
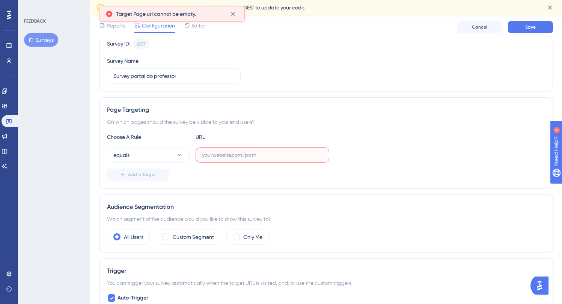
click at [218, 156] on input "text" at bounding box center [262, 155] width 121 height 8
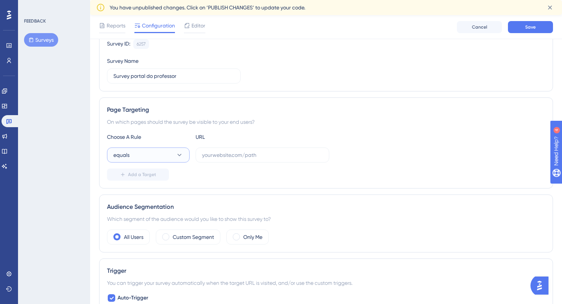
click at [171, 156] on button "equals" at bounding box center [148, 154] width 83 height 15
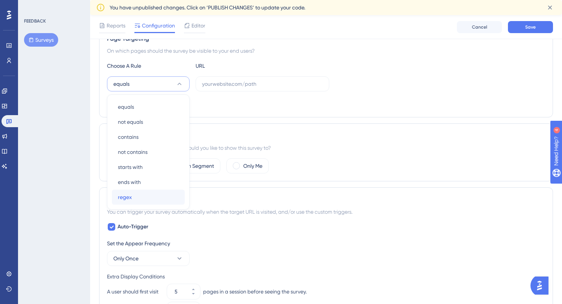
click at [140, 192] on div "regex regex" at bounding box center [148, 196] width 61 height 15
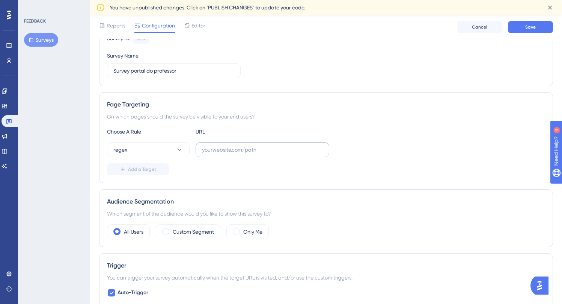
scroll to position [81, 0]
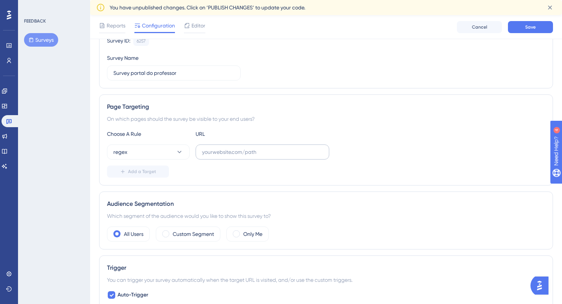
click at [227, 159] on label at bounding box center [263, 151] width 134 height 15
click at [227, 156] on input "text" at bounding box center [262, 152] width 121 height 8
paste input "[URL](\d{2})\.activesoft\.com\.br/portal_eb_professor/"
type input "[URL](\d{2})\.activesoft\.com\.br/portal_eb_professor/"
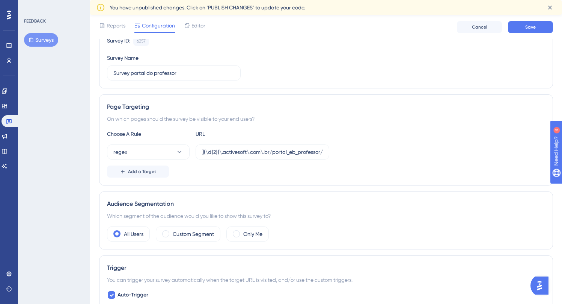
click at [356, 155] on div "regex [URL](\d{2})\.activesoft\.com\.br/portal_eb_professor/" at bounding box center [326, 151] width 438 height 15
click at [518, 22] on button "Save" at bounding box center [530, 27] width 45 height 12
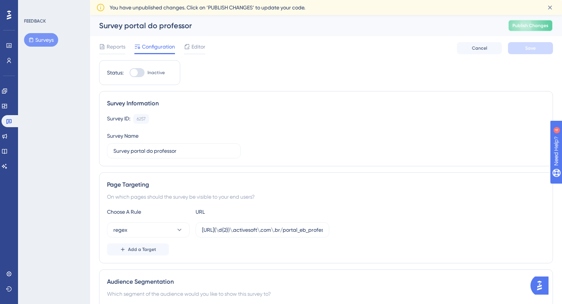
click at [536, 25] on span "Publish Changes" at bounding box center [531, 26] width 36 height 6
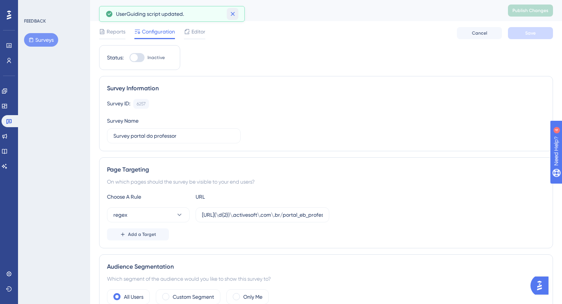
click at [231, 16] on icon at bounding box center [233, 14] width 8 height 8
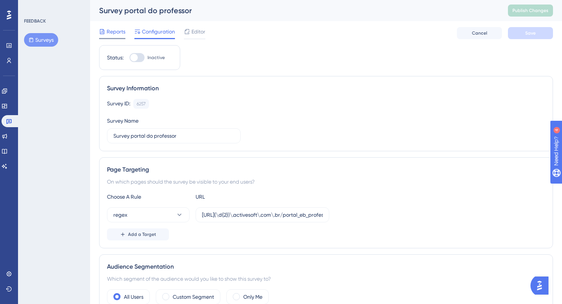
click at [113, 30] on span "Reports" at bounding box center [116, 31] width 19 height 9
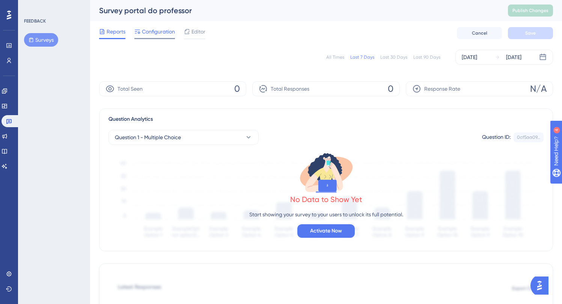
click at [147, 36] on span "Configuration" at bounding box center [158, 31] width 33 height 9
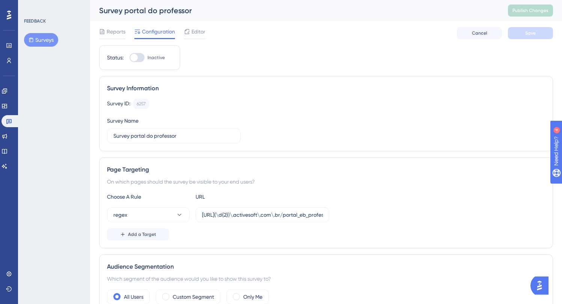
click at [138, 56] on div at bounding box center [134, 58] width 8 height 8
click at [130, 57] on input "Inactive" at bounding box center [129, 57] width 0 height 0
click at [137, 57] on div at bounding box center [140, 58] width 8 height 8
click at [130, 57] on input "Active" at bounding box center [129, 57] width 0 height 0
checkbox input "false"
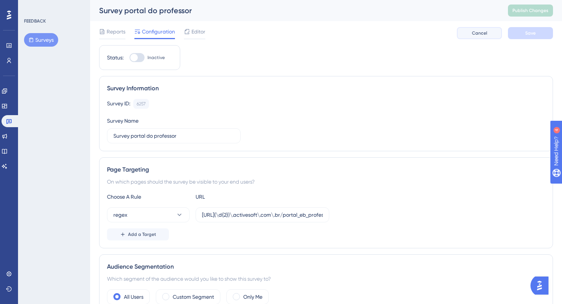
click at [472, 31] on span "Cancel" at bounding box center [479, 33] width 15 height 6
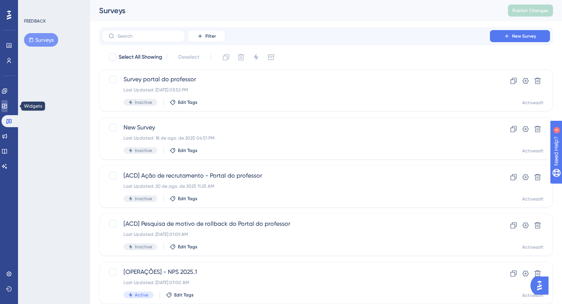
click at [7, 105] on icon at bounding box center [4, 106] width 5 height 5
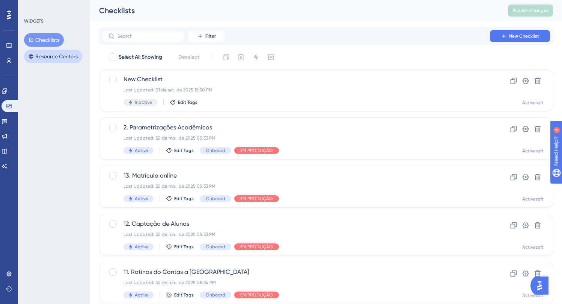
click at [57, 59] on button "Resource Centers" at bounding box center [53, 57] width 58 height 14
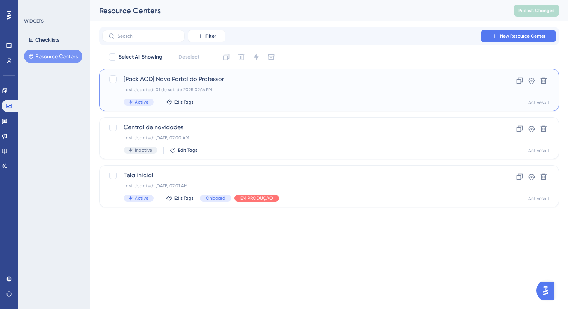
click at [236, 85] on div "[Pack ACD] Novo Portal do Professor Last Updated: [DATE] 02:16 PM Active Edit T…" at bounding box center [299, 90] width 351 height 31
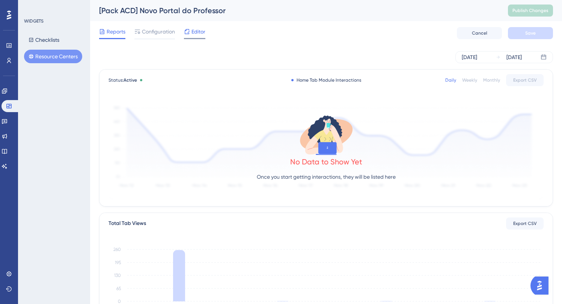
click at [191, 32] on div "Editor" at bounding box center [194, 31] width 21 height 9
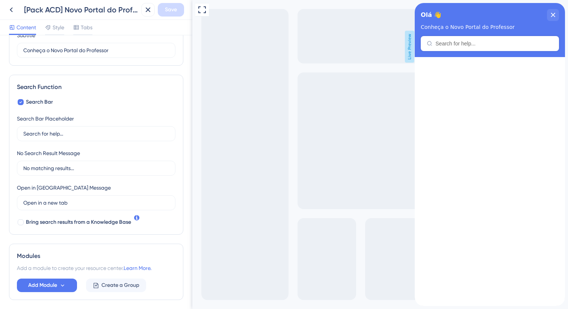
scroll to position [101, 0]
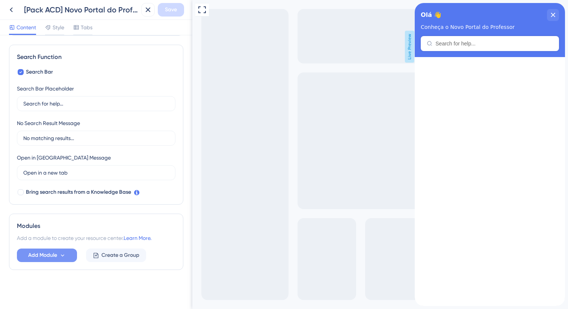
click at [59, 249] on button "Add Module" at bounding box center [47, 256] width 60 height 14
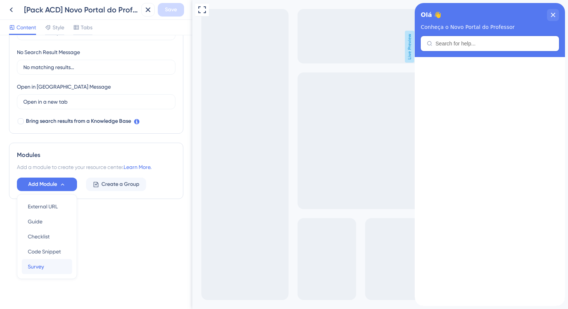
click at [55, 271] on div "Survey Survey" at bounding box center [47, 266] width 38 height 15
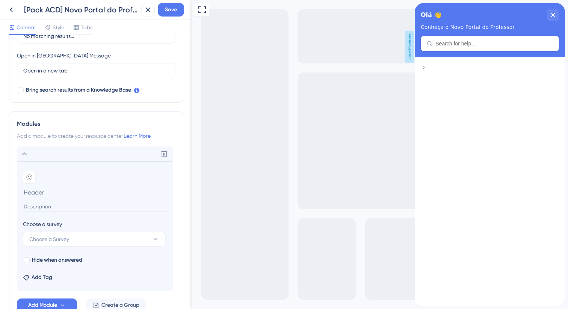
scroll to position [213, 0]
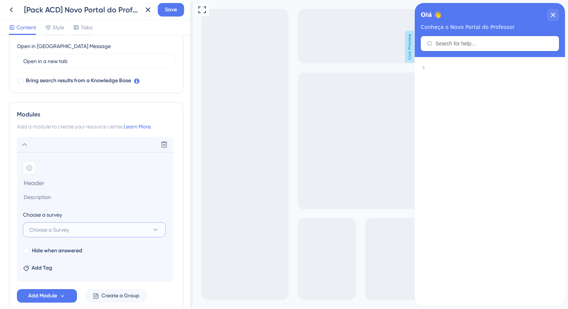
click at [99, 233] on button "Choose a Survey" at bounding box center [94, 229] width 143 height 15
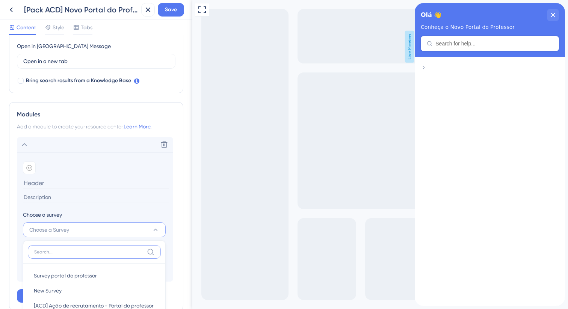
scroll to position [356, 0]
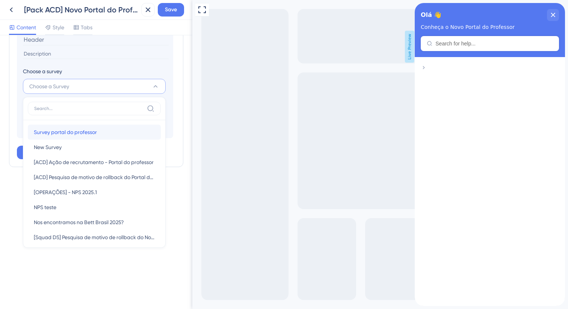
click at [112, 131] on div "Survey portal do professor Survey portal do professor" at bounding box center [94, 132] width 121 height 15
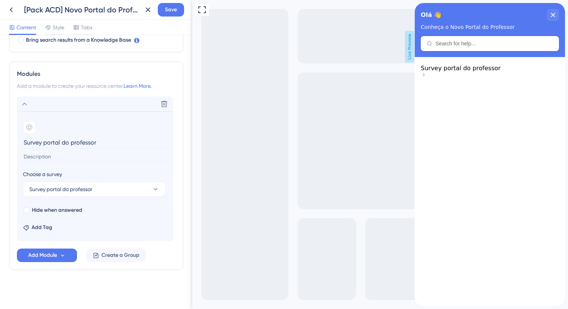
click at [79, 139] on input "Survey portal do professor" at bounding box center [96, 143] width 146 height 12
drag, startPoint x: 100, startPoint y: 142, endPoint x: 15, endPoint y: 142, distance: 85.3
click at [15, 142] on div "Modules Add a module to create your resource center. Learn More. Delete Add emo…" at bounding box center [96, 166] width 174 height 208
paste input "💡 Envie seu feedback"
click at [33, 139] on input "💡 Envie seu feedback" at bounding box center [96, 143] width 146 height 12
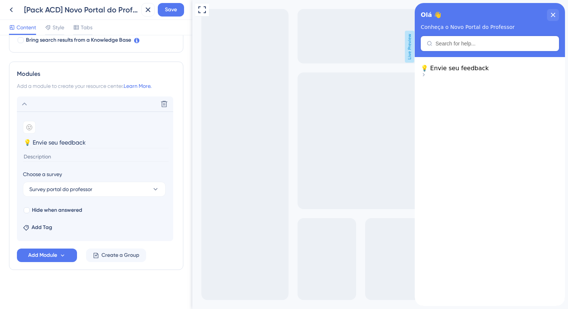
click at [33, 139] on input "💡 Envie seu feedback" at bounding box center [96, 143] width 146 height 12
type input "Envie seu feedback"
click at [31, 125] on icon at bounding box center [29, 127] width 5 height 5
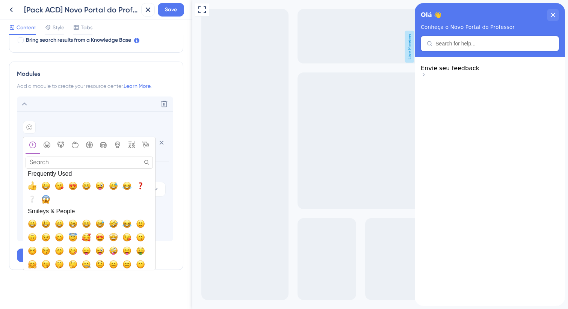
click at [76, 159] on input "Search" at bounding box center [89, 163] width 127 height 12
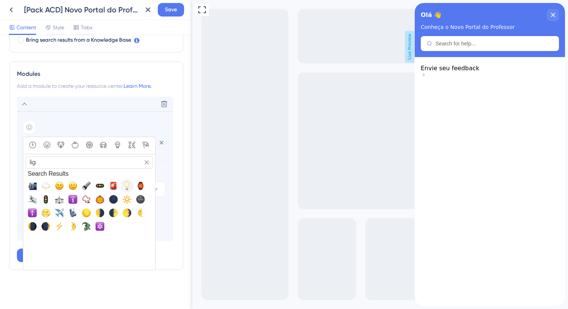
type input "lig"
click at [125, 187] on span "💡, bulb" at bounding box center [126, 185] width 9 height 9
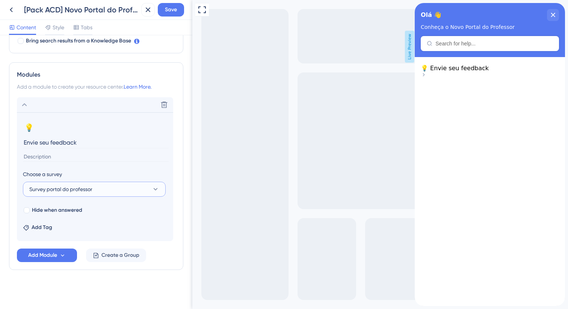
click at [110, 187] on button "Survey portal do professor" at bounding box center [94, 189] width 143 height 15
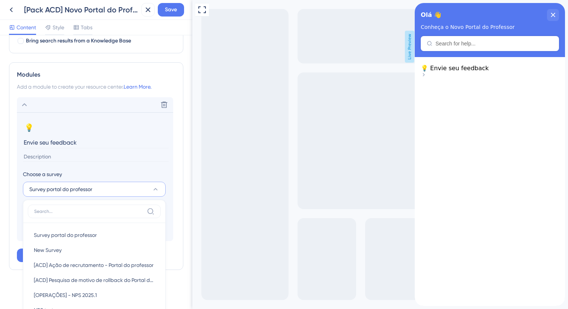
scroll to position [355, 0]
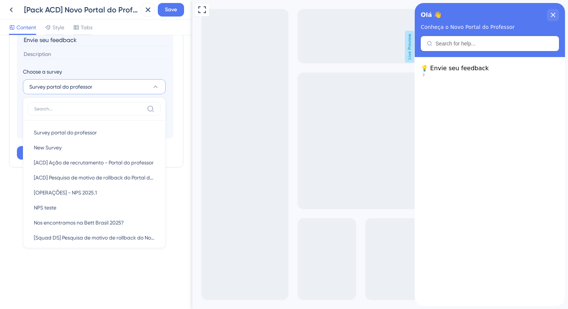
click at [98, 269] on div "Resource Center Header Title Olá 👋 22 Olá 👋 Subtitle Conheça o Novo Portal do P…" at bounding box center [96, 172] width 192 height 274
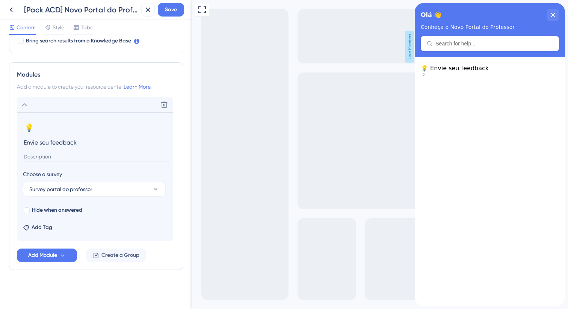
scroll to position [252, 0]
click at [114, 285] on div "Resource Center Header Title Olá 👋 22 Olá 👋 Subtitle Conheça o Novo Portal do P…" at bounding box center [96, 46] width 174 height 508
click at [28, 106] on icon at bounding box center [24, 104] width 9 height 9
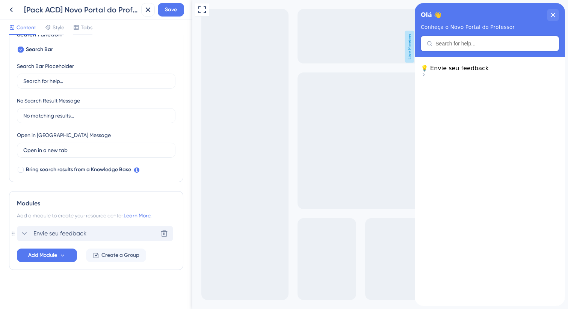
click at [463, 72] on span "💡 Envie seu feedback" at bounding box center [455, 68] width 68 height 7
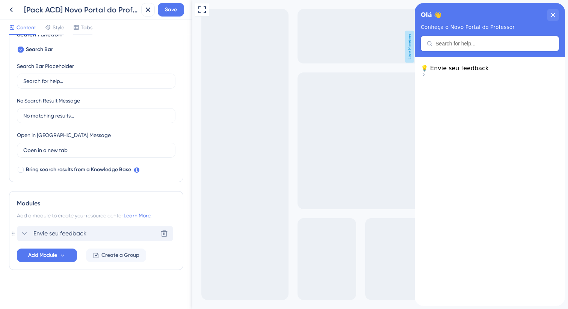
click at [541, 73] on div "💡 Envie seu feedback" at bounding box center [490, 72] width 138 height 15
click at [427, 75] on icon at bounding box center [424, 75] width 6 height 6
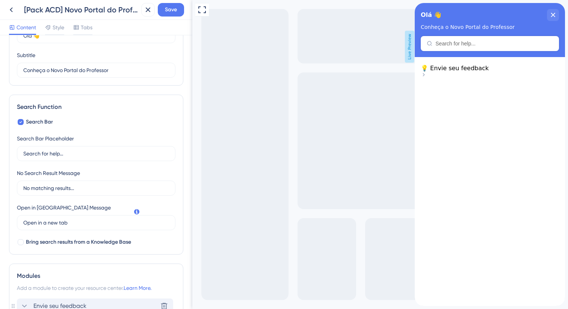
scroll to position [82, 0]
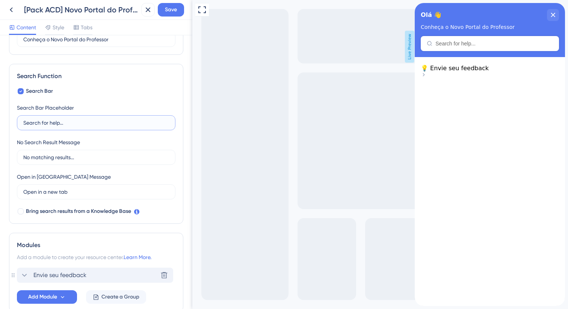
click at [71, 121] on input "Search for help..." at bounding box center [96, 123] width 146 height 8
click at [79, 154] on input "No matching results..." at bounding box center [96, 157] width 146 height 8
click at [79, 185] on label "Open in a new tab 3" at bounding box center [96, 191] width 159 height 15
click at [79, 188] on input "Open in a new tab" at bounding box center [93, 192] width 140 height 8
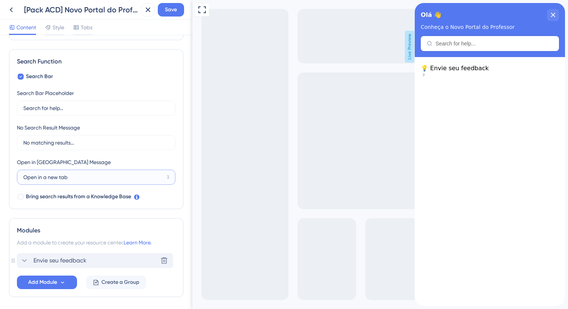
scroll to position [101, 0]
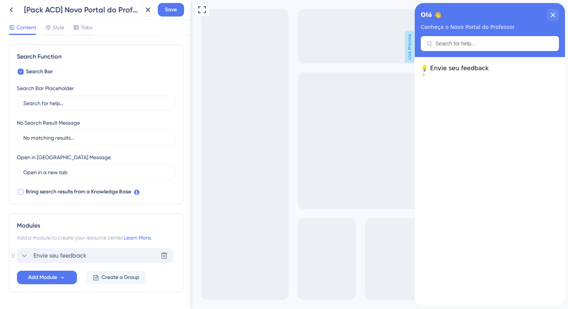
click at [23, 193] on div at bounding box center [21, 192] width 6 height 6
checkbox input "true"
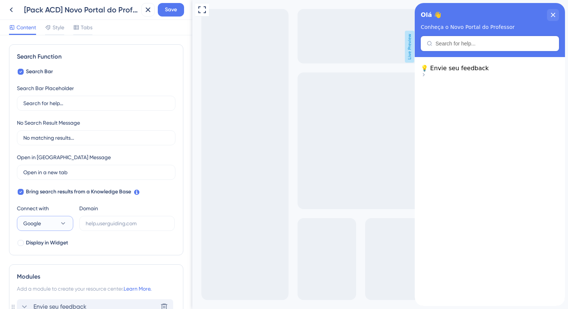
click at [47, 219] on button "Google" at bounding box center [45, 223] width 56 height 15
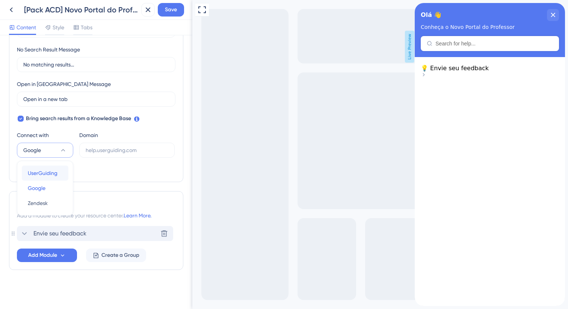
click at [55, 178] on button "UserGuiding UserGuiding" at bounding box center [45, 173] width 47 height 15
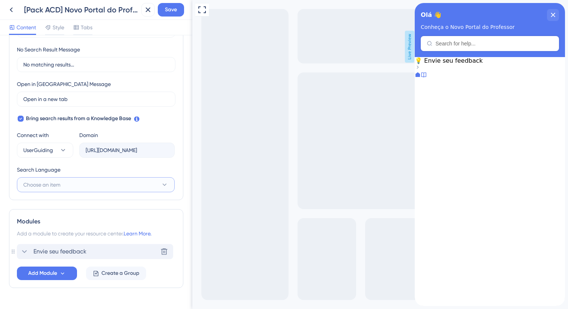
click at [72, 186] on button "Choose an item" at bounding box center [96, 184] width 158 height 15
click at [61, 205] on span "Portuguese (Default)" at bounding box center [52, 207] width 49 height 9
type input "[URL][DOMAIN_NAME]"
click at [34, 117] on span "Bring search results from a Knowledge Base" at bounding box center [78, 118] width 105 height 9
checkbox input "false"
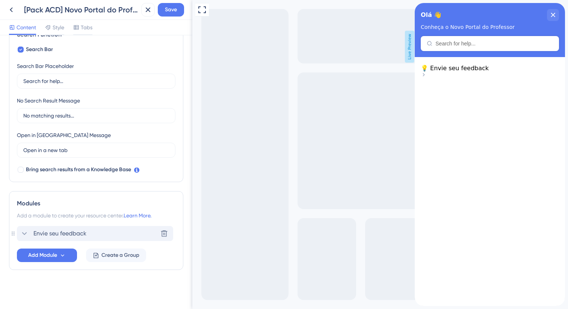
scroll to position [0, 0]
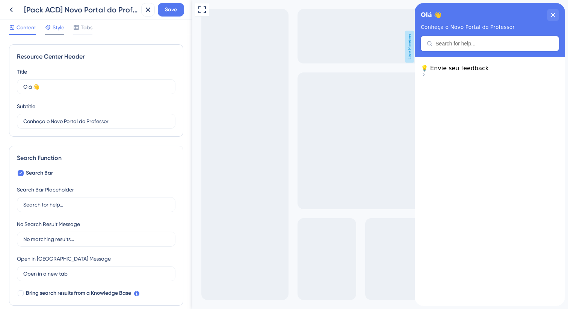
click at [46, 33] on div "Style" at bounding box center [54, 29] width 19 height 12
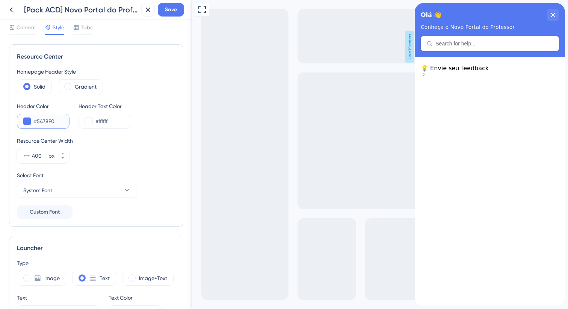
click at [56, 120] on input "#5478F0" at bounding box center [48, 121] width 29 height 9
click at [53, 119] on input "#5478F0" at bounding box center [48, 121] width 29 height 9
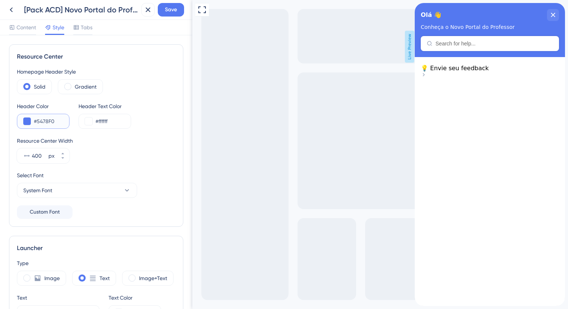
click at [50, 119] on input "#5478F0" at bounding box center [48, 121] width 29 height 9
drag, startPoint x: 39, startPoint y: 118, endPoint x: 70, endPoint y: 124, distance: 32.0
click at [70, 124] on div "Header Color #5478F0 Header Text Color #ffffff" at bounding box center [96, 115] width 159 height 27
paste input "0048B4"
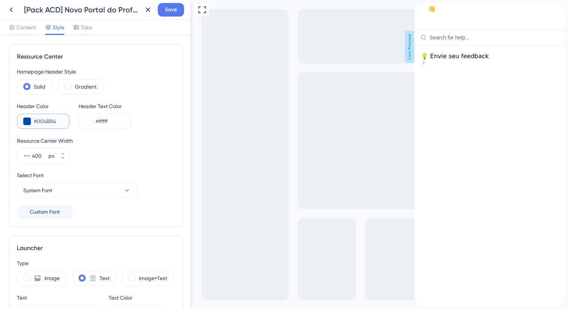
type input "#0048B4"
click at [146, 104] on div "Header Color #0048B4 Header Text Color #ffffff" at bounding box center [96, 115] width 159 height 27
click at [81, 31] on div "Tabs" at bounding box center [82, 27] width 19 height 9
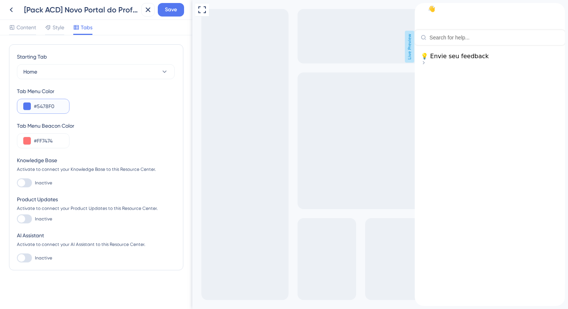
click at [45, 103] on input "#5478F0" at bounding box center [48, 106] width 29 height 9
drag, startPoint x: 54, startPoint y: 105, endPoint x: 38, endPoint y: 103, distance: 16.7
click at [38, 103] on input "#5478F0" at bounding box center [48, 106] width 29 height 9
paste input "0048B4"
type input "#0048B4"
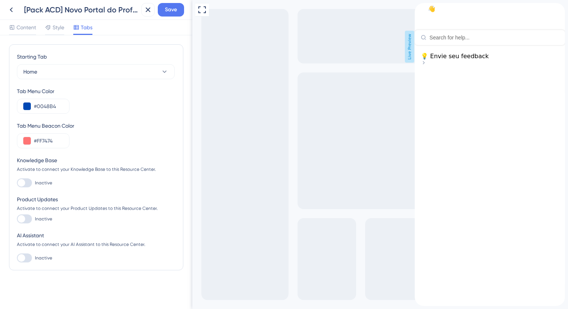
click at [116, 109] on div "Tab Menu Color #0048B4" at bounding box center [96, 100] width 159 height 27
click at [30, 177] on div "Knowledge Base Activate to connect your Knowledge Base to this Resource Center.…" at bounding box center [96, 172] width 159 height 32
click at [29, 180] on div at bounding box center [24, 182] width 15 height 9
click at [17, 183] on input "Inactive" at bounding box center [17, 183] width 0 height 0
checkbox input "true"
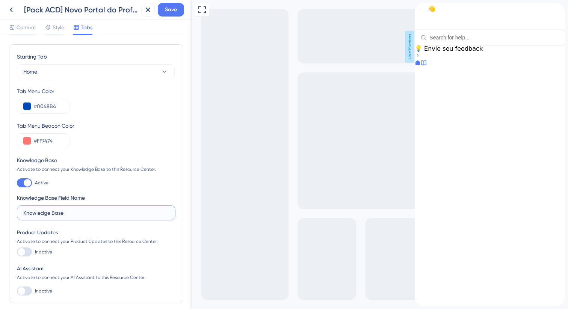
click at [65, 212] on input "Knowledge Base" at bounding box center [96, 213] width 146 height 8
drag, startPoint x: 67, startPoint y: 213, endPoint x: 0, endPoint y: 211, distance: 67.3
click at [0, 211] on div "Starting Tab Home Tab Menu Color #0048B4 Tab Menu Beacon Color #FF7474 Knowledg…" at bounding box center [96, 172] width 192 height 274
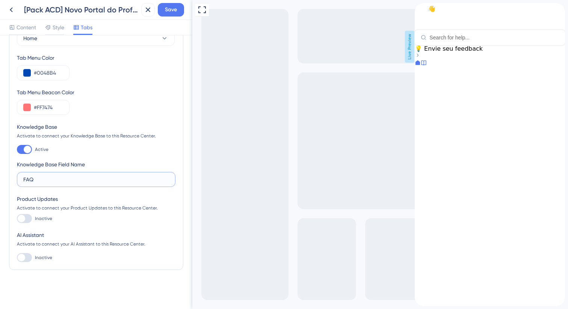
type input "FAQ"
click at [427, 67] on div at bounding box center [424, 64] width 6 height 8
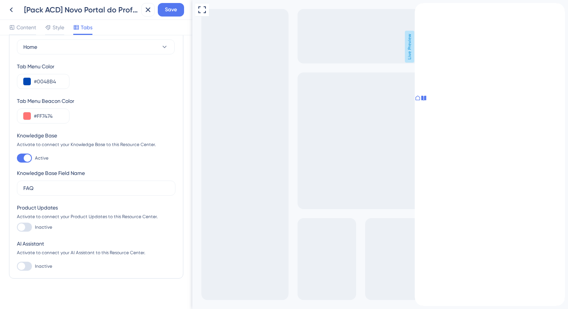
scroll to position [0, 0]
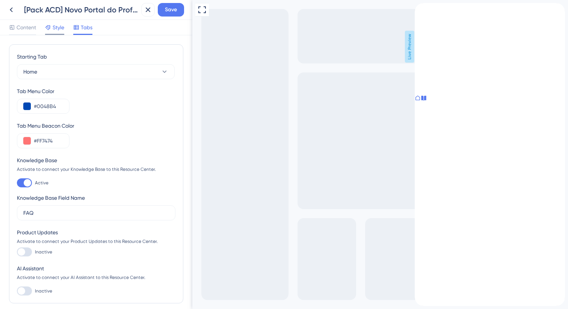
click at [56, 31] on span "Style" at bounding box center [59, 27] width 12 height 9
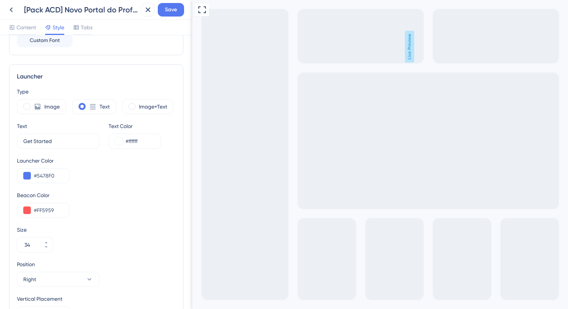
scroll to position [181, 0]
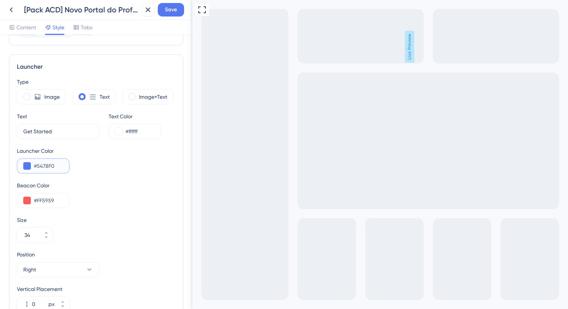
click at [51, 163] on input "#5478F0" at bounding box center [48, 166] width 29 height 9
paste input "0048B4"
type input "#0048B4"
click at [100, 172] on div "Launcher Color #0048B4" at bounding box center [96, 159] width 159 height 27
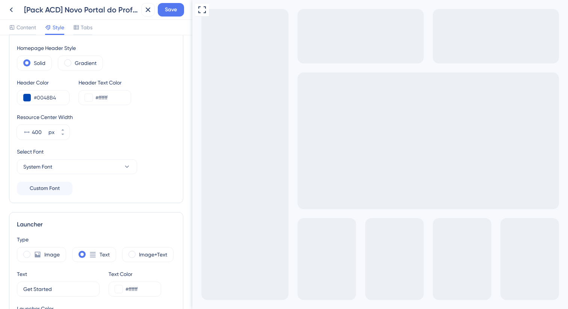
scroll to position [0, 0]
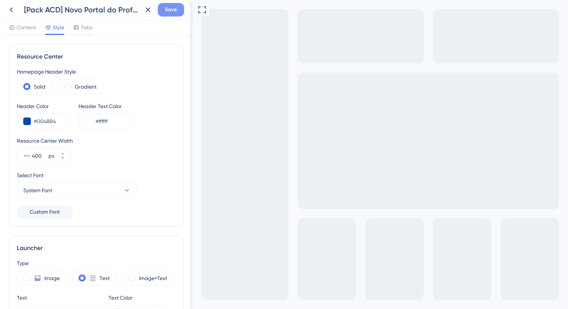
click at [168, 16] on button "Save" at bounding box center [171, 10] width 26 height 14
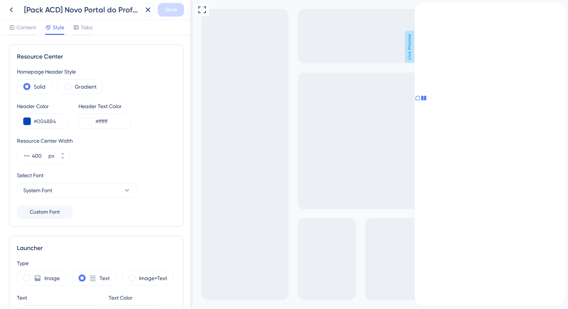
click at [420, 100] on icon at bounding box center [417, 98] width 5 height 5
click at [483, 52] on span "💡 Envie seu feedback" at bounding box center [449, 48] width 68 height 7
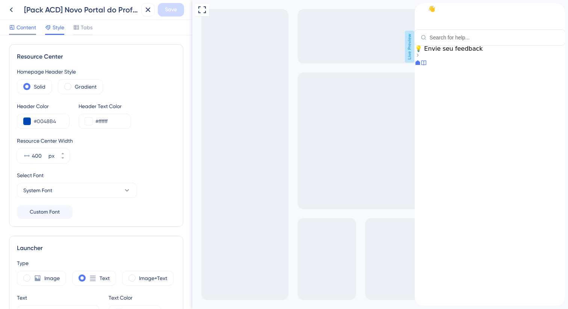
click at [34, 28] on span "Content" at bounding box center [27, 27] width 20 height 9
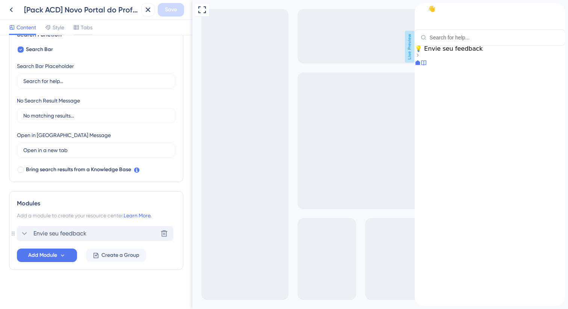
click at [45, 232] on span "Envie seu feedback" at bounding box center [59, 233] width 53 height 9
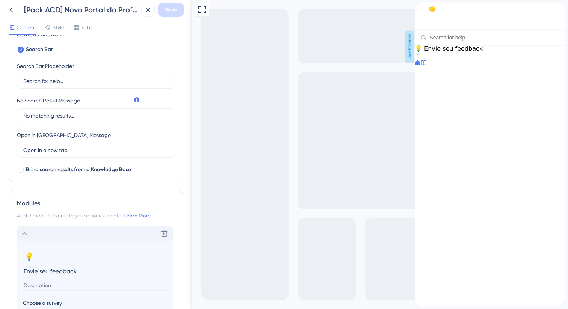
scroll to position [233, 0]
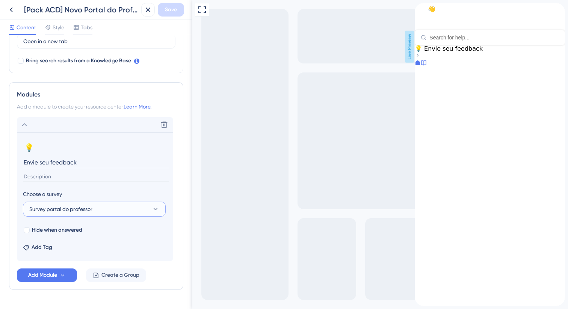
click at [68, 213] on span "Survey portal do professor" at bounding box center [60, 209] width 63 height 9
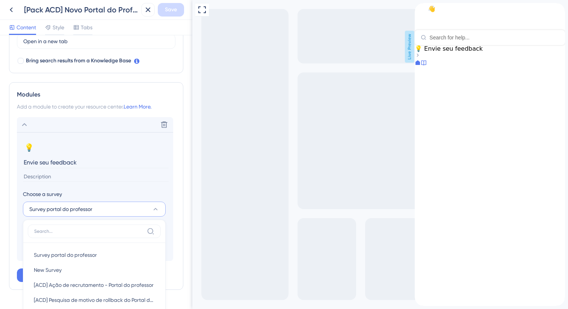
scroll to position [355, 0]
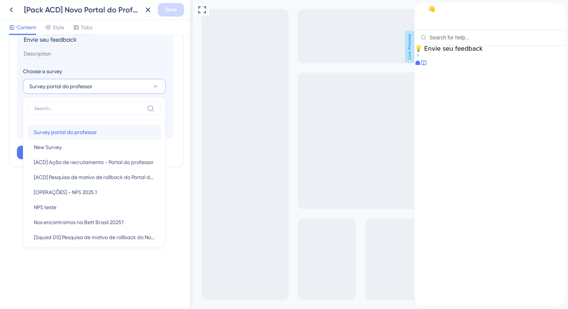
click at [80, 133] on span "Survey portal do professor" at bounding box center [65, 132] width 63 height 9
type input "Survey portal do professor"
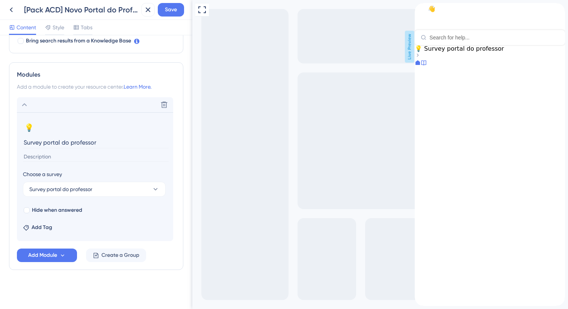
click at [65, 136] on section "💡 Change emoji Remove emoji Survey portal do professor" at bounding box center [95, 141] width 144 height 39
click at [66, 140] on input "Survey portal do professor" at bounding box center [96, 143] width 146 height 12
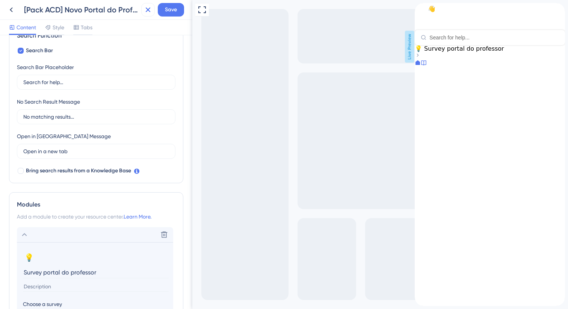
click at [148, 9] on icon at bounding box center [148, 10] width 5 height 5
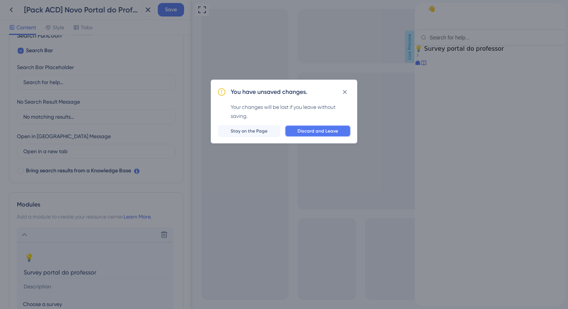
click at [301, 130] on span "Discard and Leave" at bounding box center [317, 131] width 41 height 6
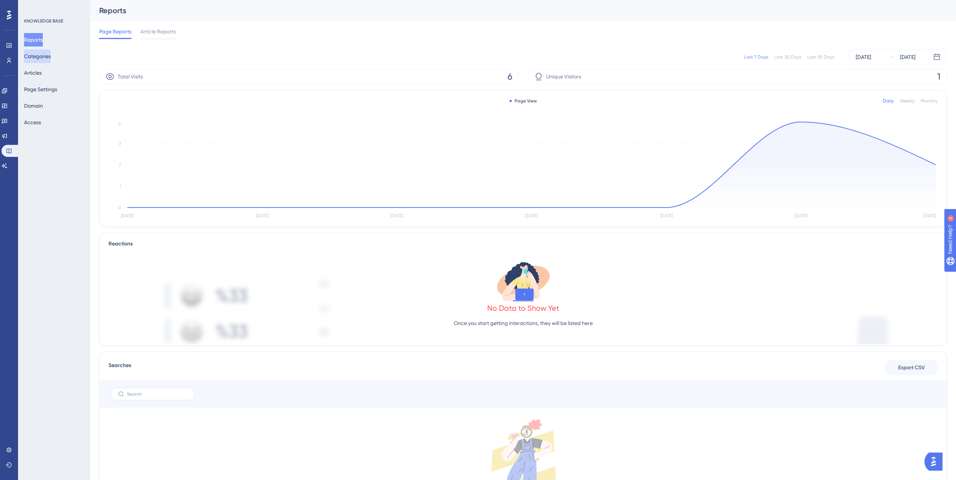
click at [51, 56] on button "Categories" at bounding box center [37, 57] width 27 height 14
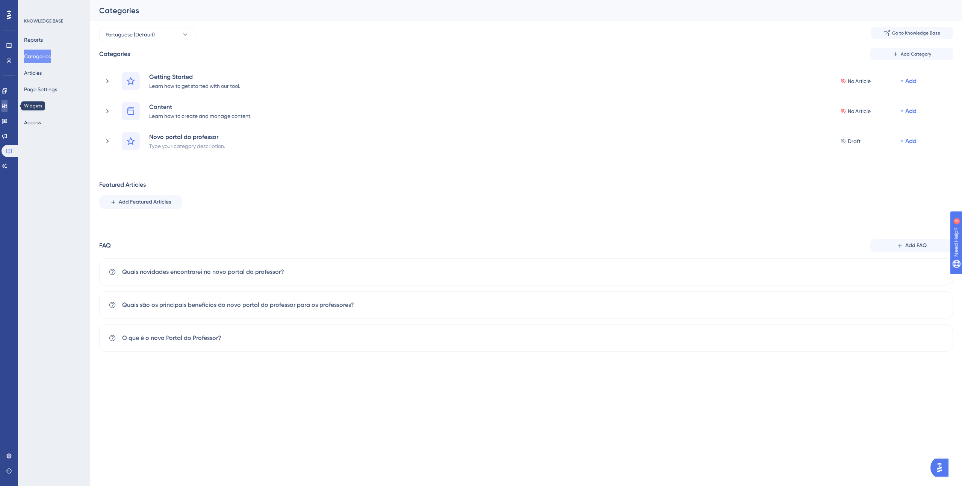
click at [8, 110] on link at bounding box center [5, 106] width 6 height 12
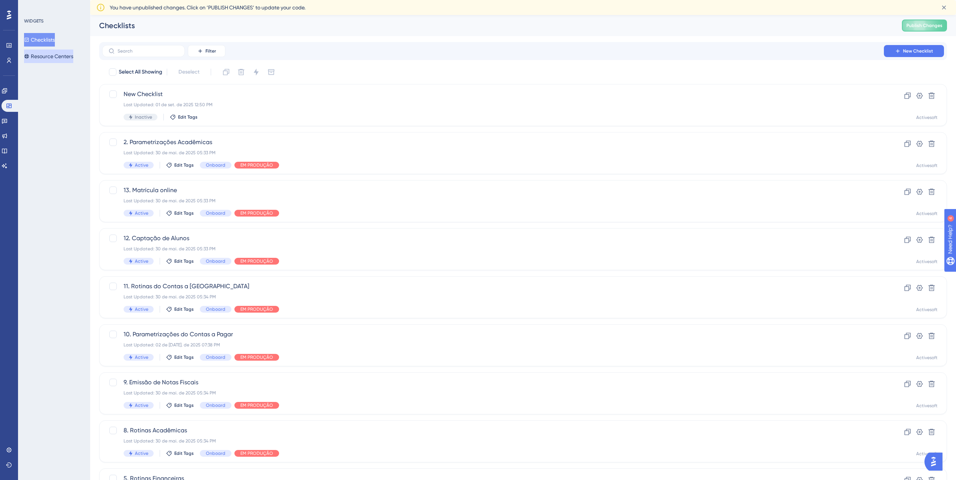
click at [56, 55] on button "Resource Centers" at bounding box center [48, 57] width 49 height 14
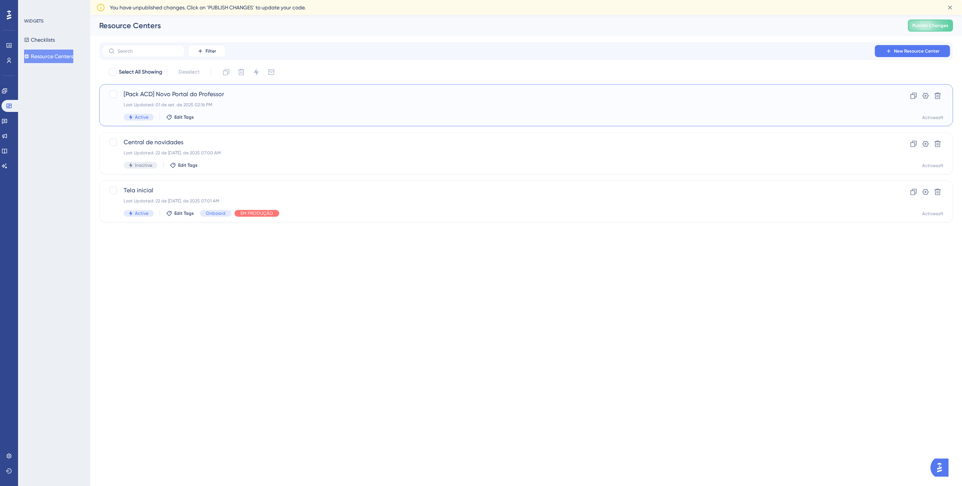
click at [242, 96] on span "[Pack ACD] Novo Portal do Professor" at bounding box center [496, 94] width 744 height 9
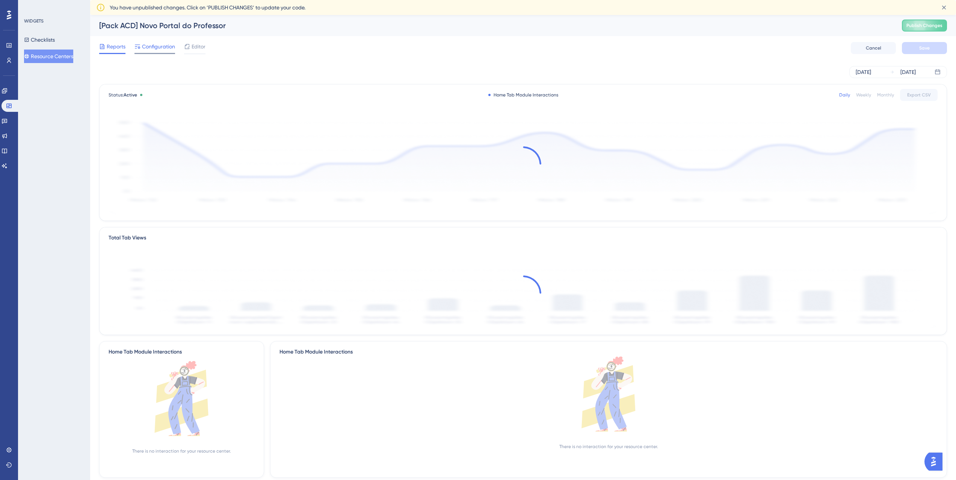
click at [155, 46] on span "Configuration" at bounding box center [158, 46] width 33 height 9
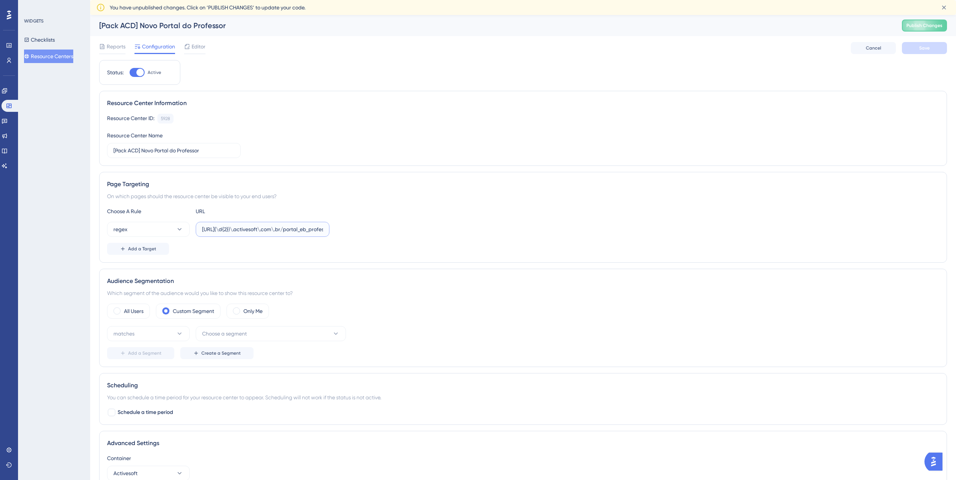
click at [249, 227] on input "[URL](\d{2})\.activesoft\.com\.br/portal_eb_professor/" at bounding box center [262, 229] width 121 height 8
